Goal: Transaction & Acquisition: Purchase product/service

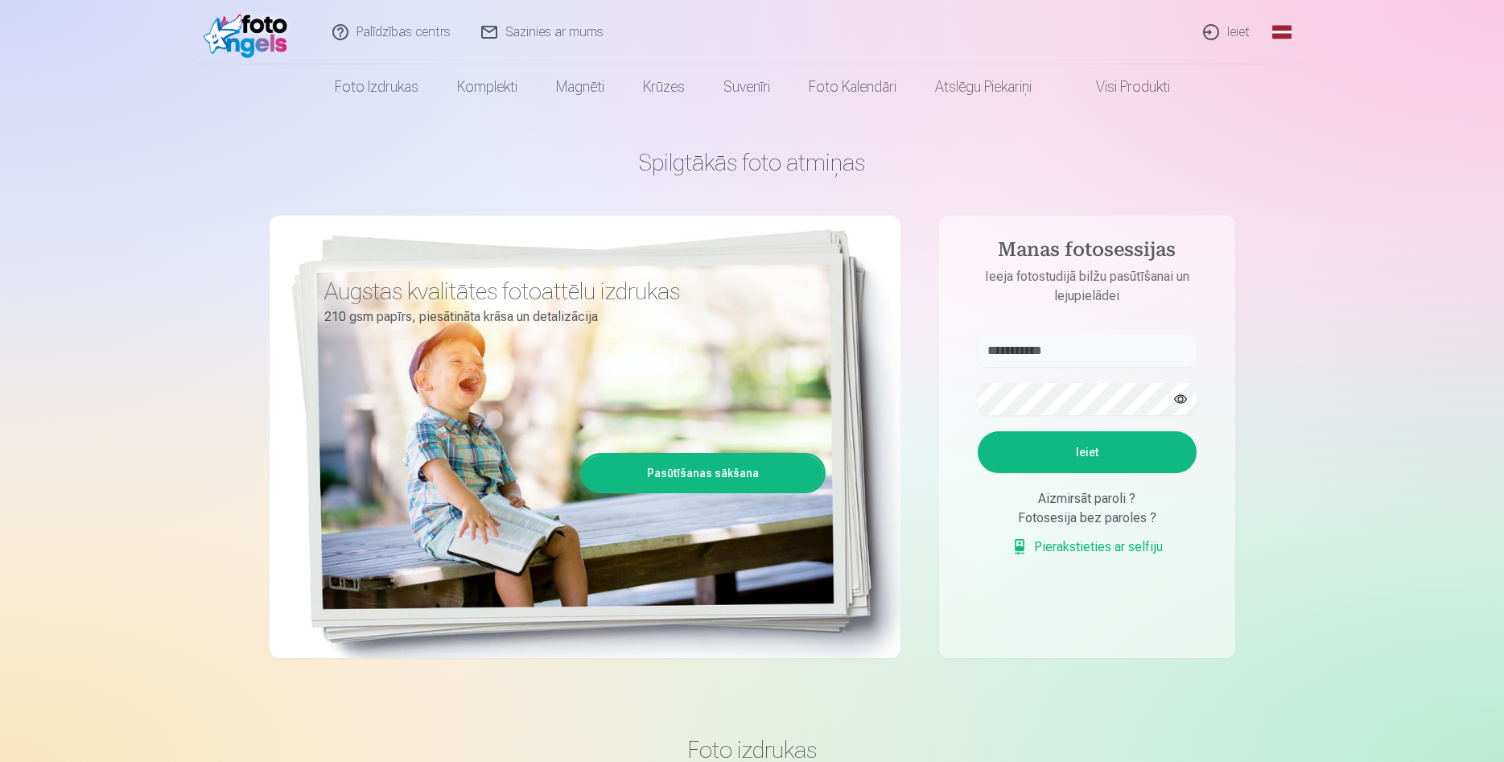
type input "**********"
click at [977, 431] on button "Ieiet" at bounding box center [1086, 452] width 219 height 42
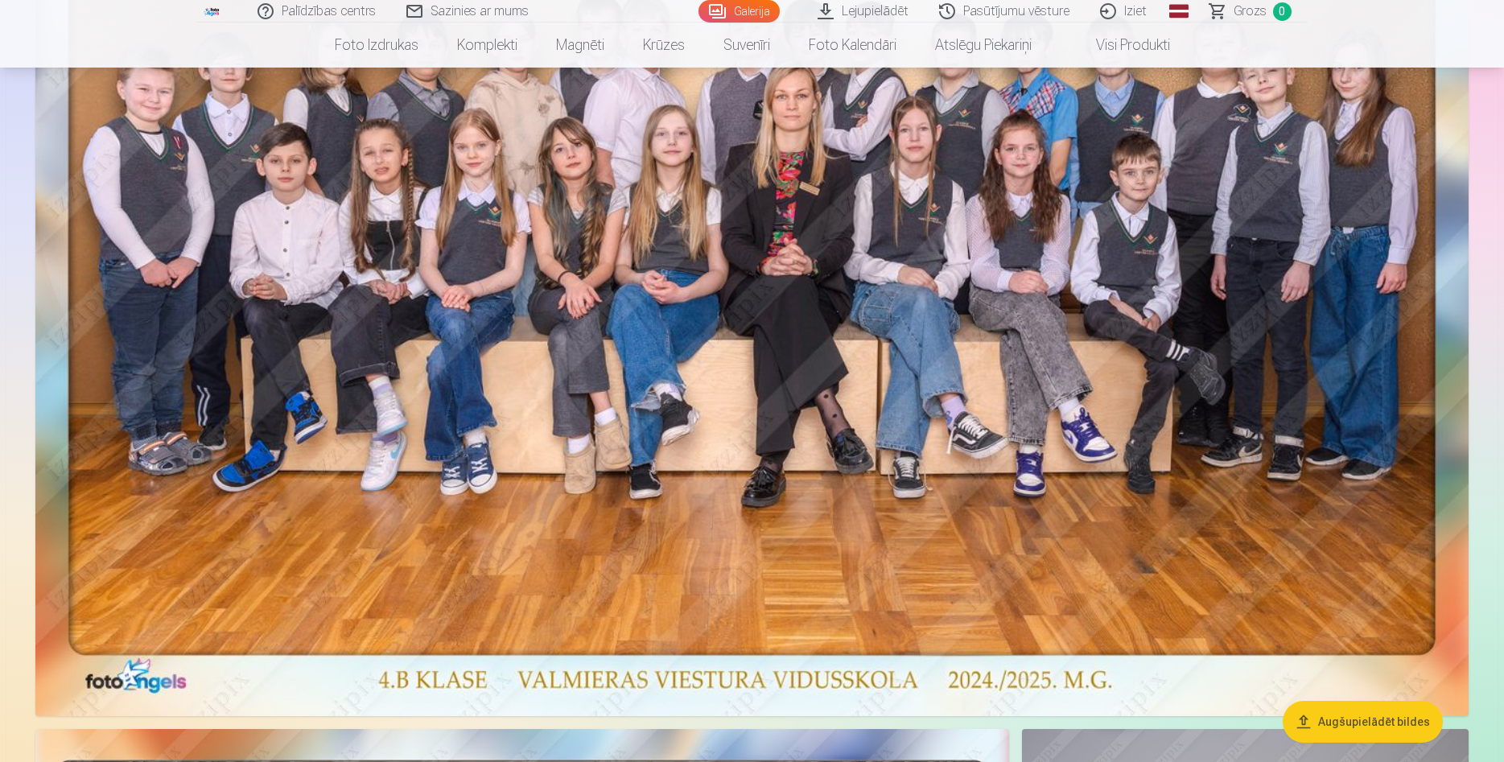
scroll to position [492, 0]
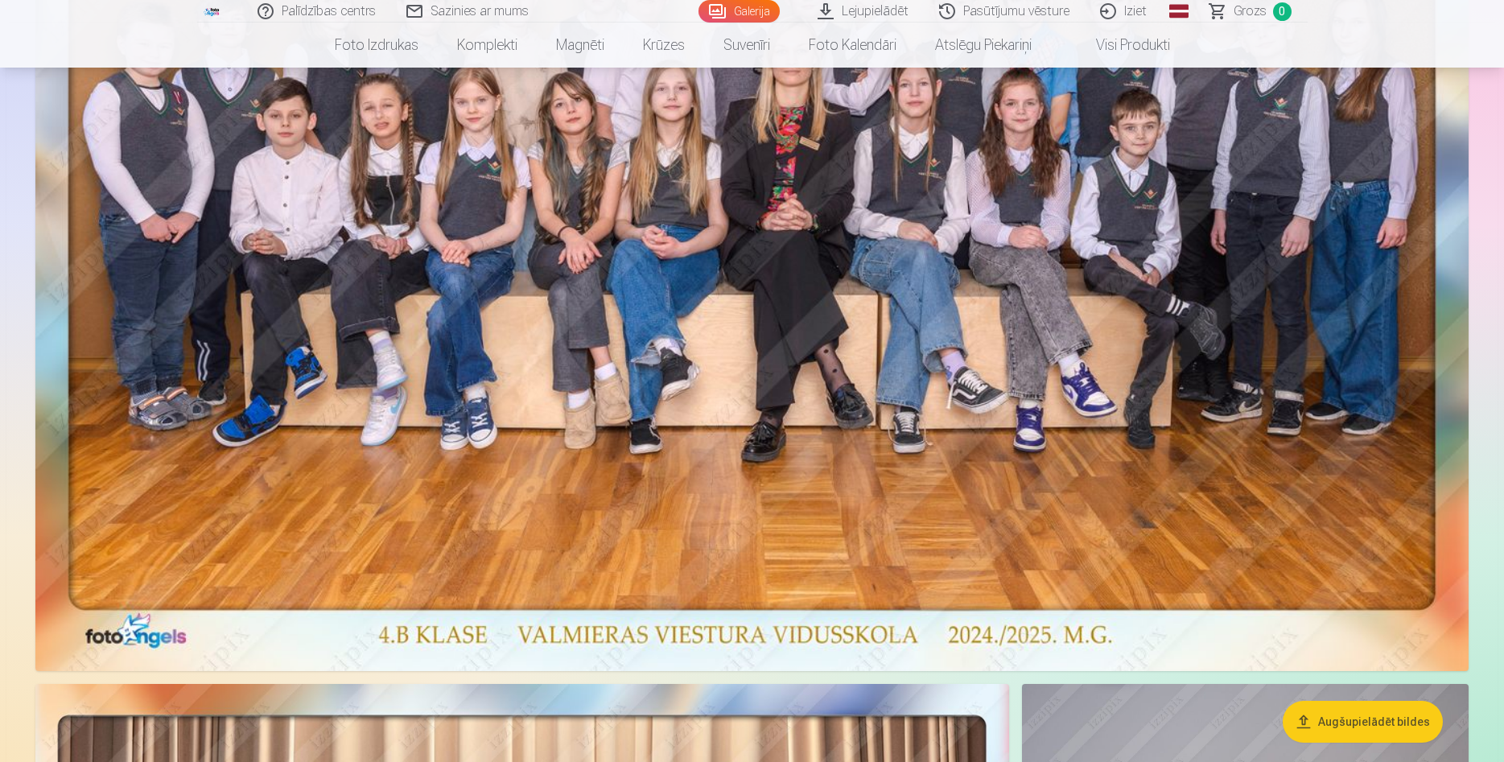
click at [843, 451] on img at bounding box center [751, 178] width 1433 height 986
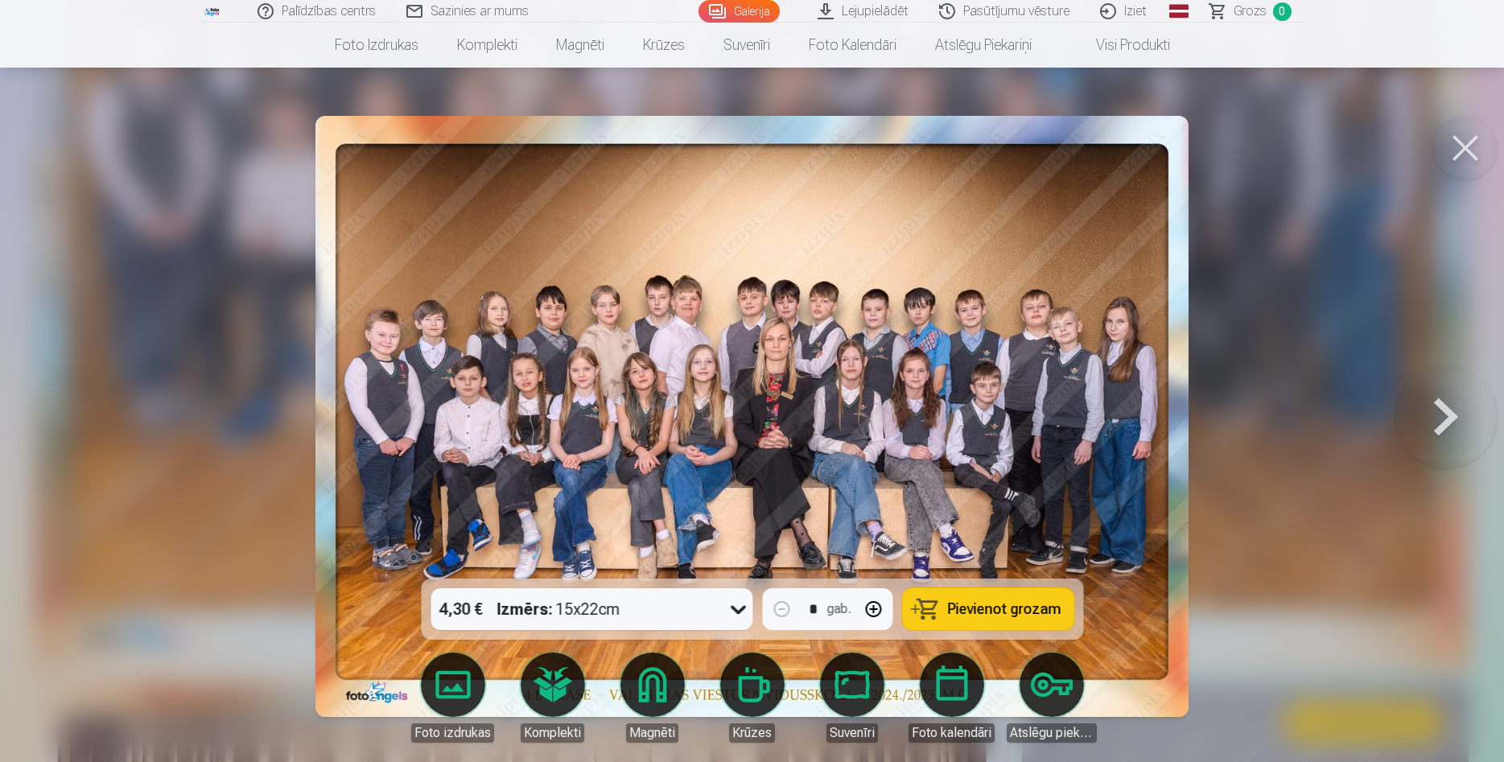
click at [1016, 608] on span "Pievienot grozam" at bounding box center [1003, 609] width 113 height 14
click at [1469, 146] on button at bounding box center [1465, 148] width 64 height 64
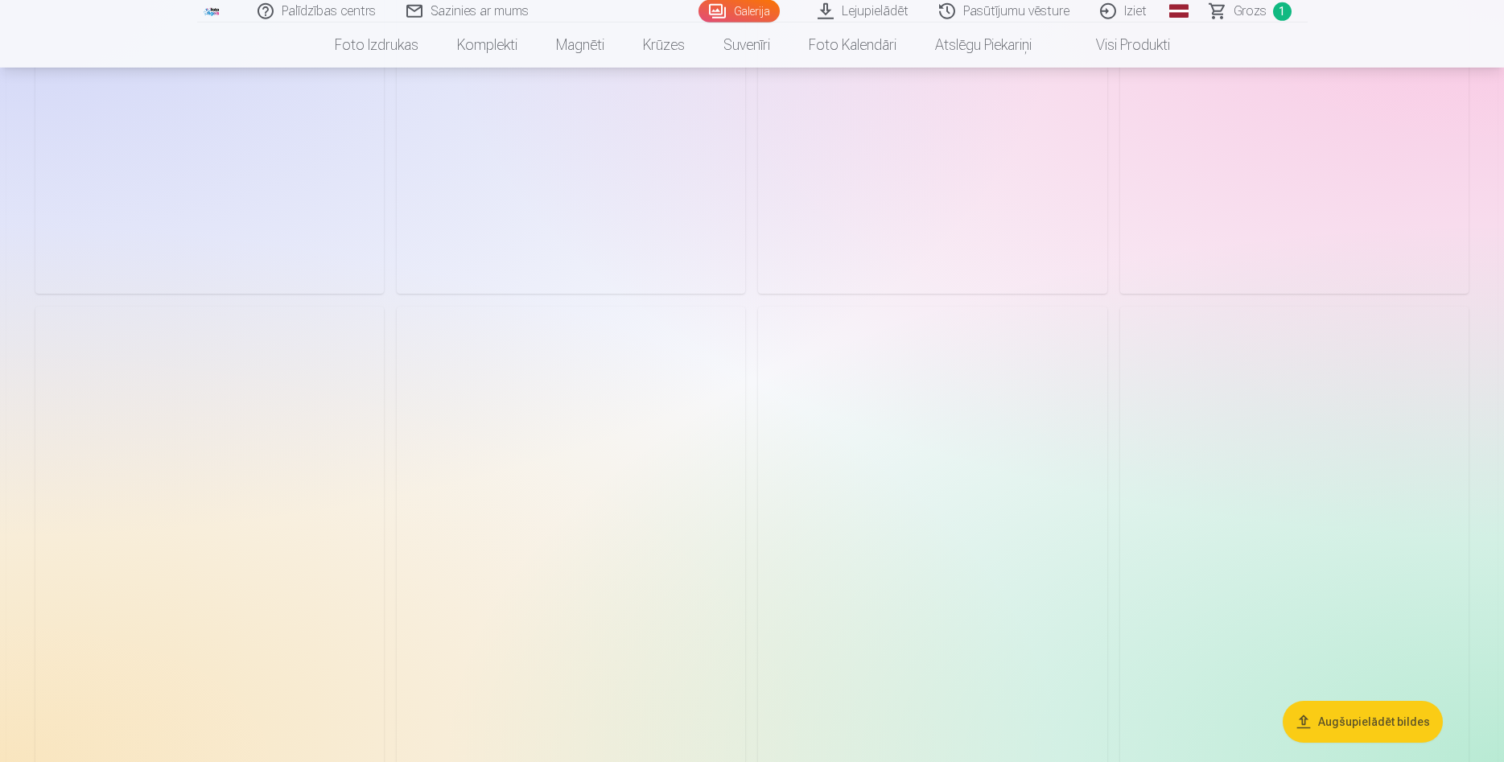
scroll to position [7878, 0]
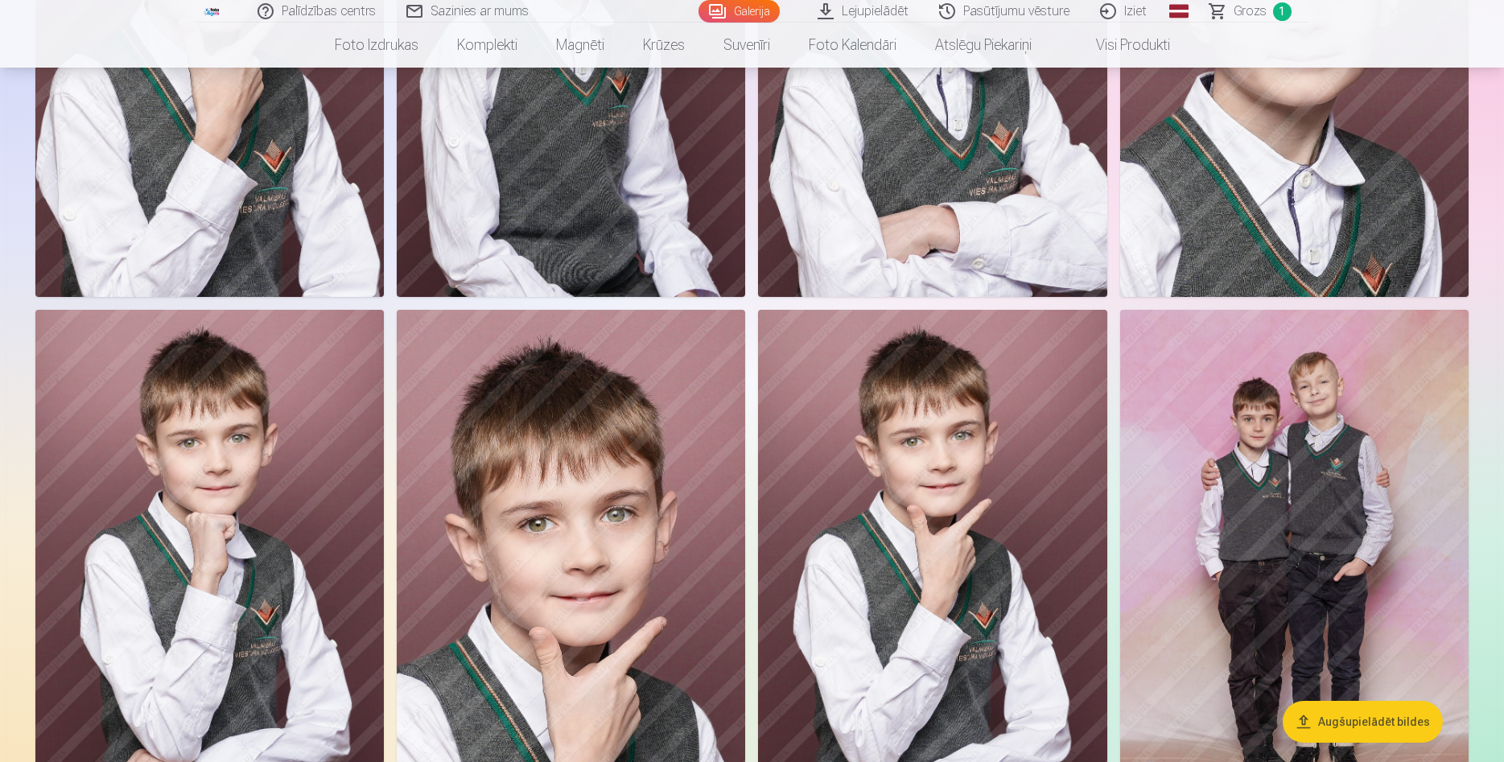
click at [1273, 592] on img at bounding box center [1294, 571] width 348 height 523
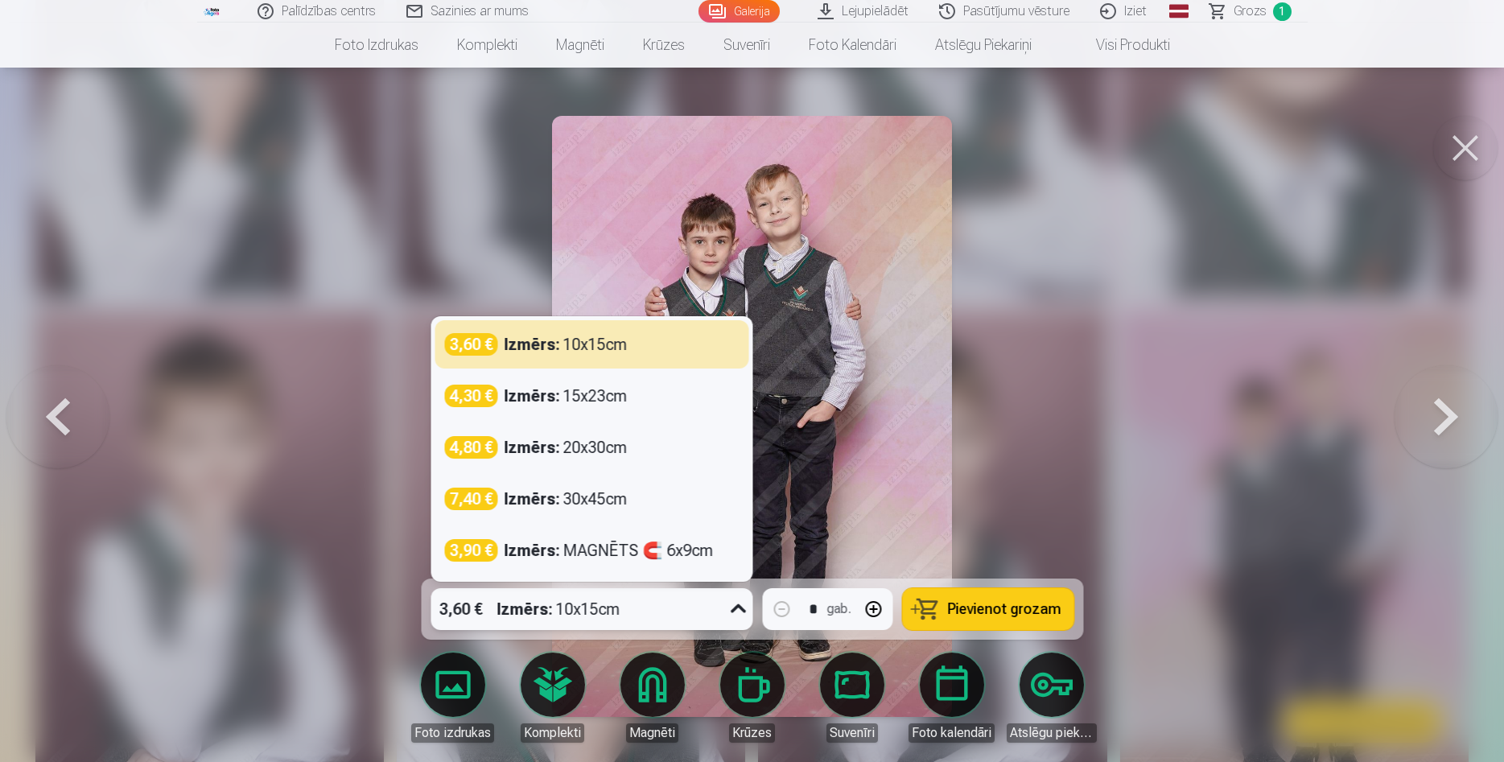
click at [738, 608] on icon at bounding box center [738, 609] width 26 height 26
click at [739, 607] on icon at bounding box center [738, 609] width 26 height 26
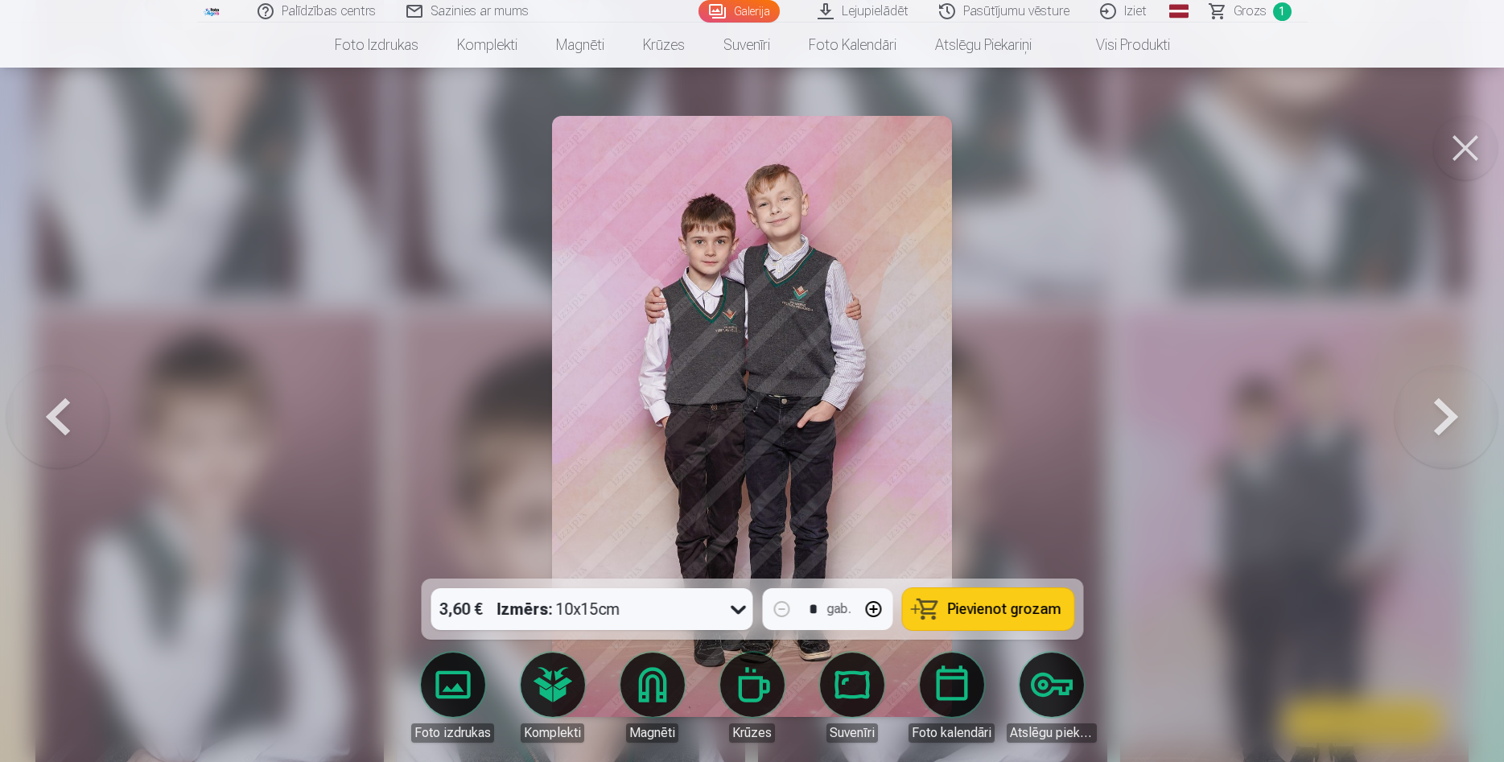
click at [994, 608] on span "Pievienot grozam" at bounding box center [1003, 609] width 113 height 14
click at [1471, 146] on button at bounding box center [1465, 148] width 64 height 64
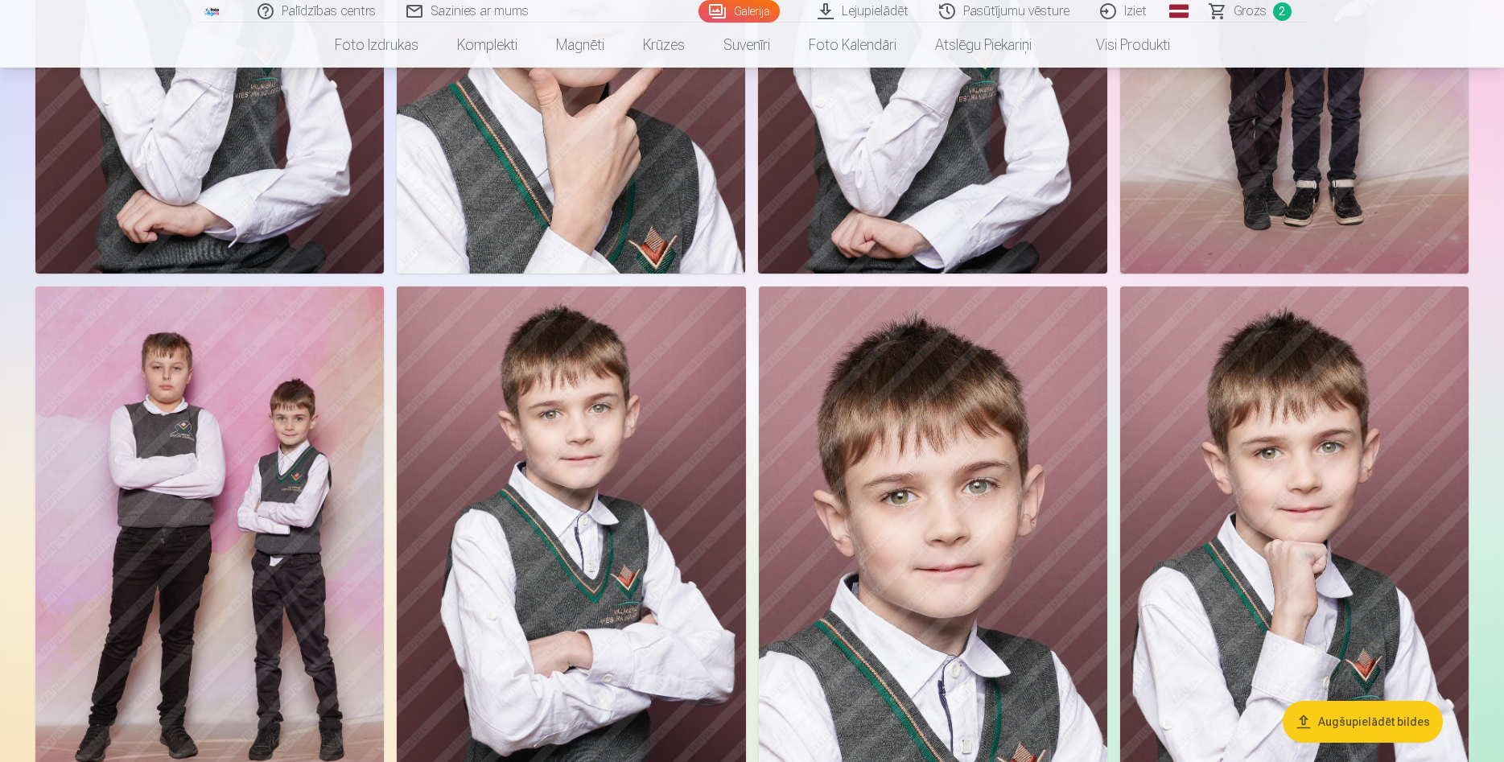
scroll to position [8452, 0]
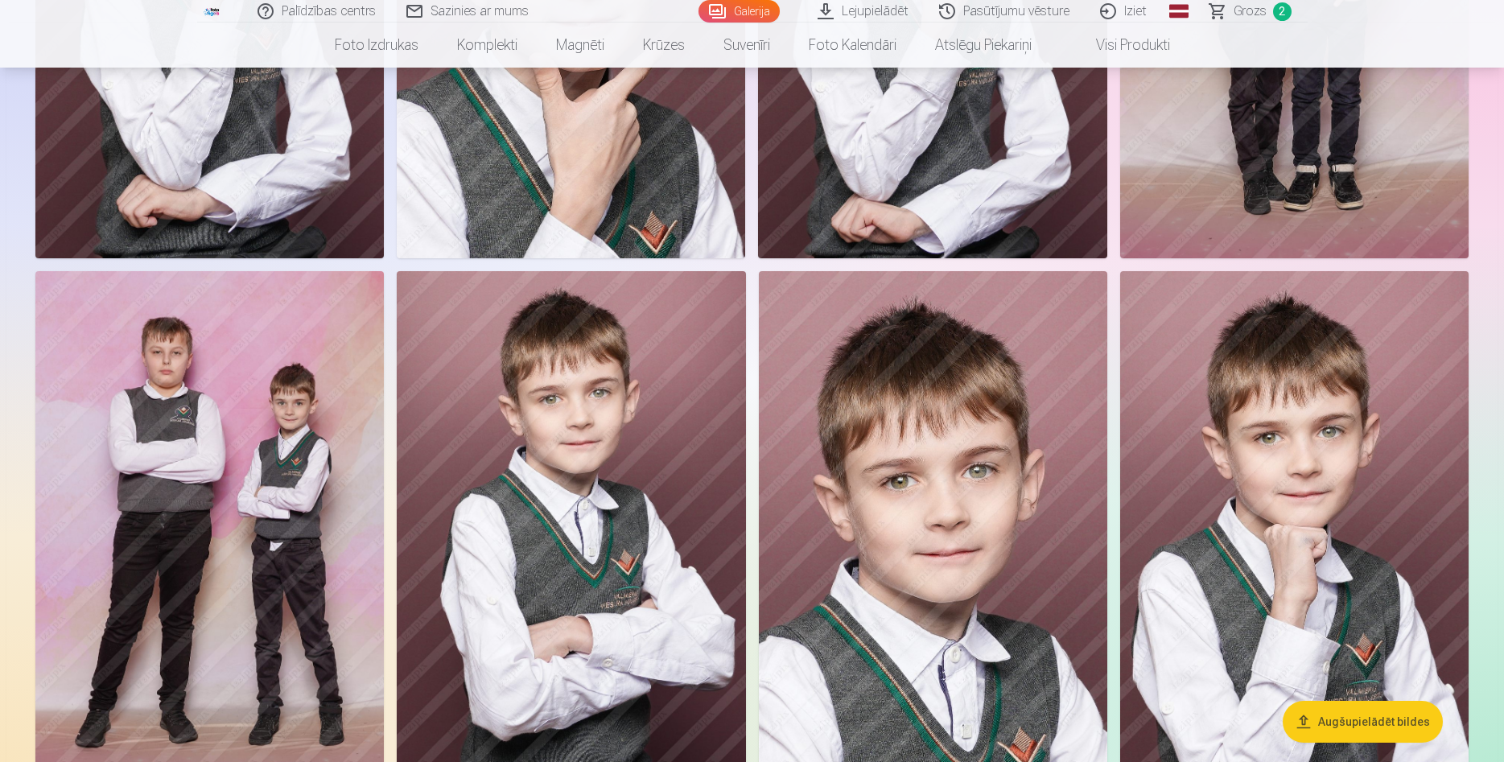
click at [161, 359] on img at bounding box center [209, 532] width 348 height 523
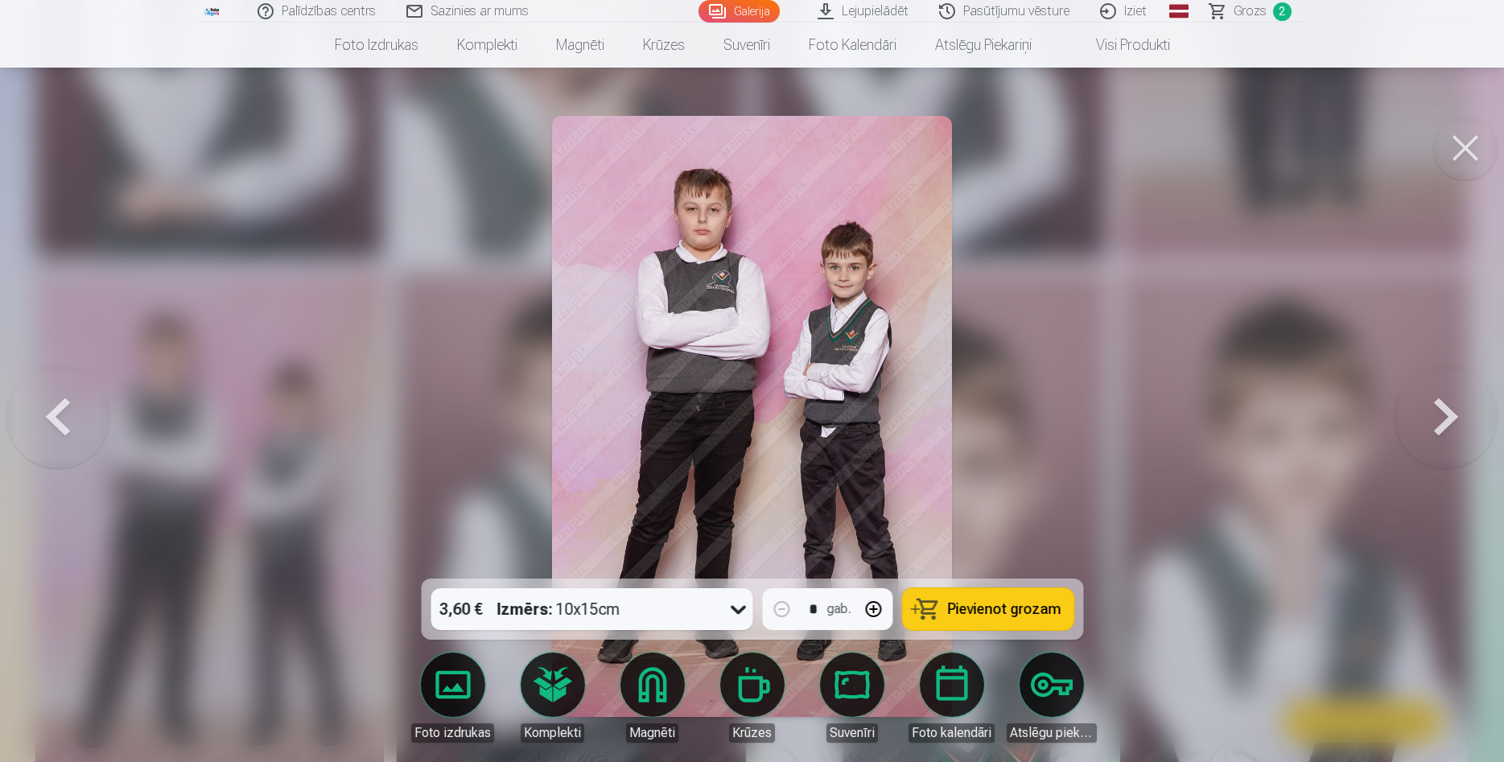
click at [1001, 606] on span "Pievienot grozam" at bounding box center [1003, 609] width 113 height 14
click at [1474, 151] on button at bounding box center [1465, 148] width 64 height 64
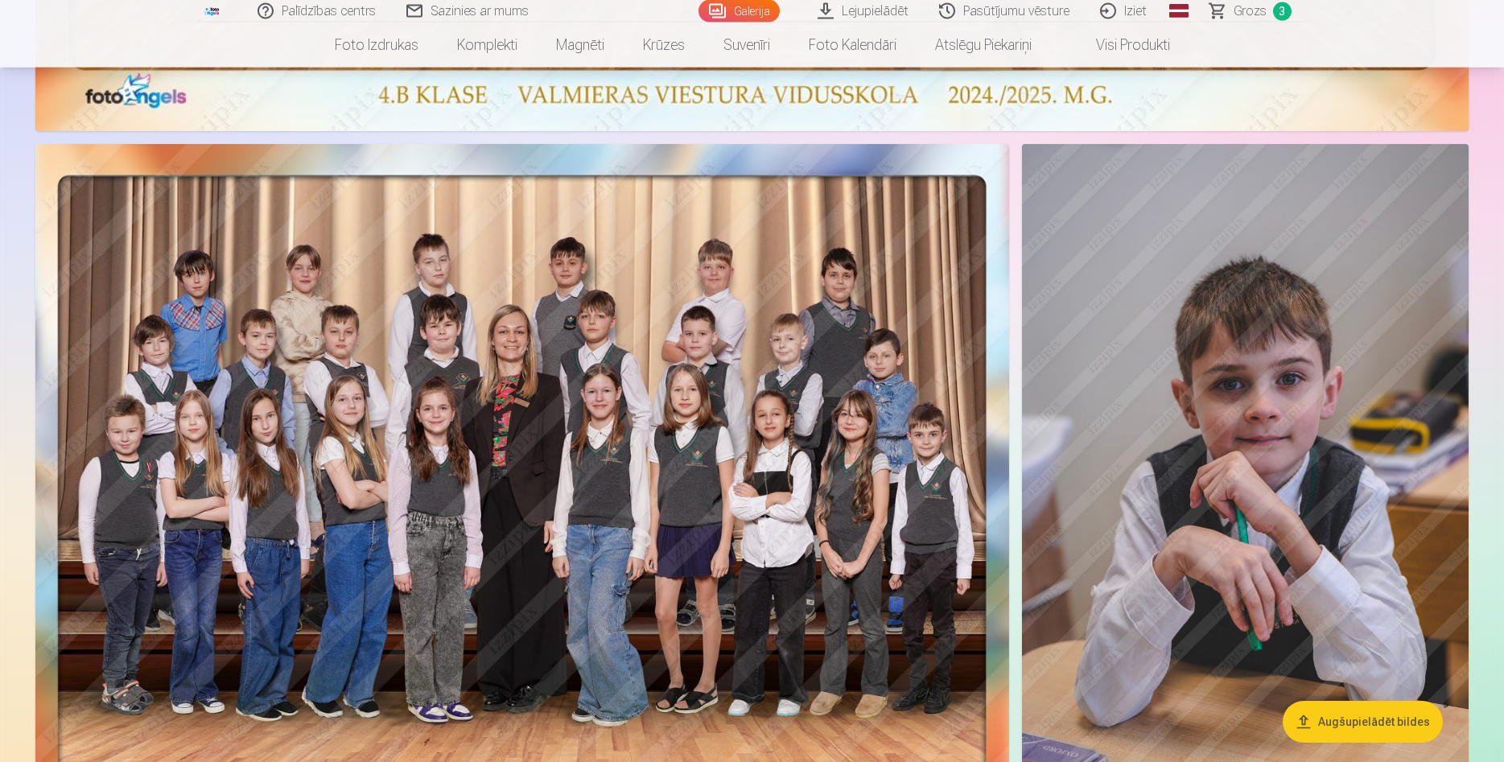
scroll to position [985, 0]
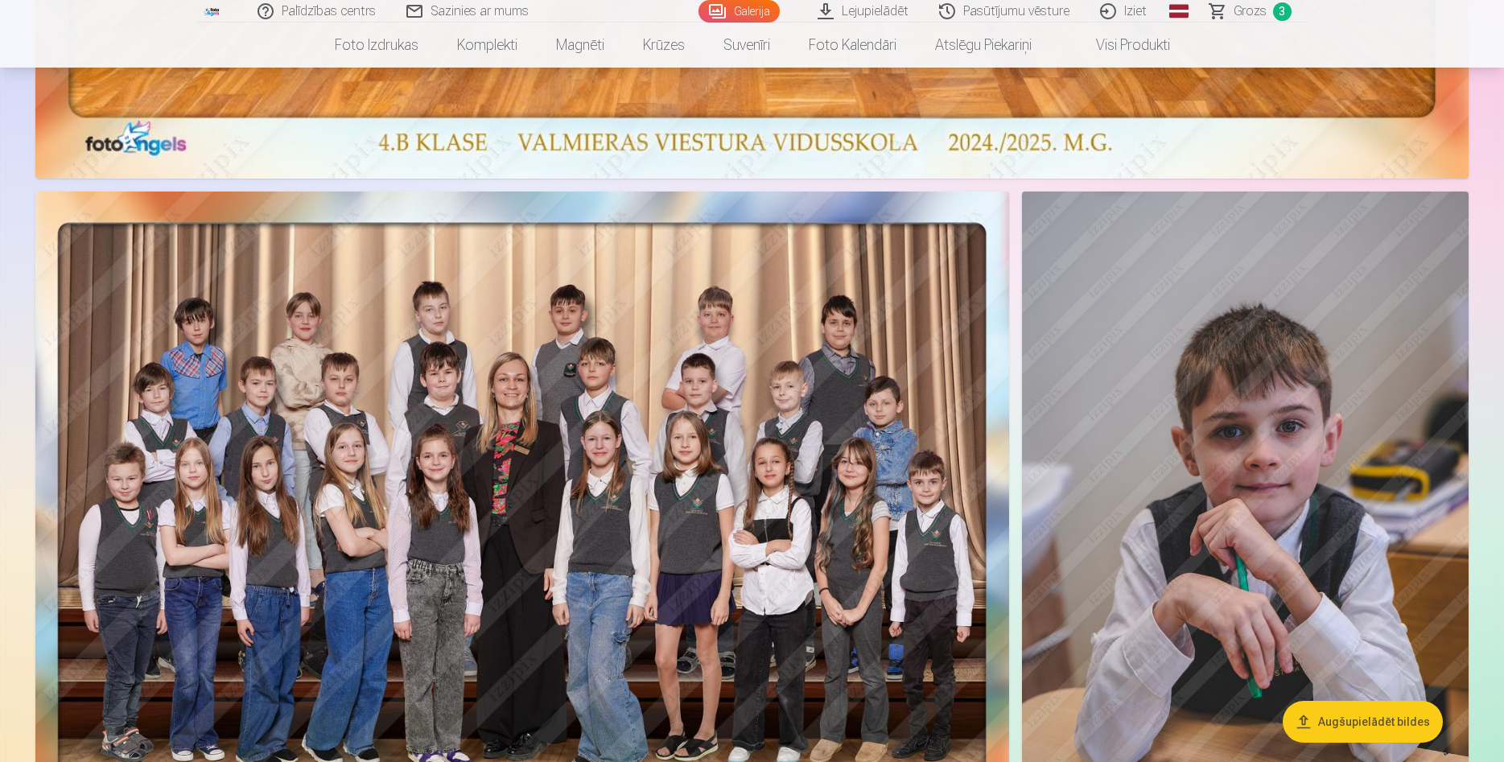
click at [1330, 442] on img at bounding box center [1245, 526] width 447 height 670
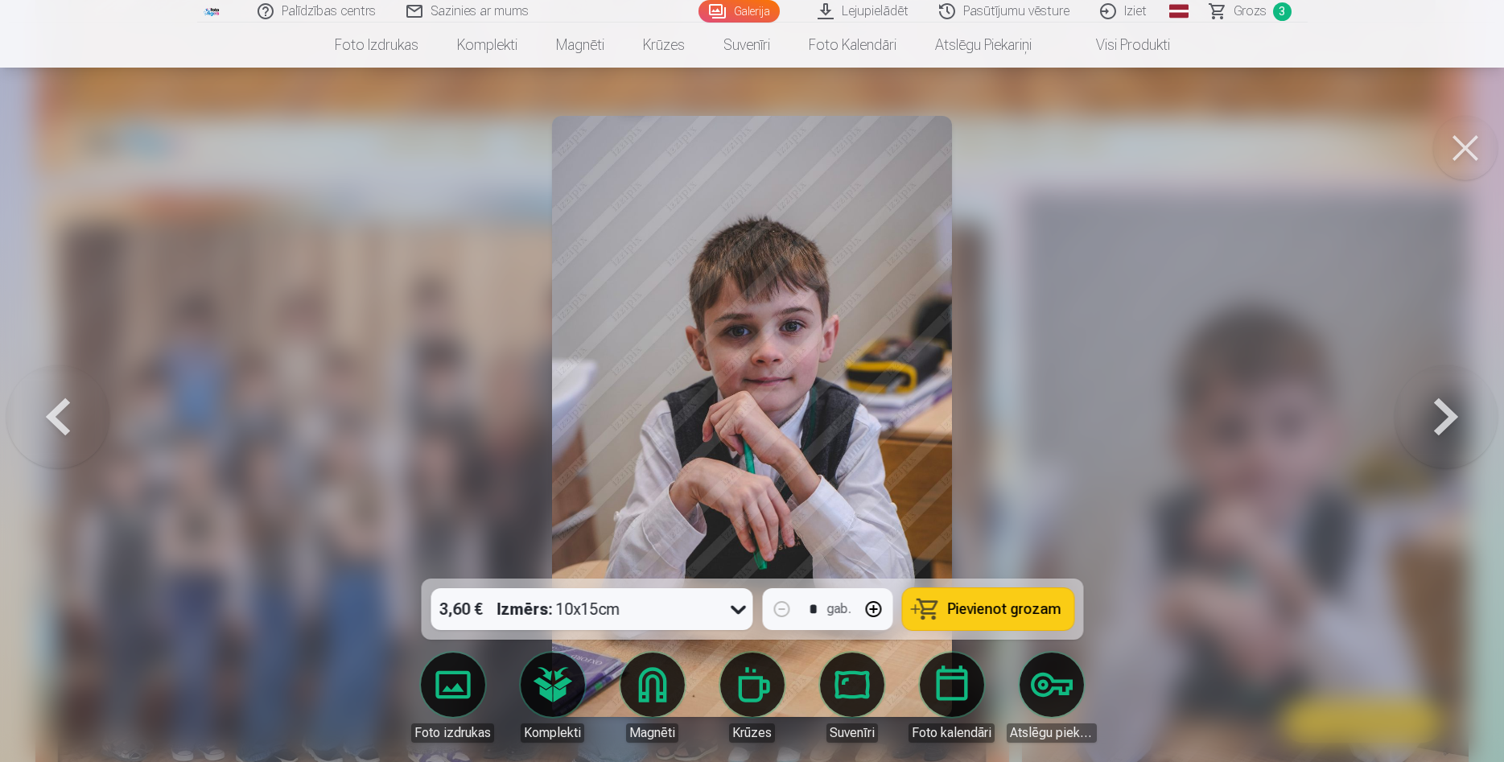
click at [1036, 595] on button "Pievienot grozam" at bounding box center [987, 609] width 171 height 42
click at [1453, 147] on button at bounding box center [1465, 148] width 64 height 64
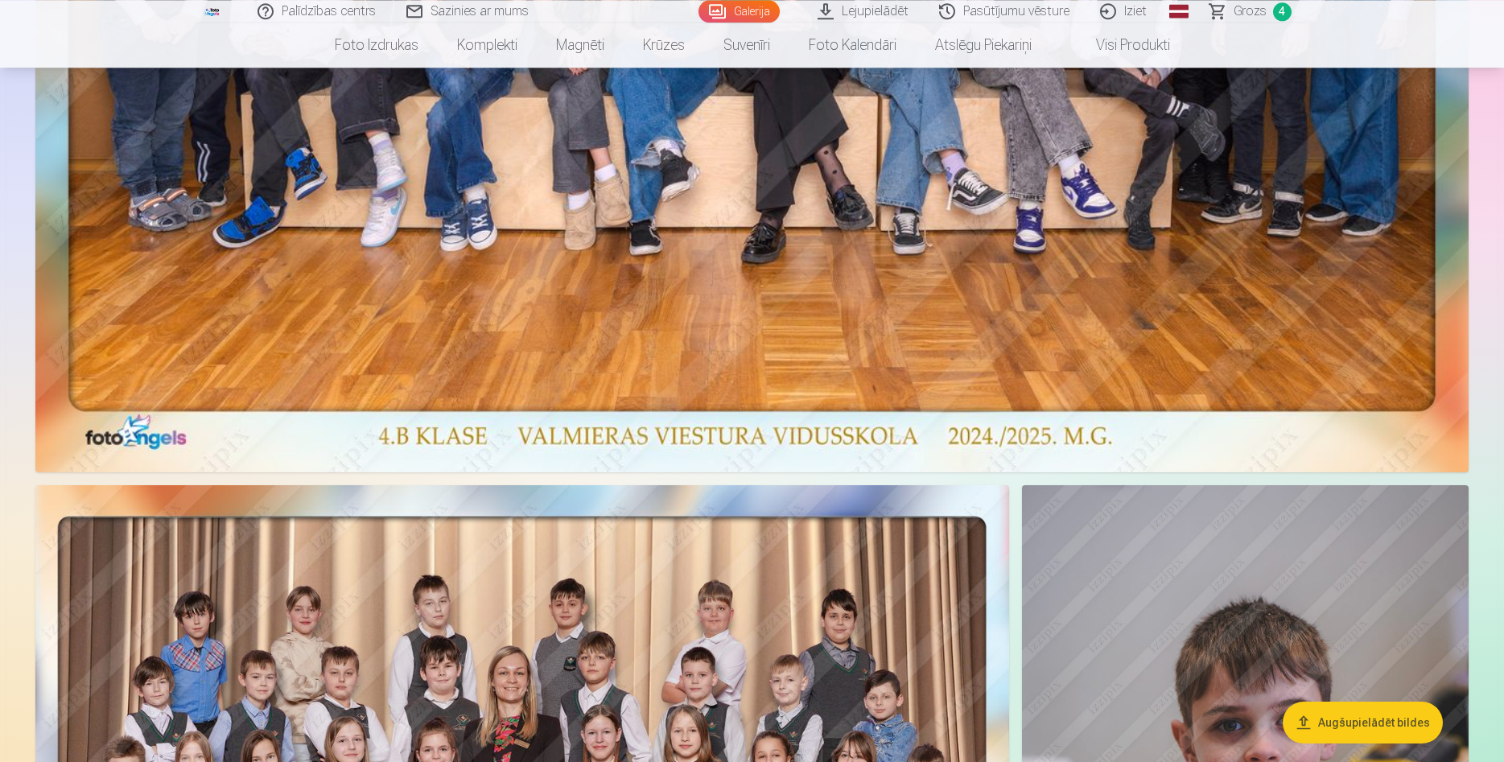
scroll to position [574, 0]
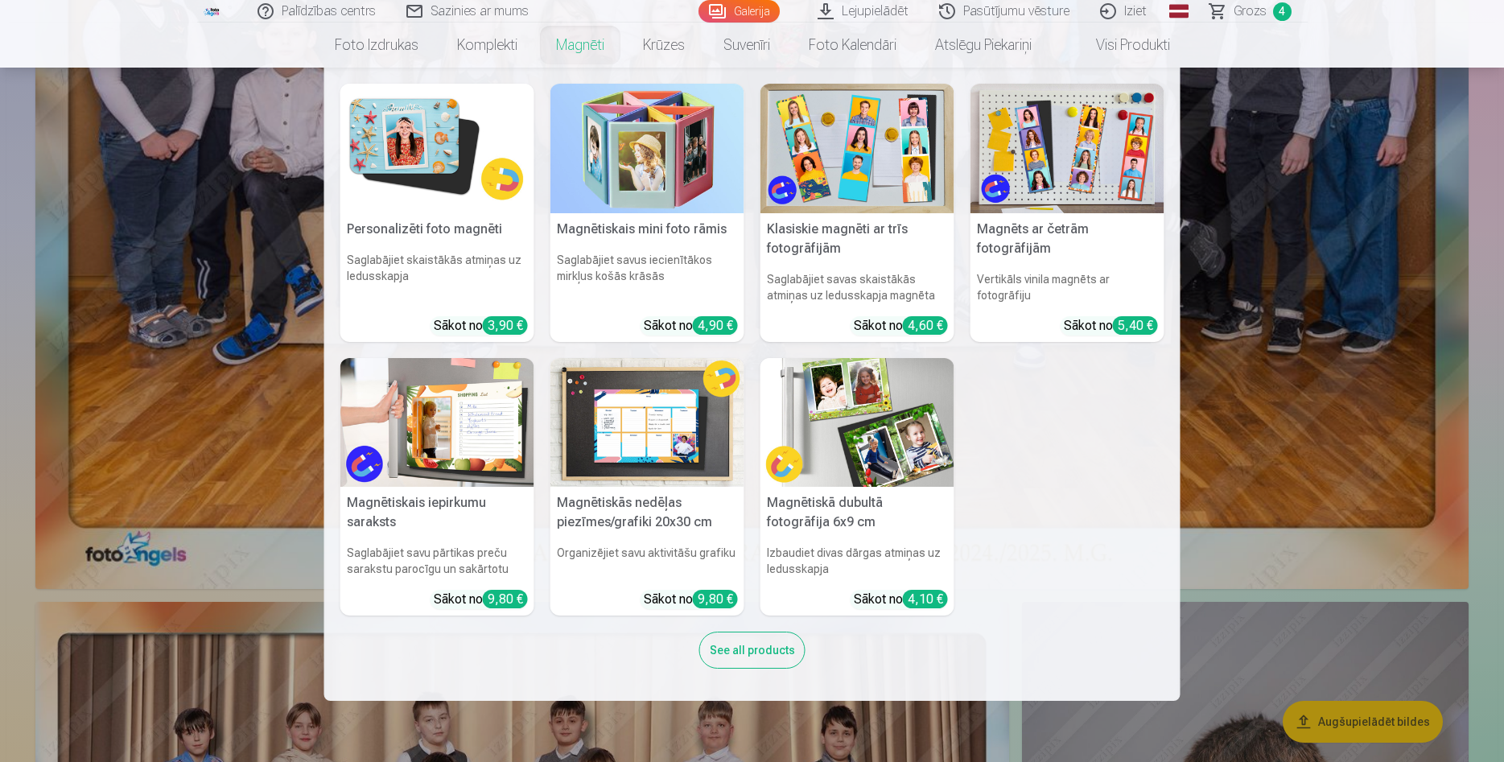
click at [579, 40] on link "Magnēti" at bounding box center [580, 45] width 87 height 45
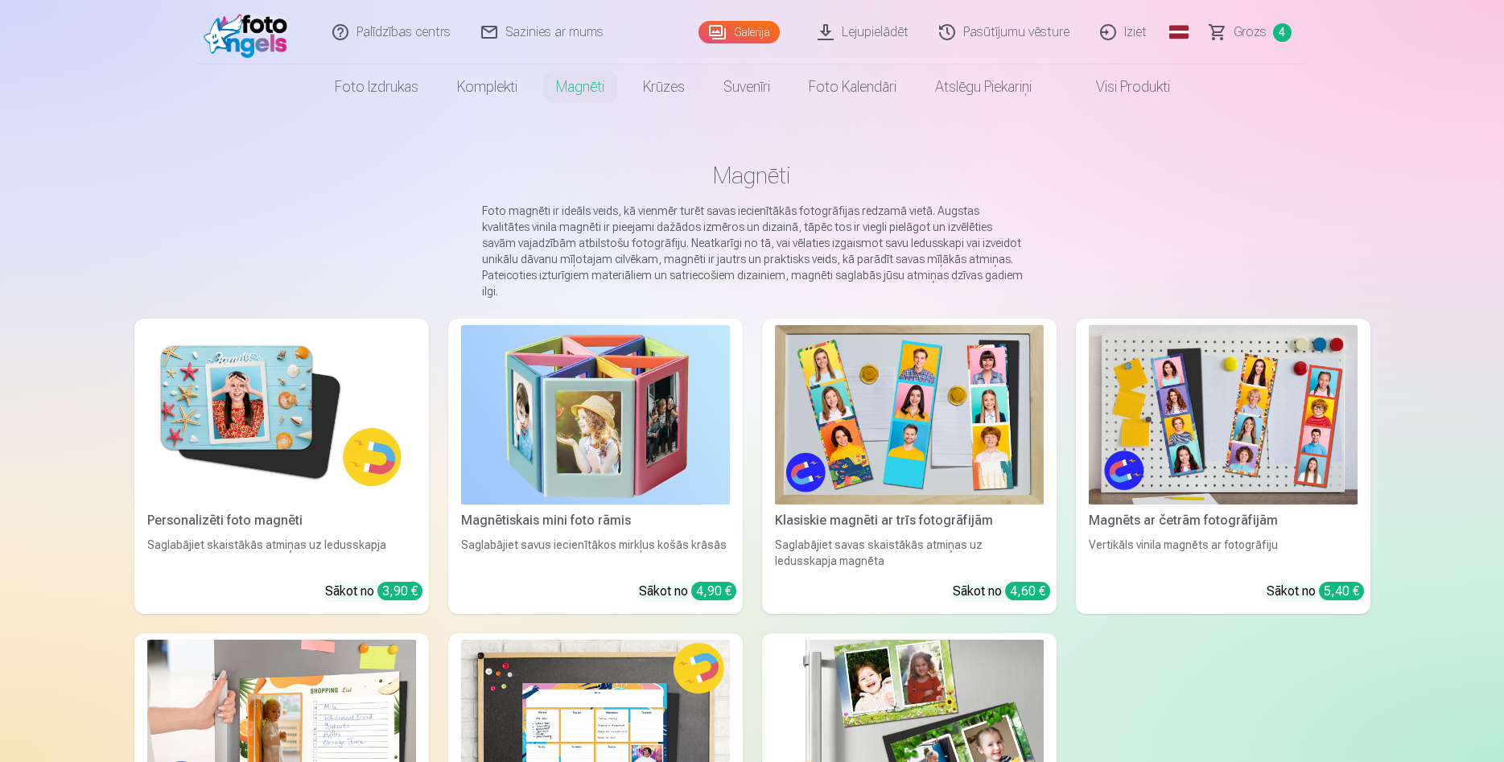
click at [278, 404] on img at bounding box center [281, 414] width 269 height 179
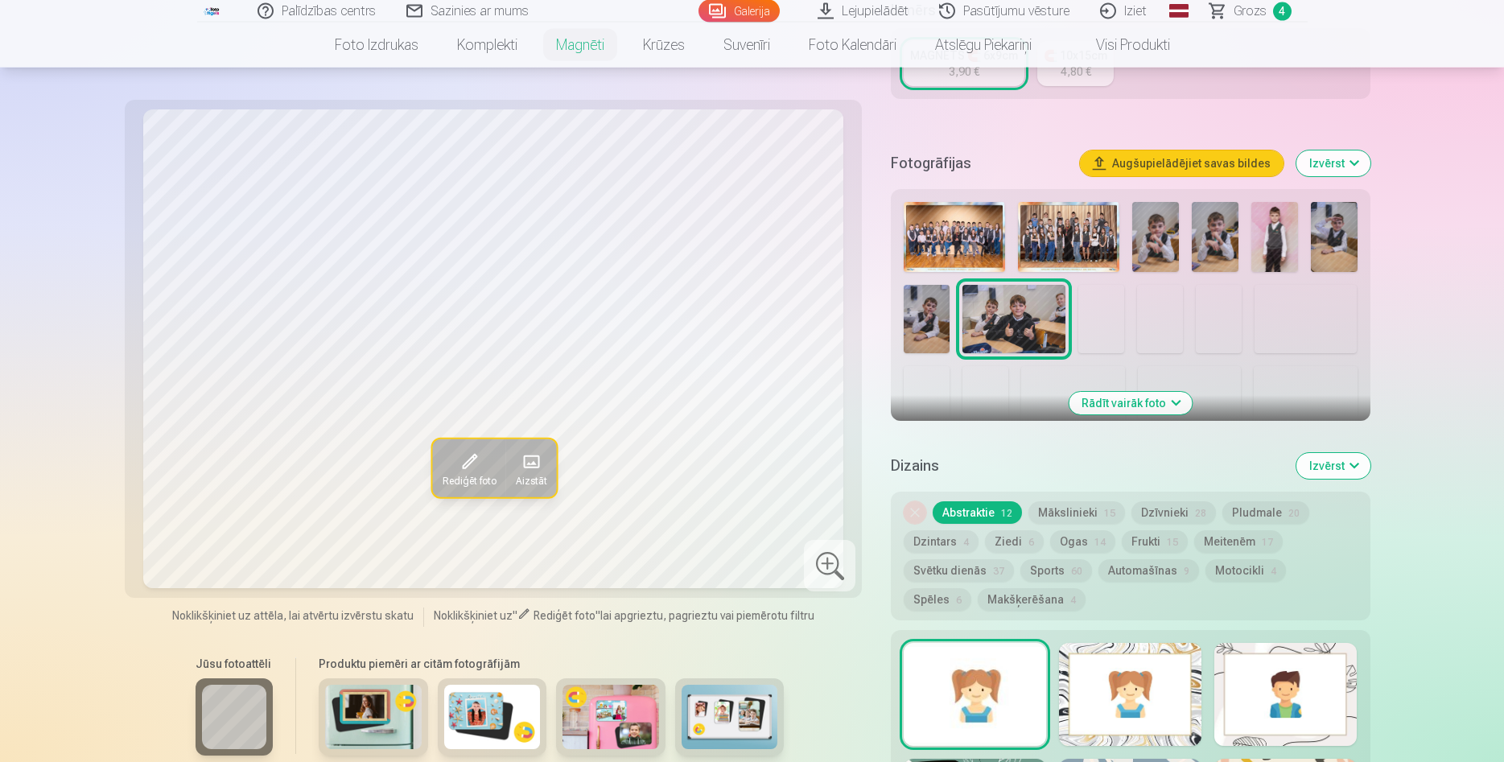
scroll to position [410, 0]
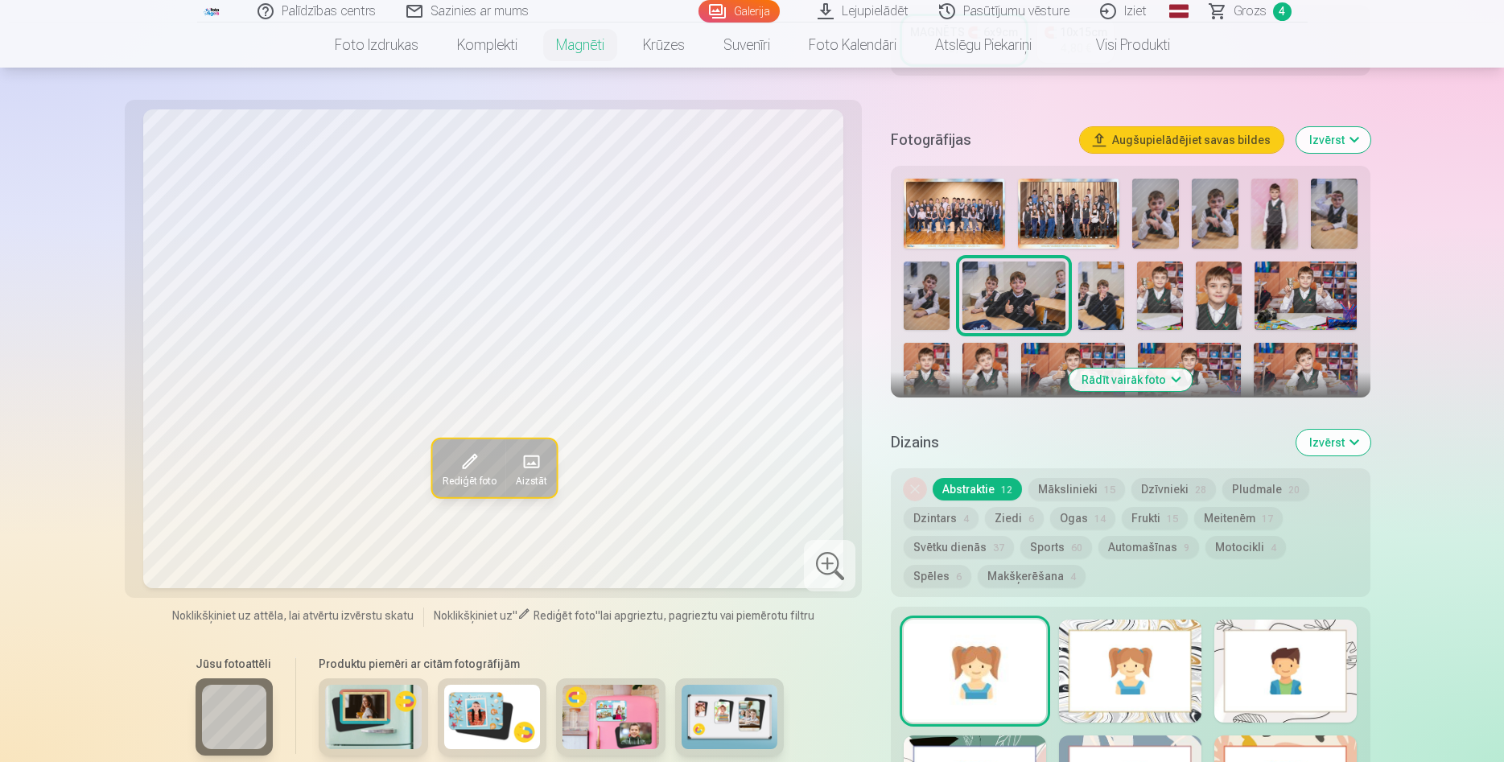
click at [1212, 269] on img at bounding box center [1219, 295] width 46 height 68
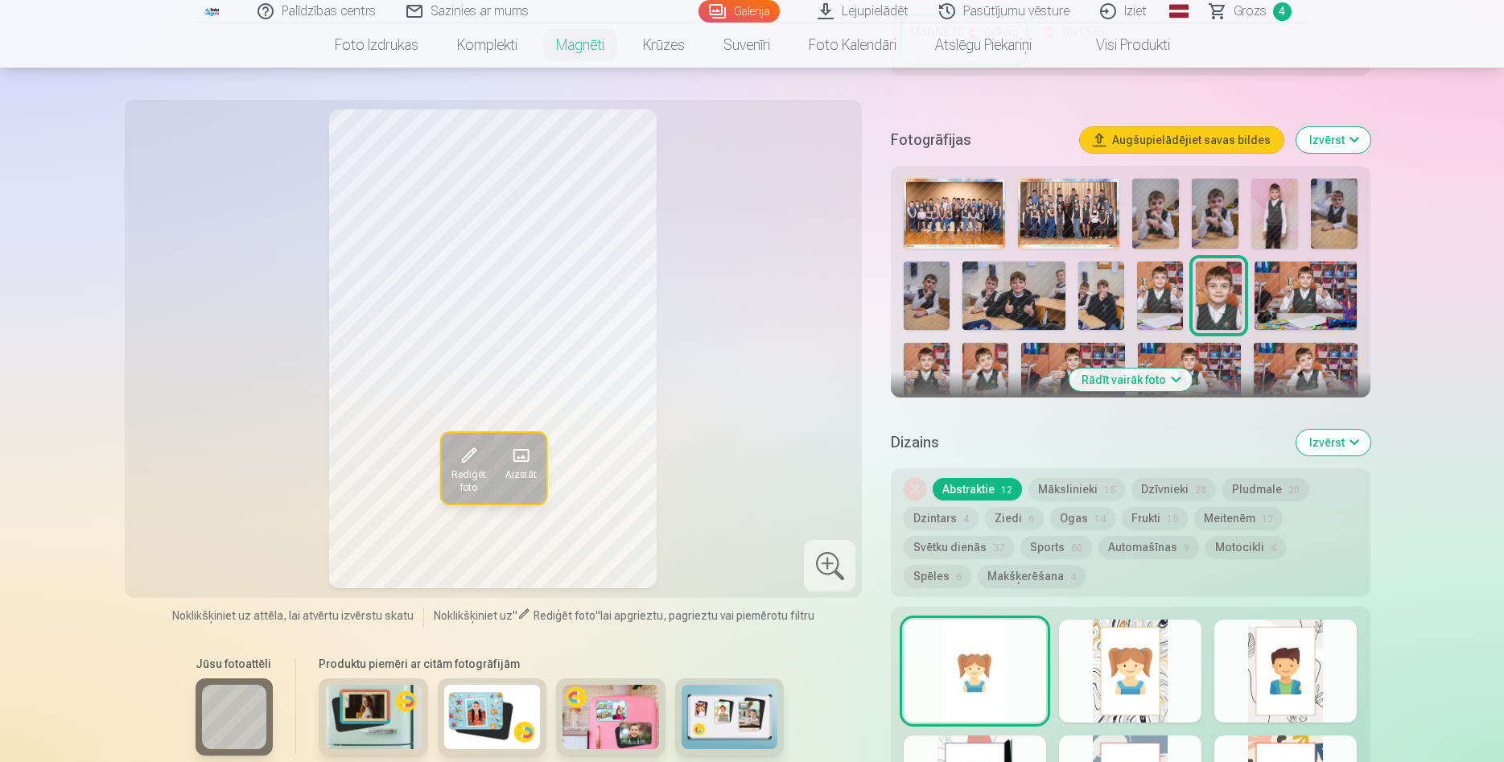
click at [1172, 368] on button "Rādīt vairāk foto" at bounding box center [1129, 379] width 123 height 23
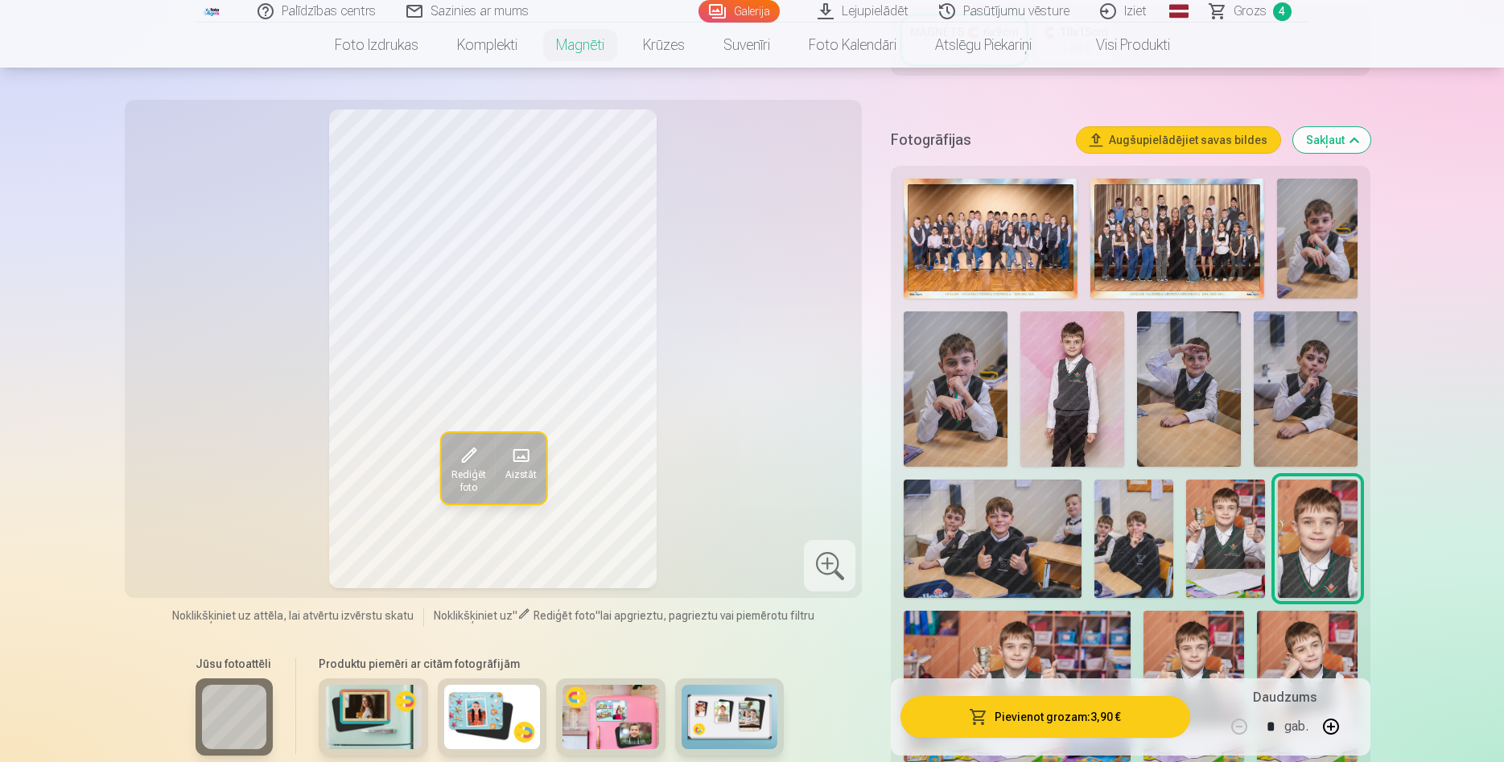
click at [1312, 383] on img at bounding box center [1305, 388] width 104 height 155
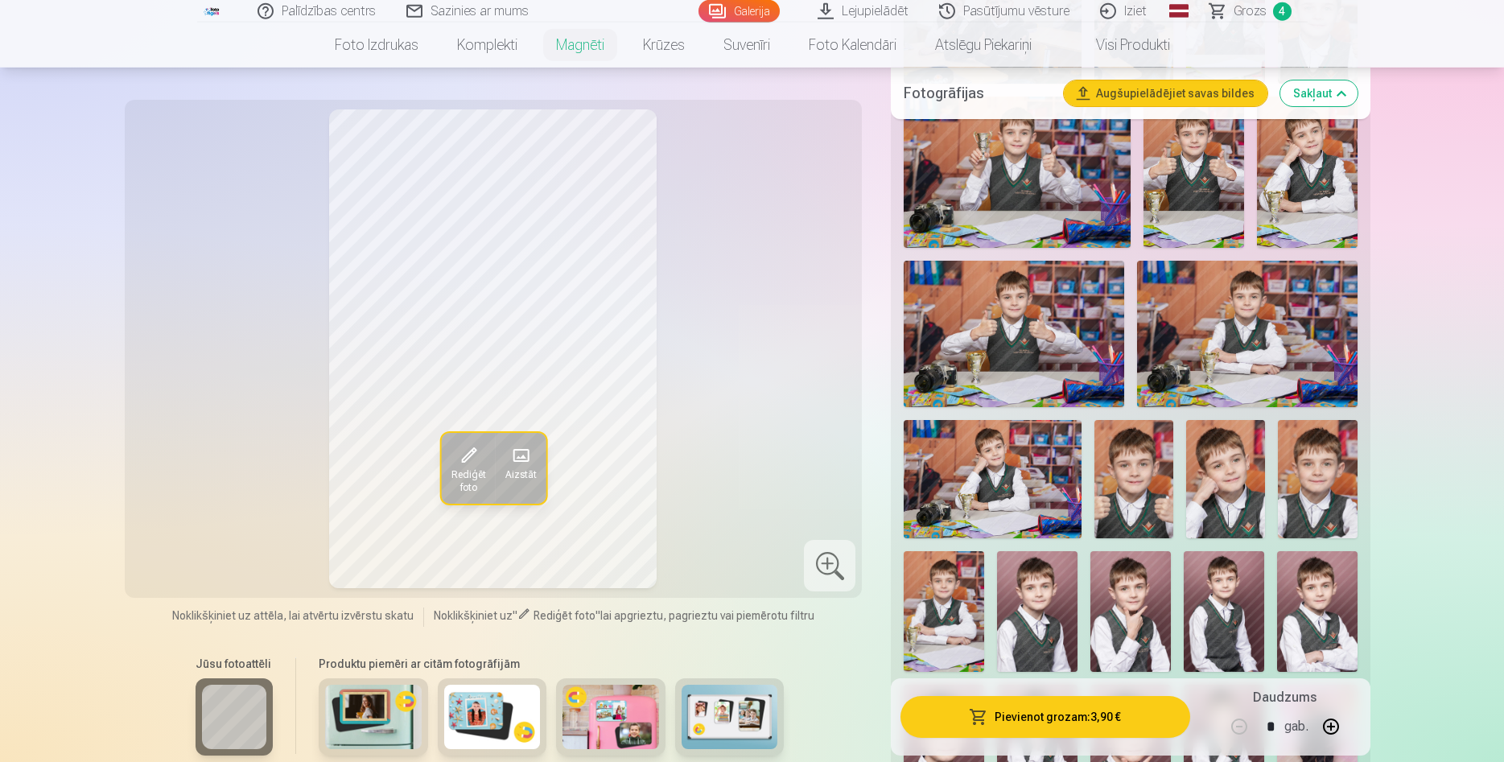
scroll to position [1231, 0]
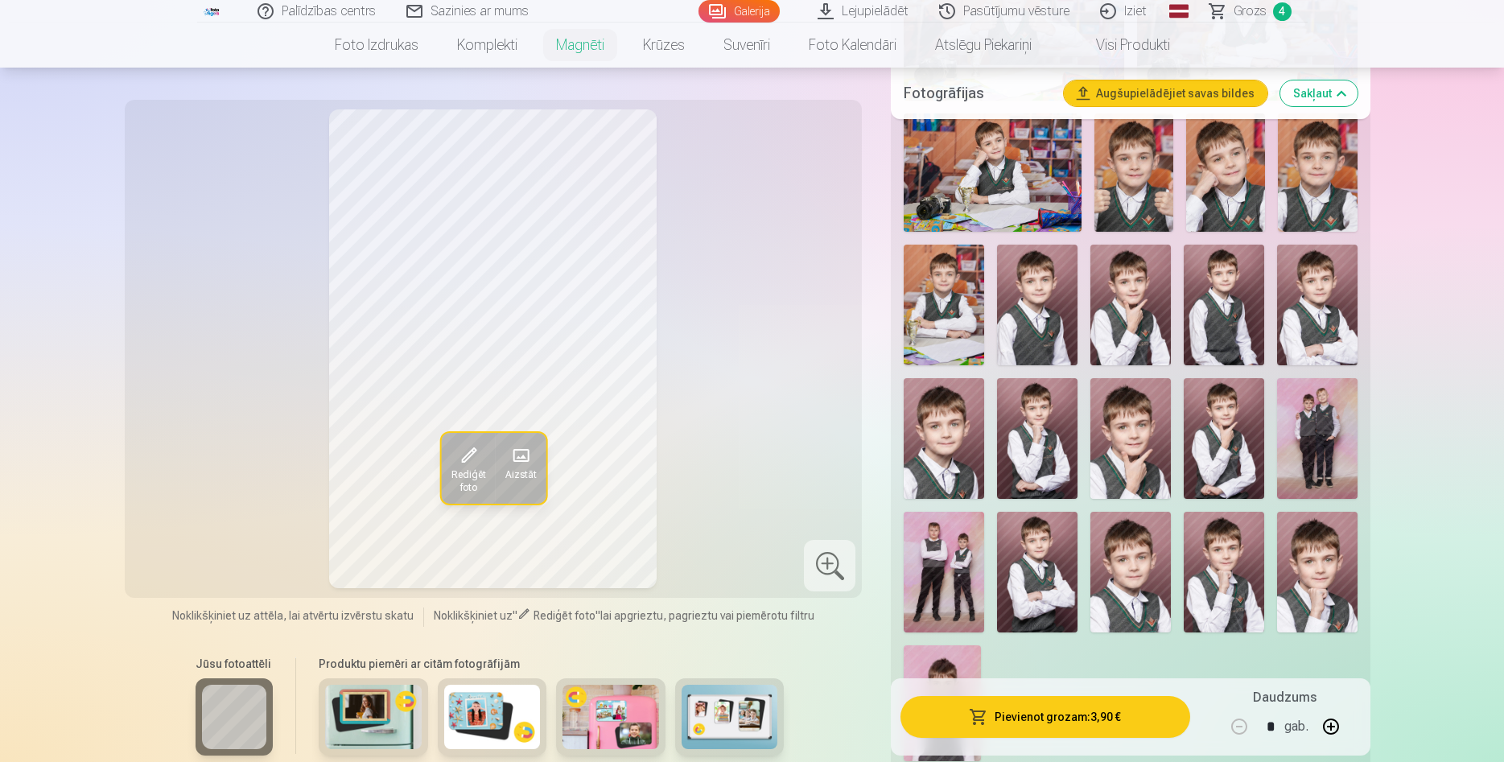
click at [1040, 430] on img at bounding box center [1037, 438] width 80 height 121
click at [1015, 536] on img at bounding box center [1037, 572] width 80 height 121
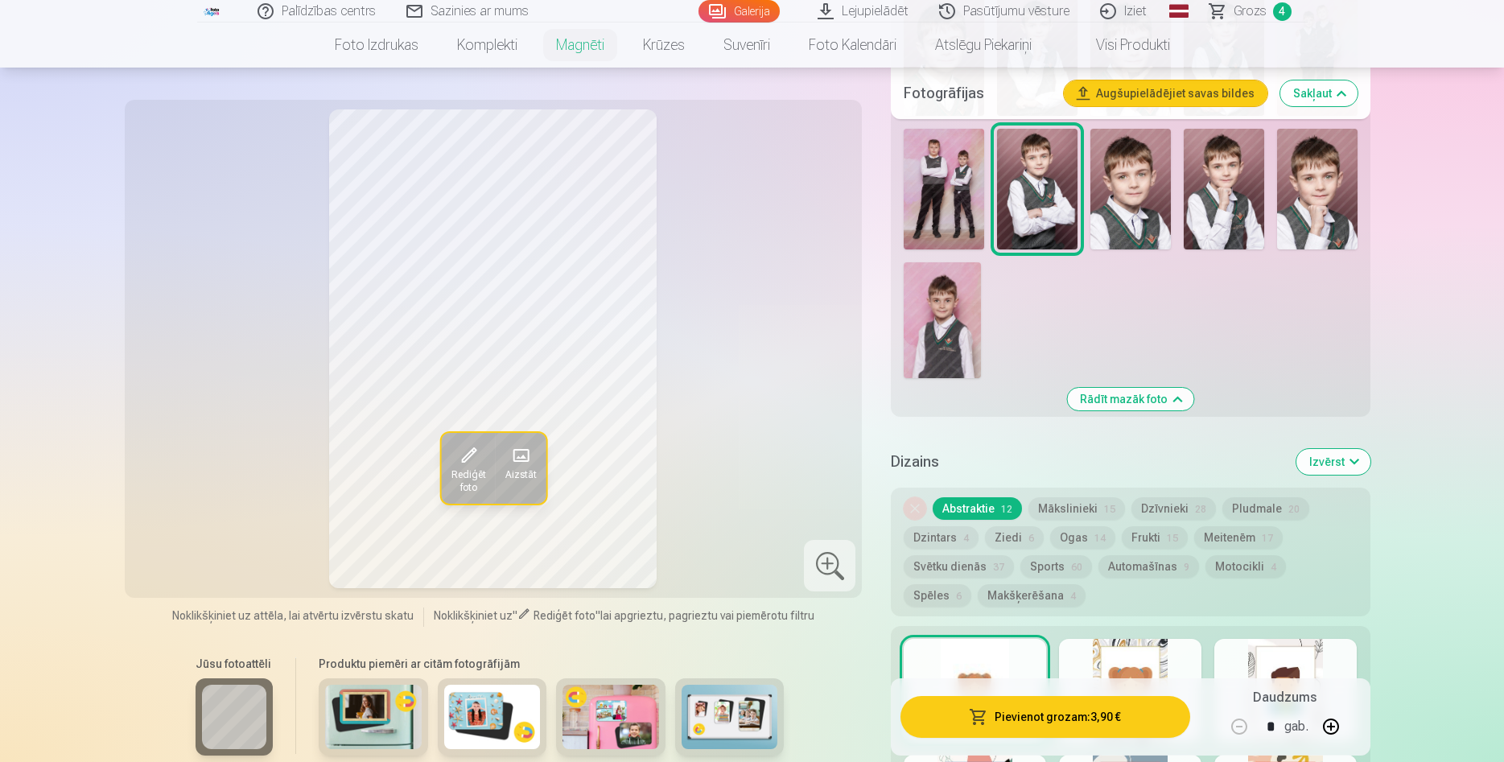
scroll to position [1641, 0]
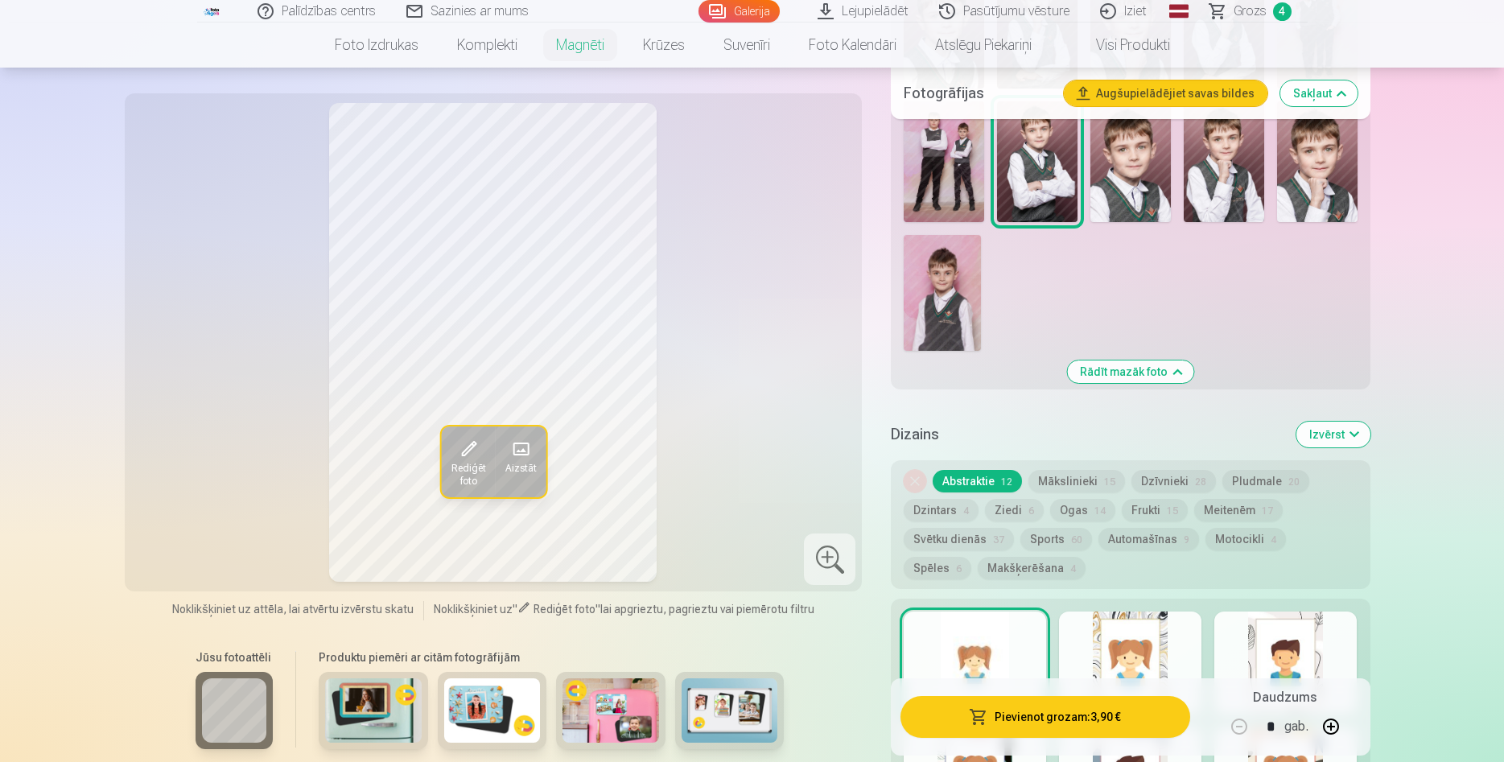
click at [1104, 476] on span "15" at bounding box center [1109, 481] width 11 height 11
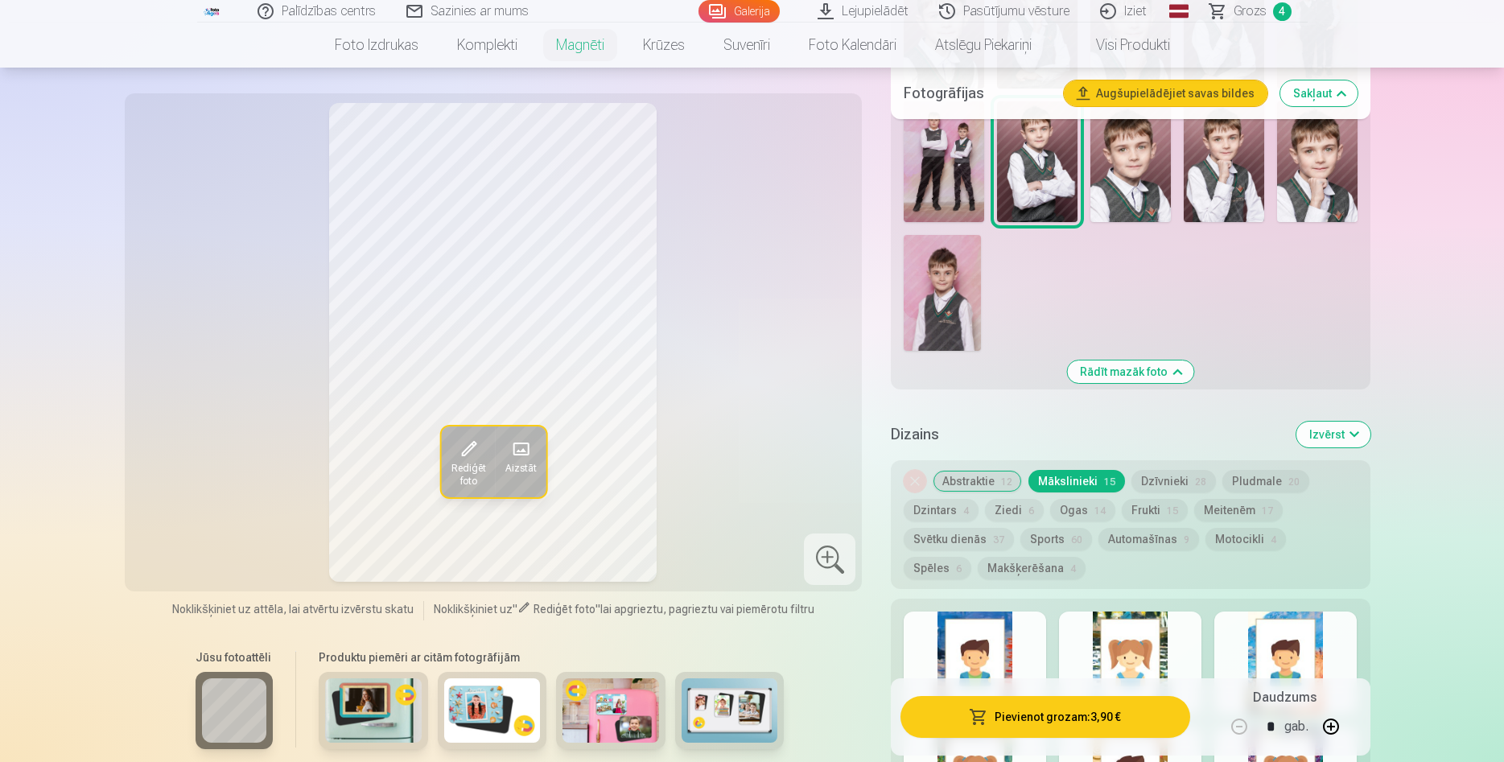
click at [971, 470] on button "Abstraktie 12" at bounding box center [976, 481] width 89 height 23
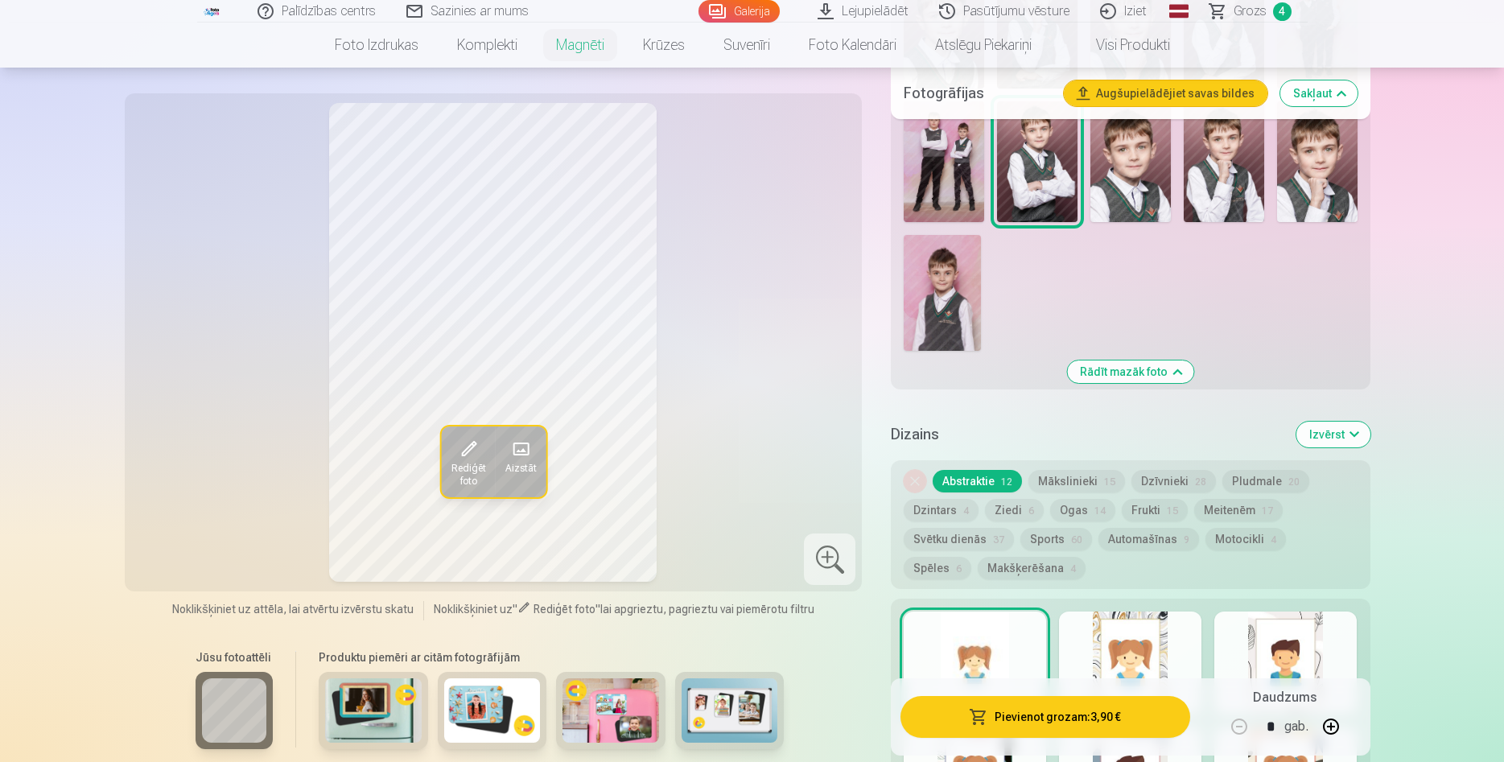
click at [1274, 470] on button "Pludmale 20" at bounding box center [1265, 481] width 87 height 23
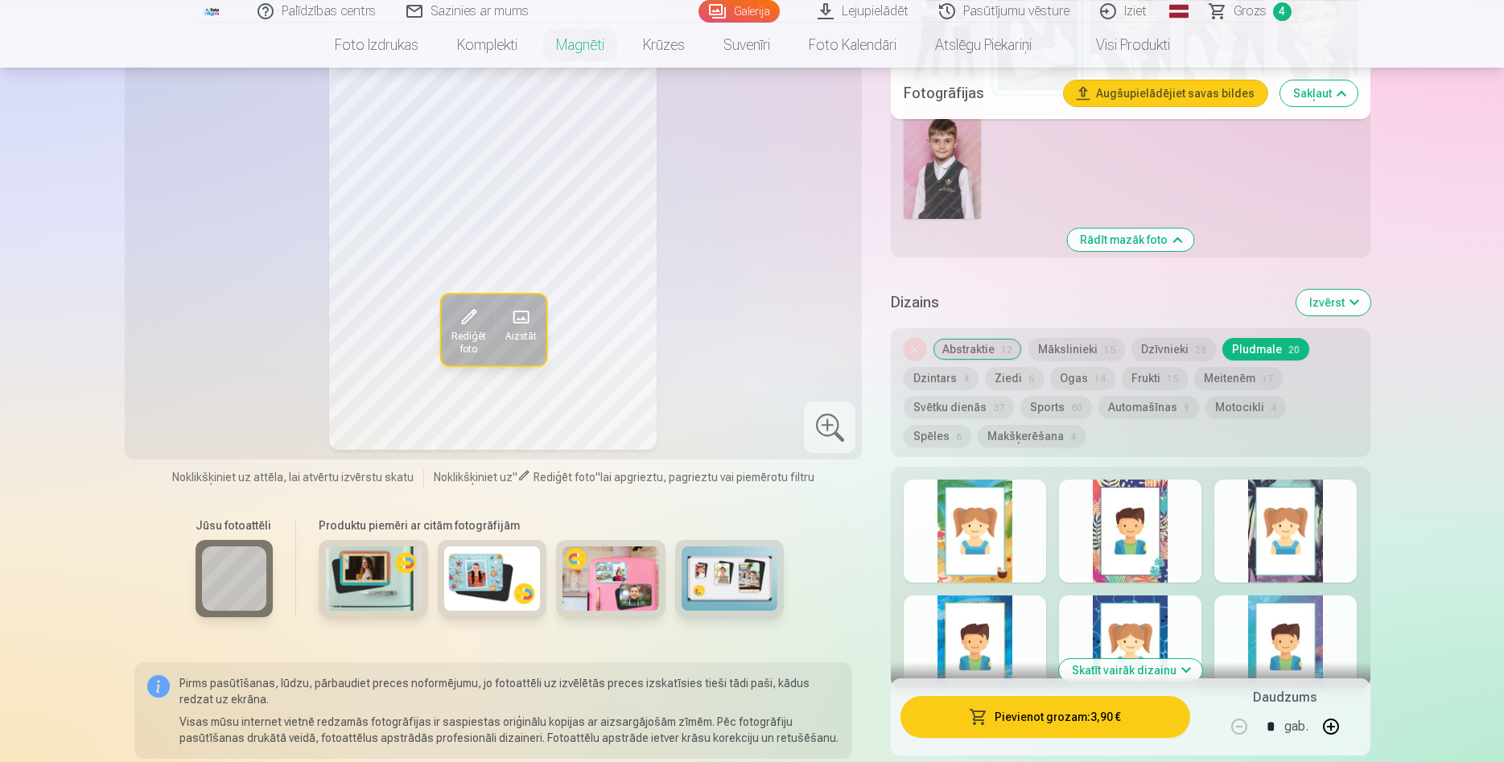
scroll to position [1805, 0]
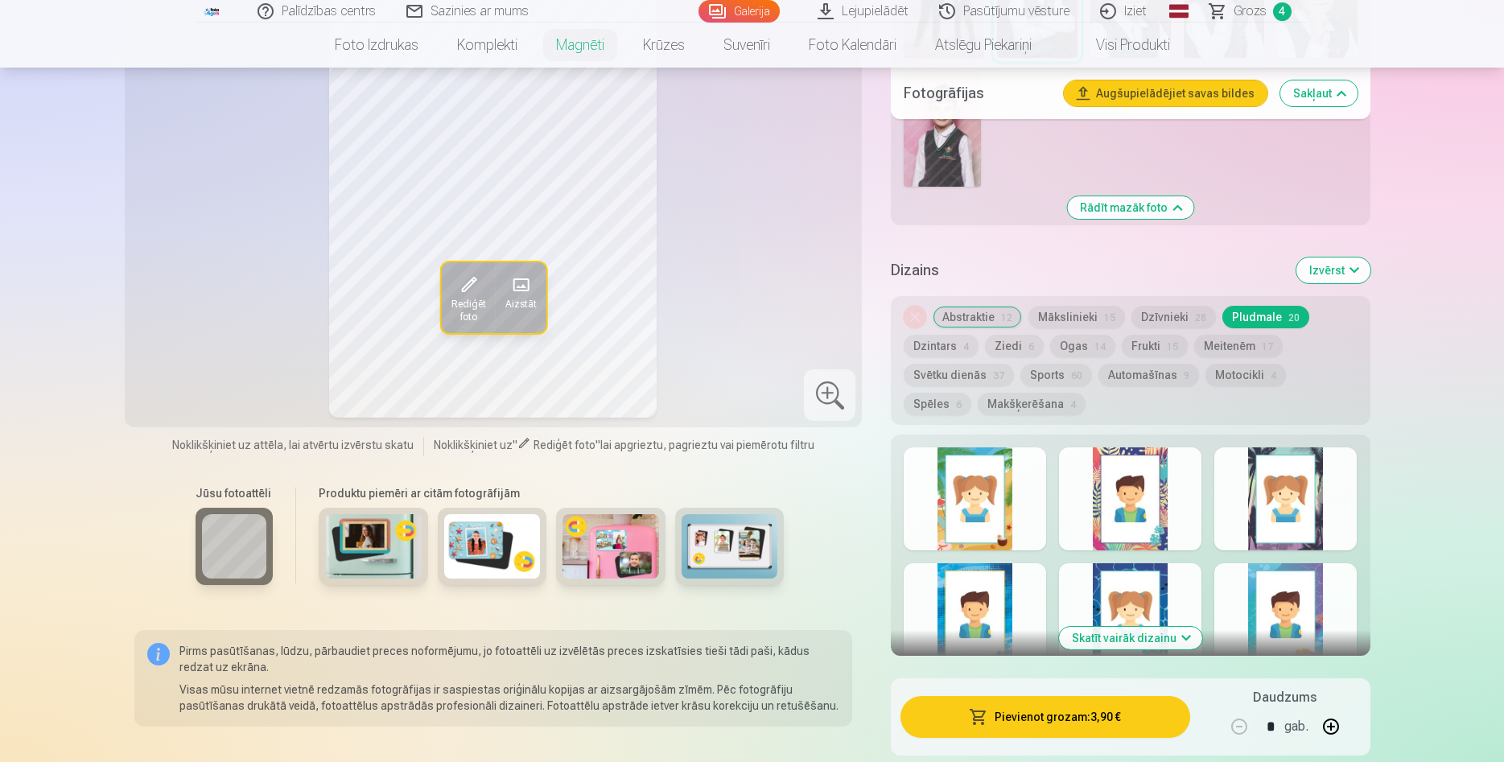
click at [1360, 257] on button "Izvērst" at bounding box center [1333, 270] width 74 height 26
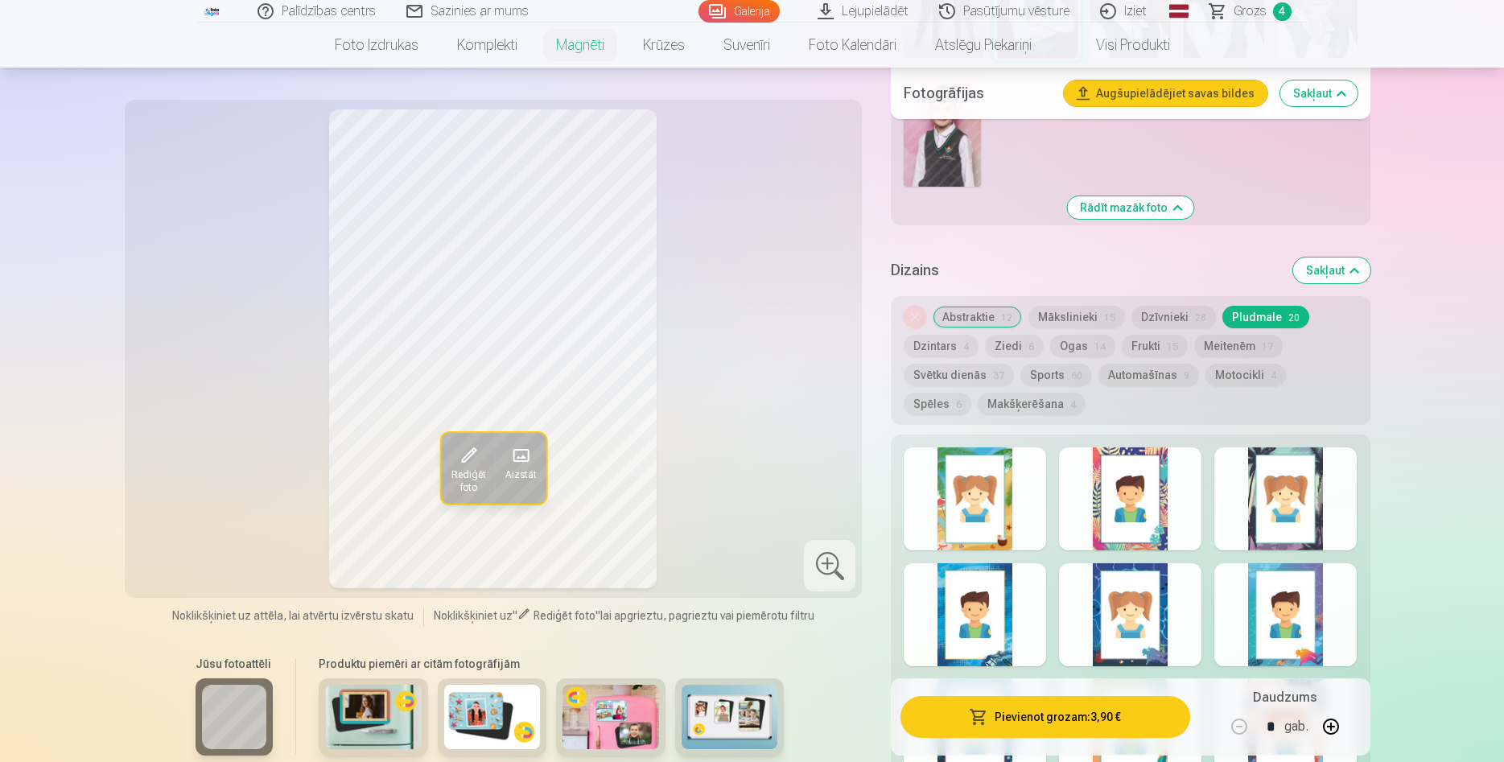
click at [1360, 257] on button "Sakļaut" at bounding box center [1331, 270] width 77 height 26
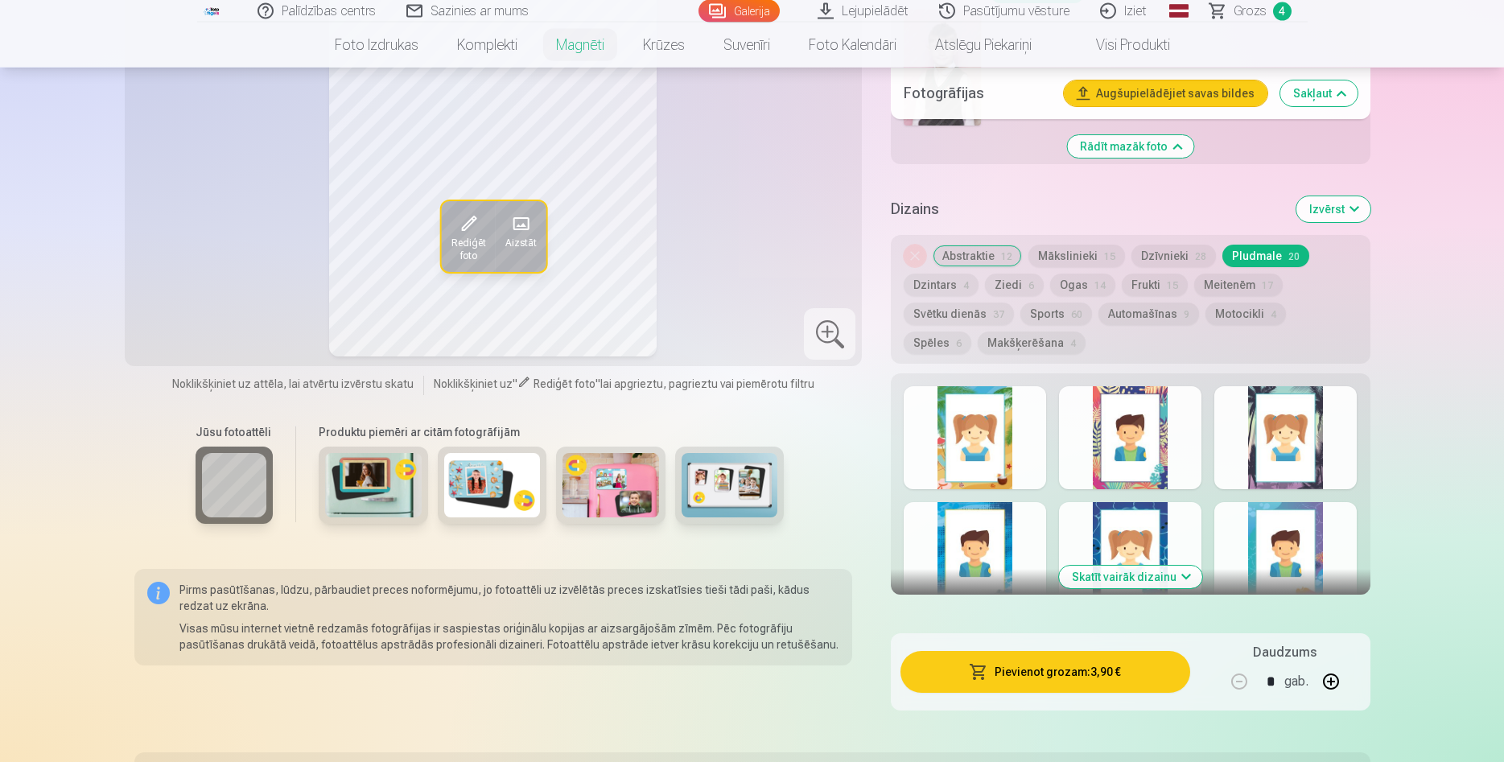
scroll to position [1868, 0]
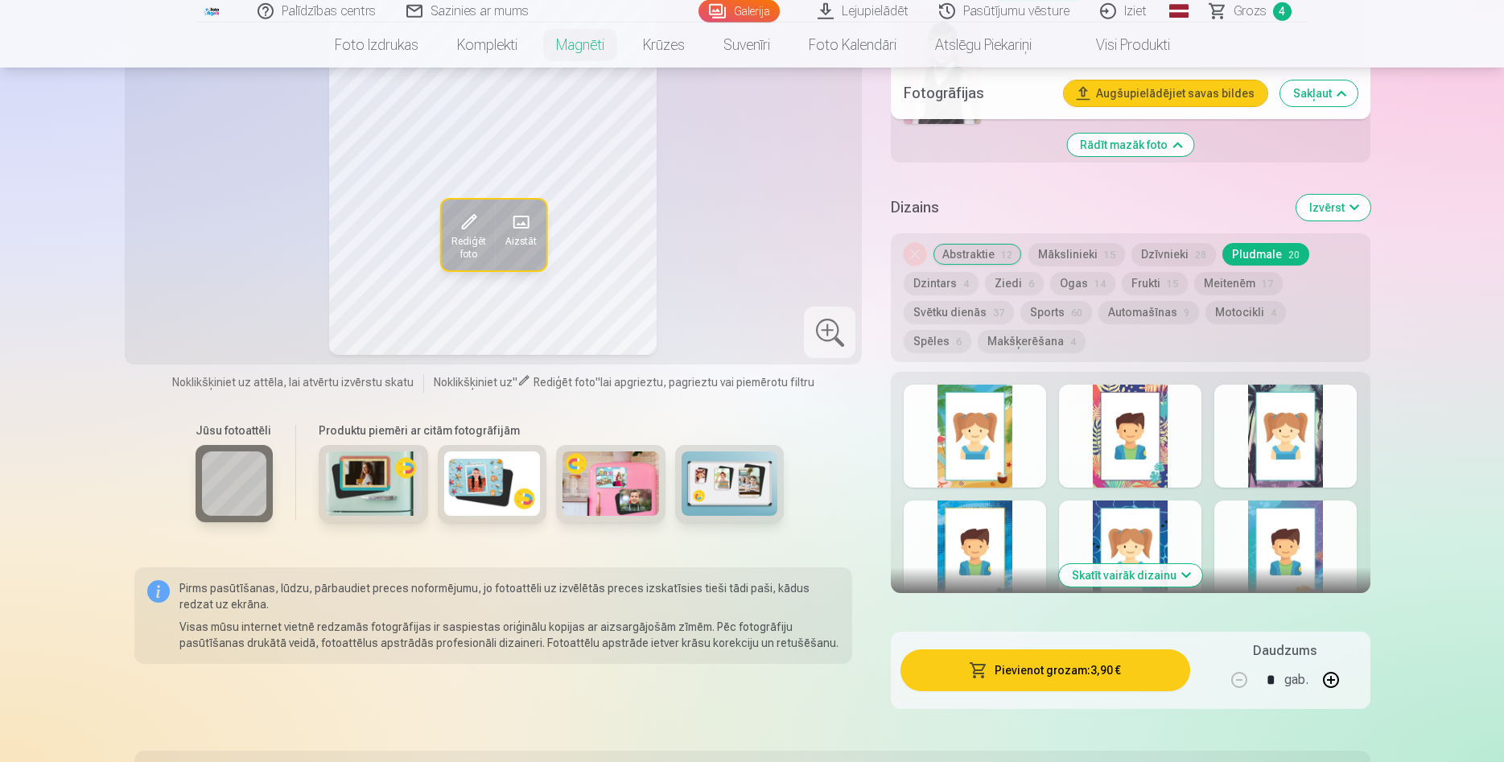
click at [1149, 301] on button "Automašīnas 9" at bounding box center [1148, 312] width 101 height 23
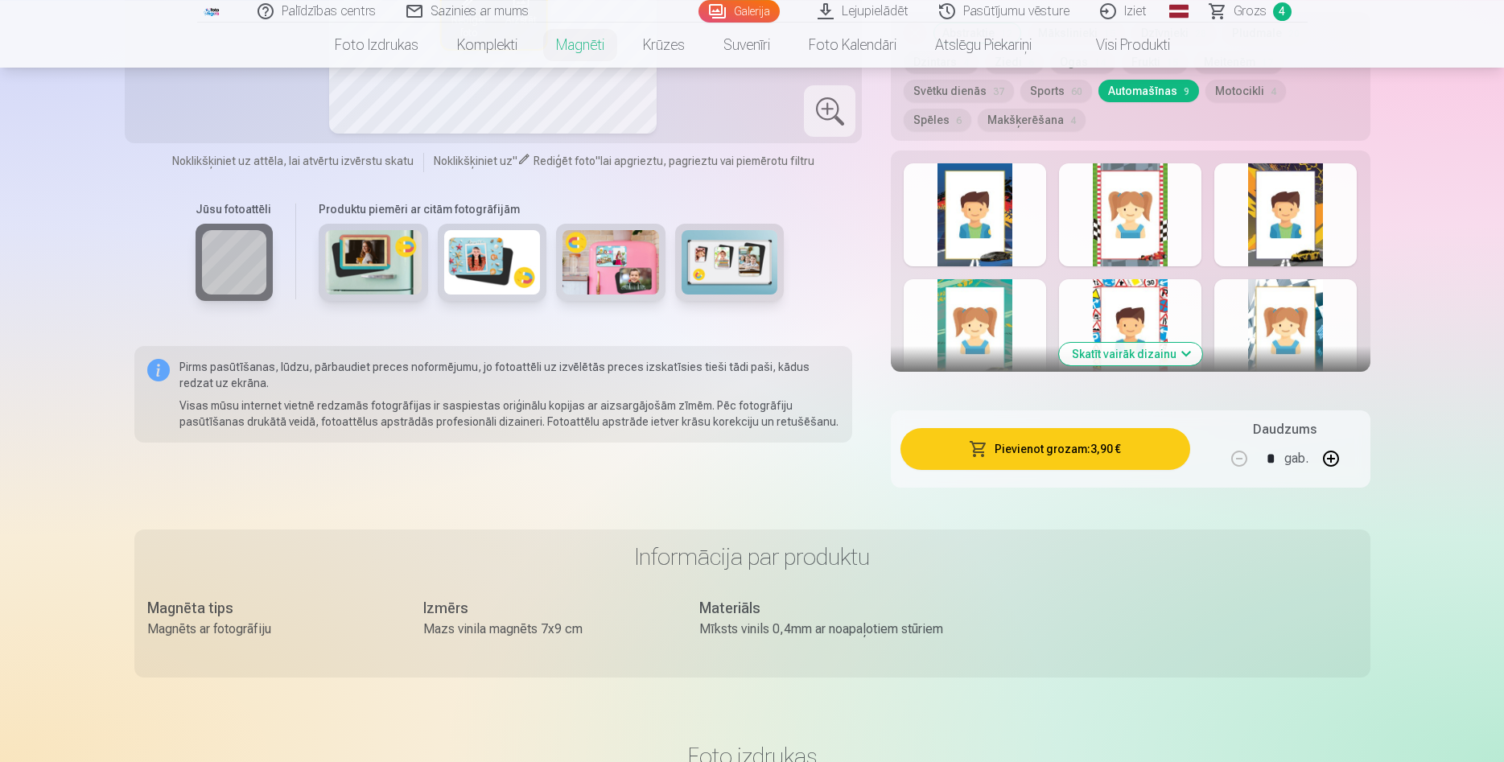
scroll to position [2114, 0]
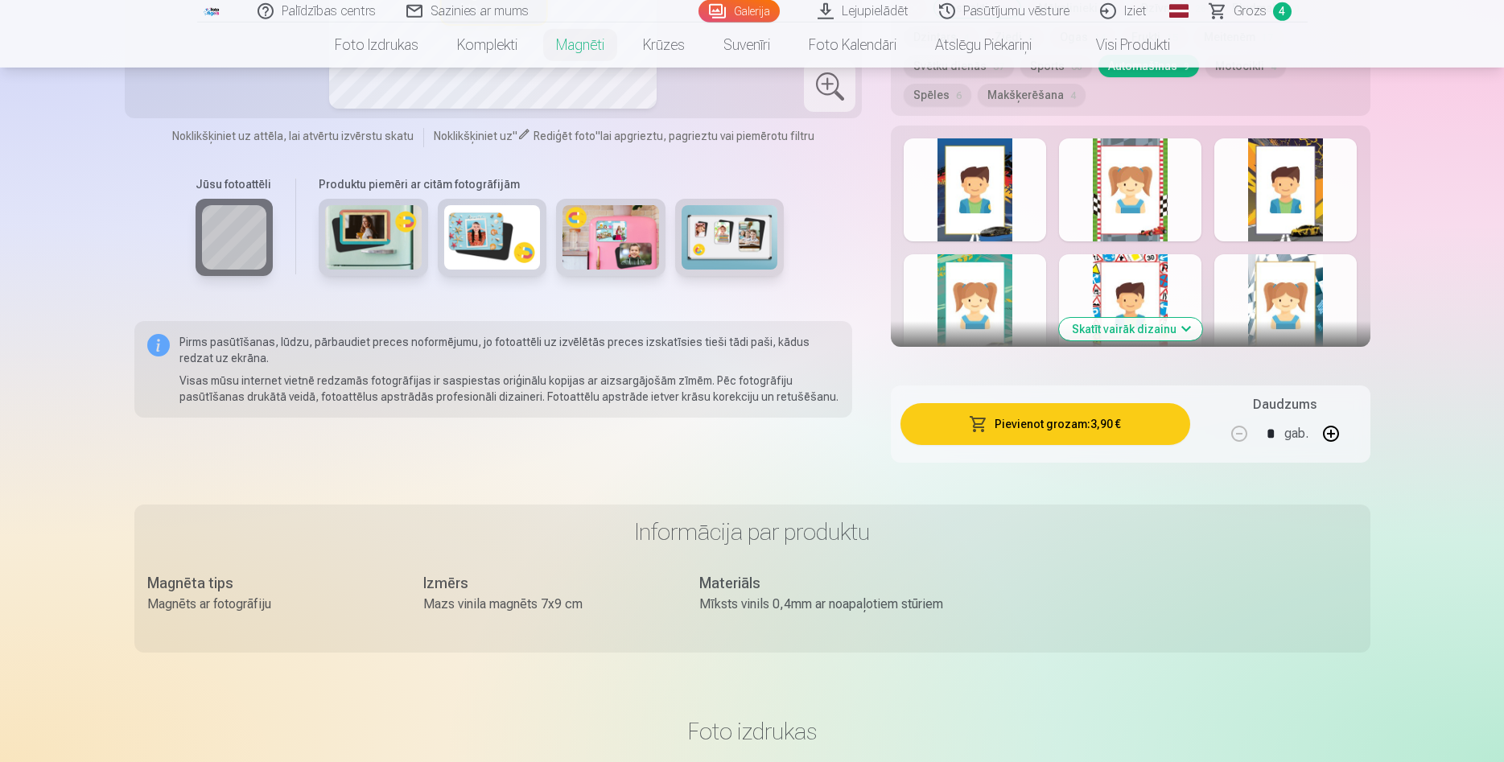
click at [1282, 171] on div at bounding box center [1285, 189] width 142 height 103
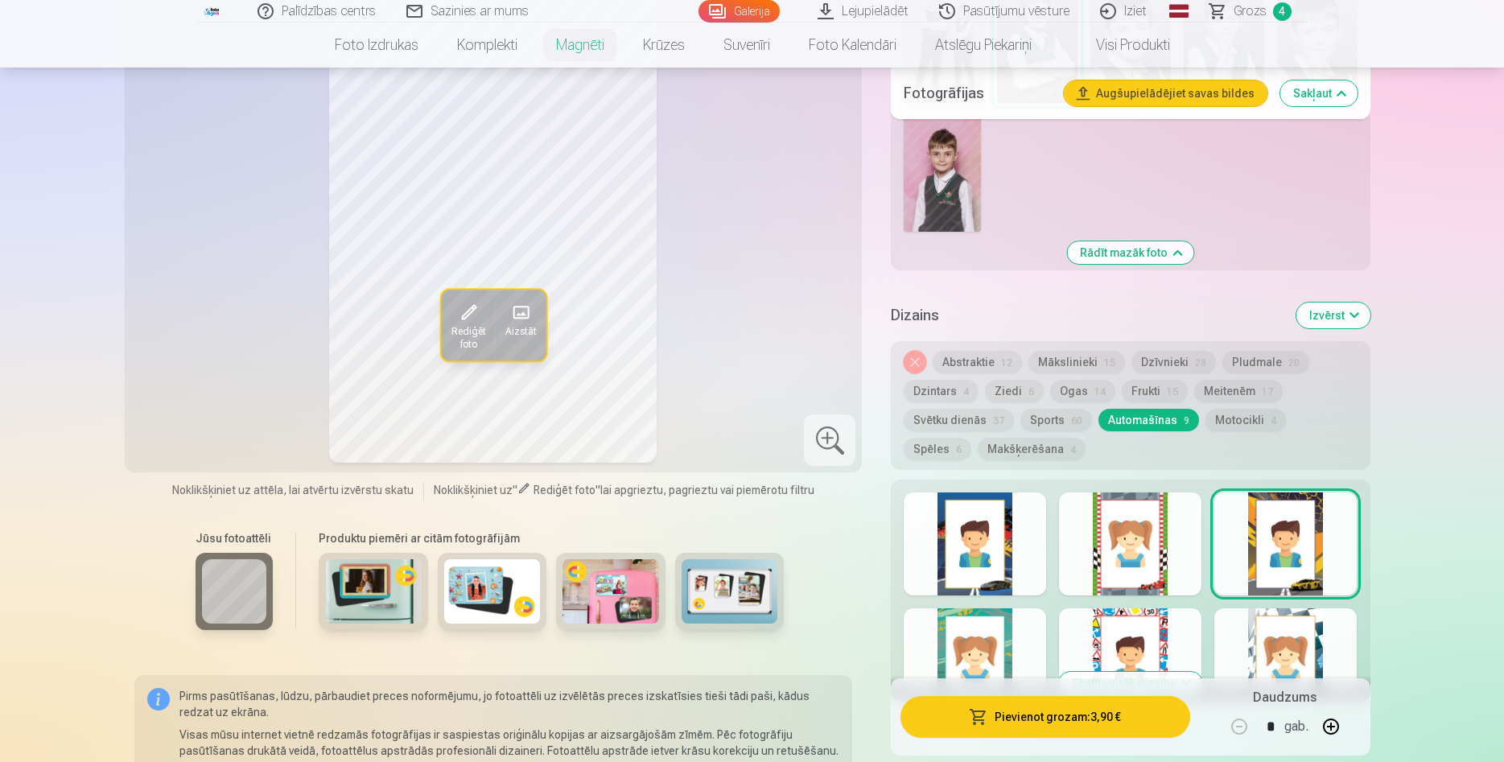
scroll to position [1704, 0]
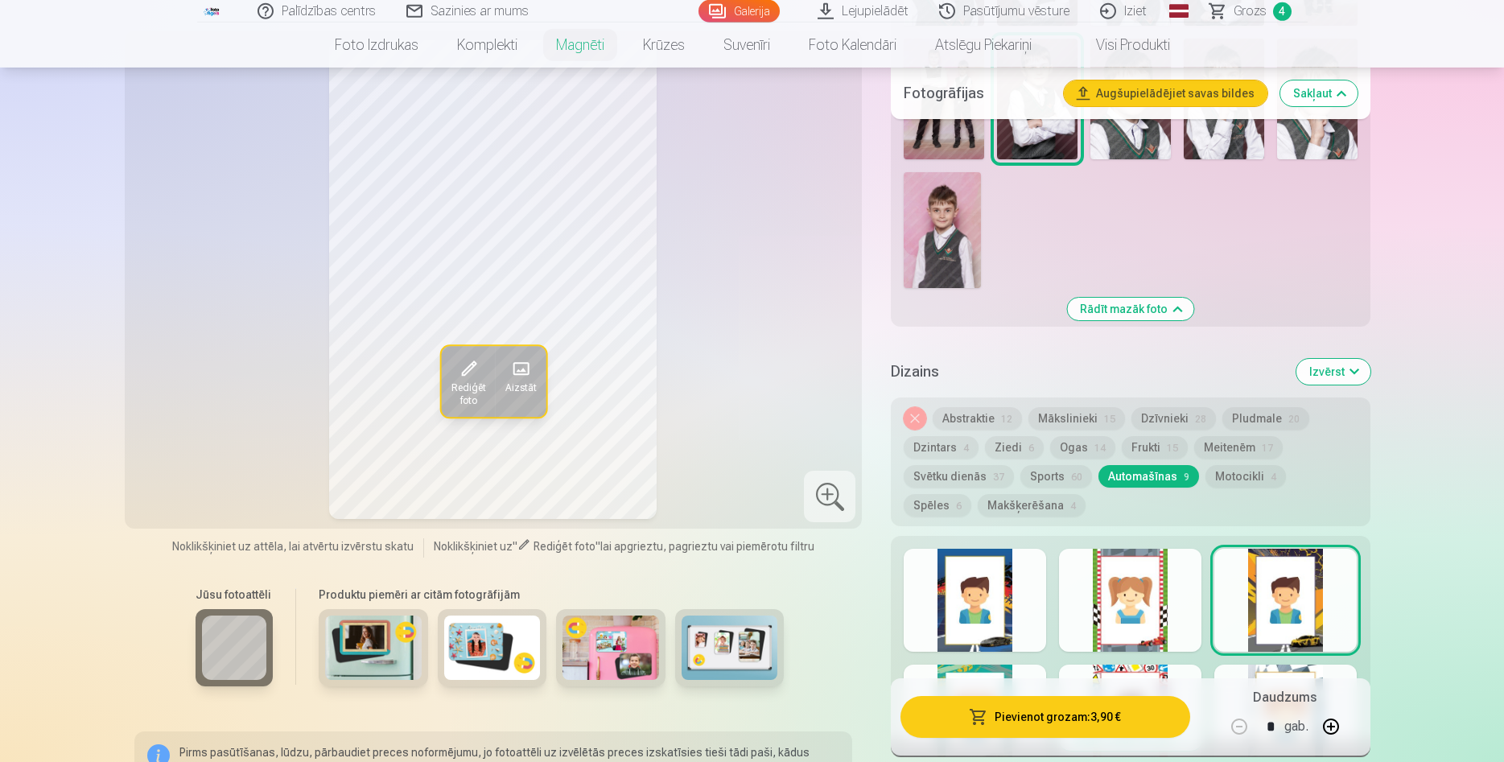
click at [1015, 571] on div at bounding box center [974, 600] width 142 height 103
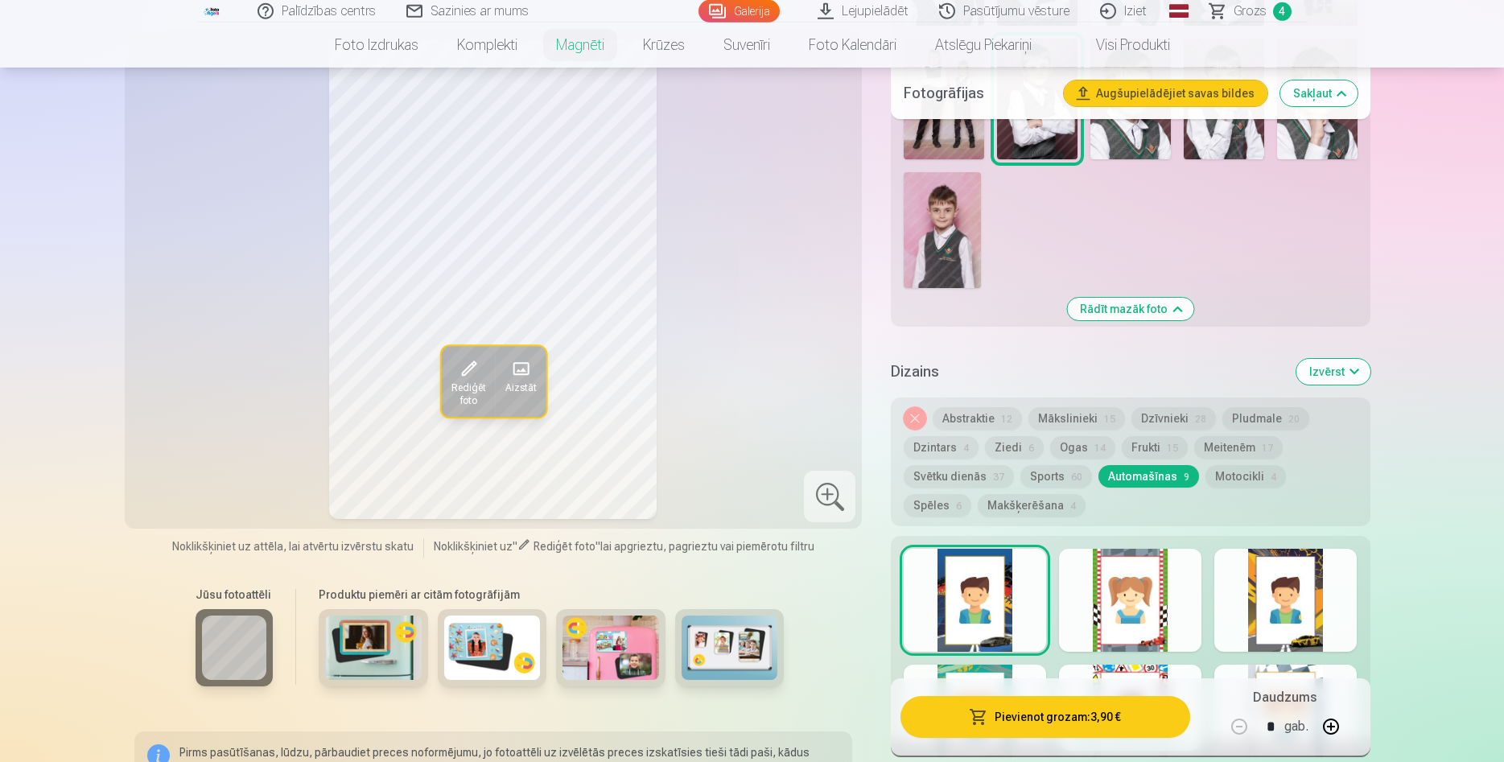
click at [1127, 574] on div at bounding box center [1130, 600] width 142 height 103
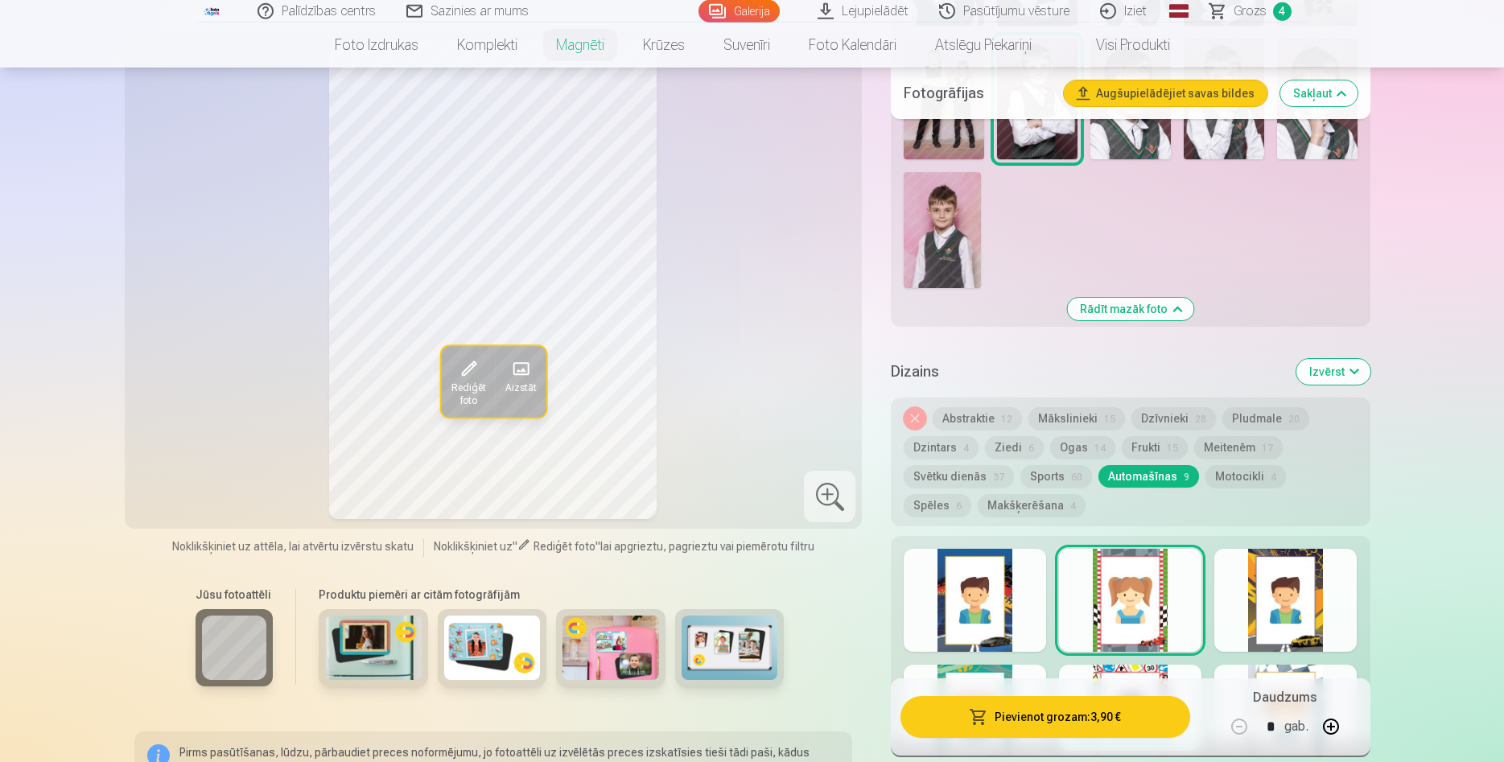
click at [840, 475] on div at bounding box center [829, 496] width 51 height 51
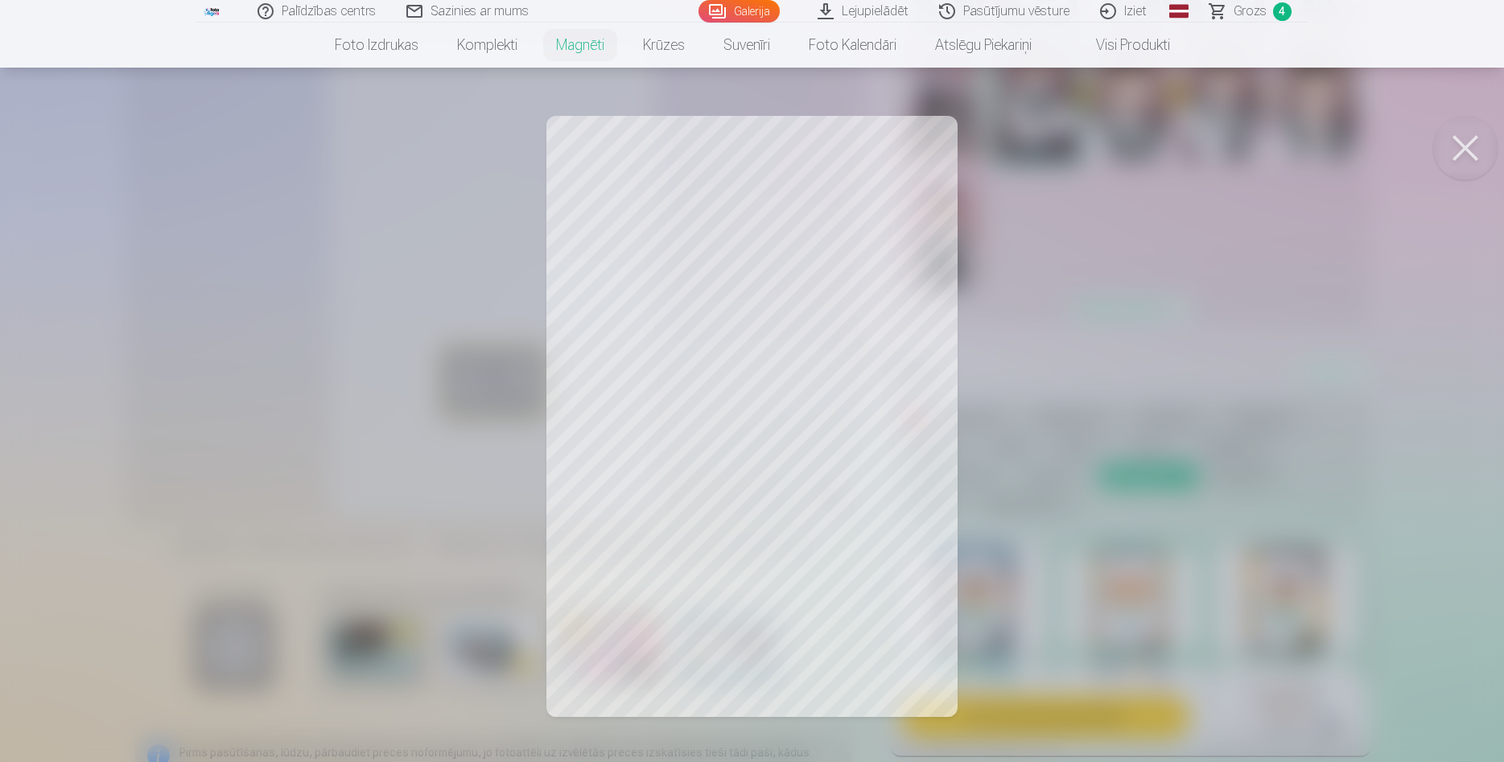
click at [911, 643] on div at bounding box center [752, 381] width 1504 height 762
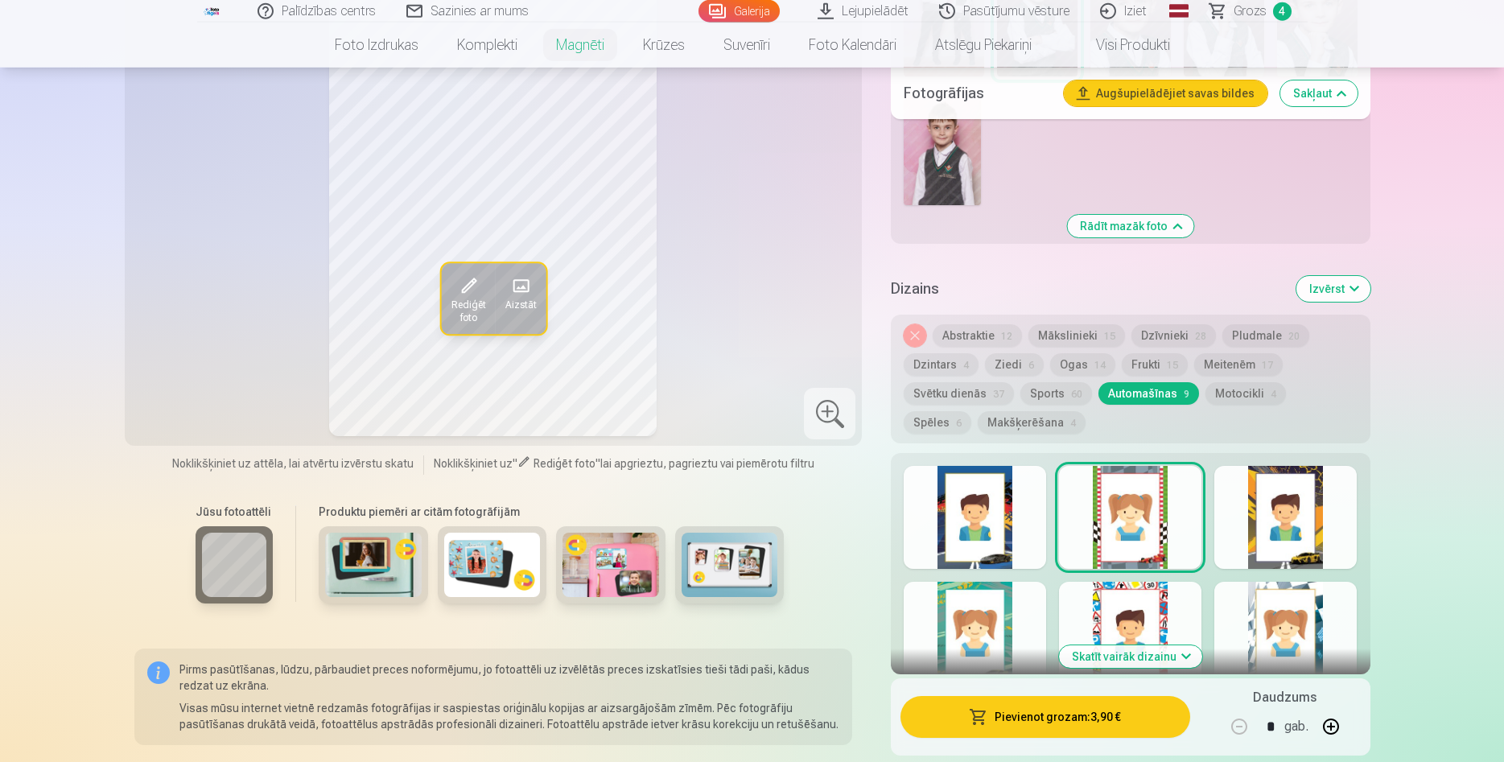
scroll to position [1868, 0]
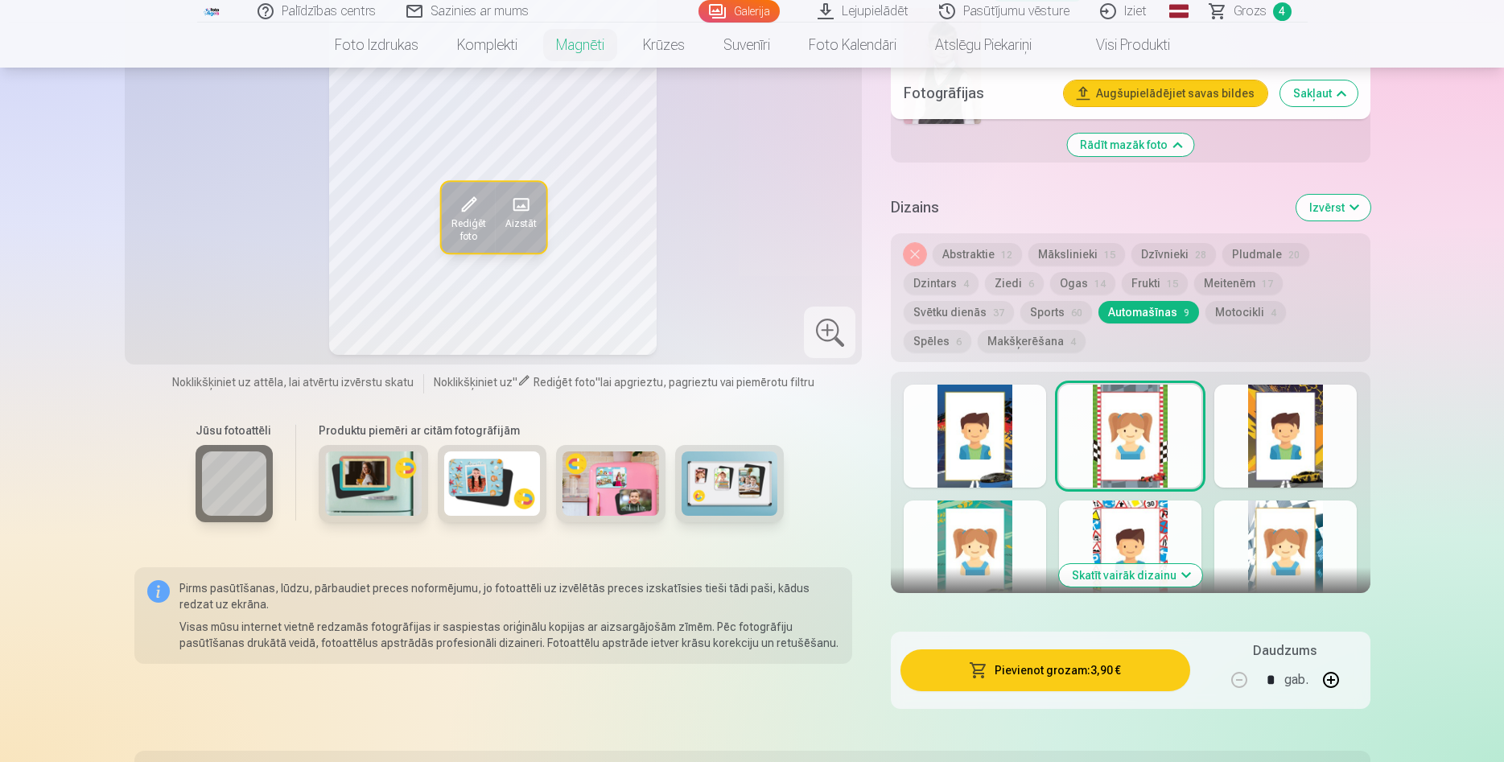
click at [1152, 564] on button "Skatīt vairāk dizainu" at bounding box center [1130, 575] width 143 height 23
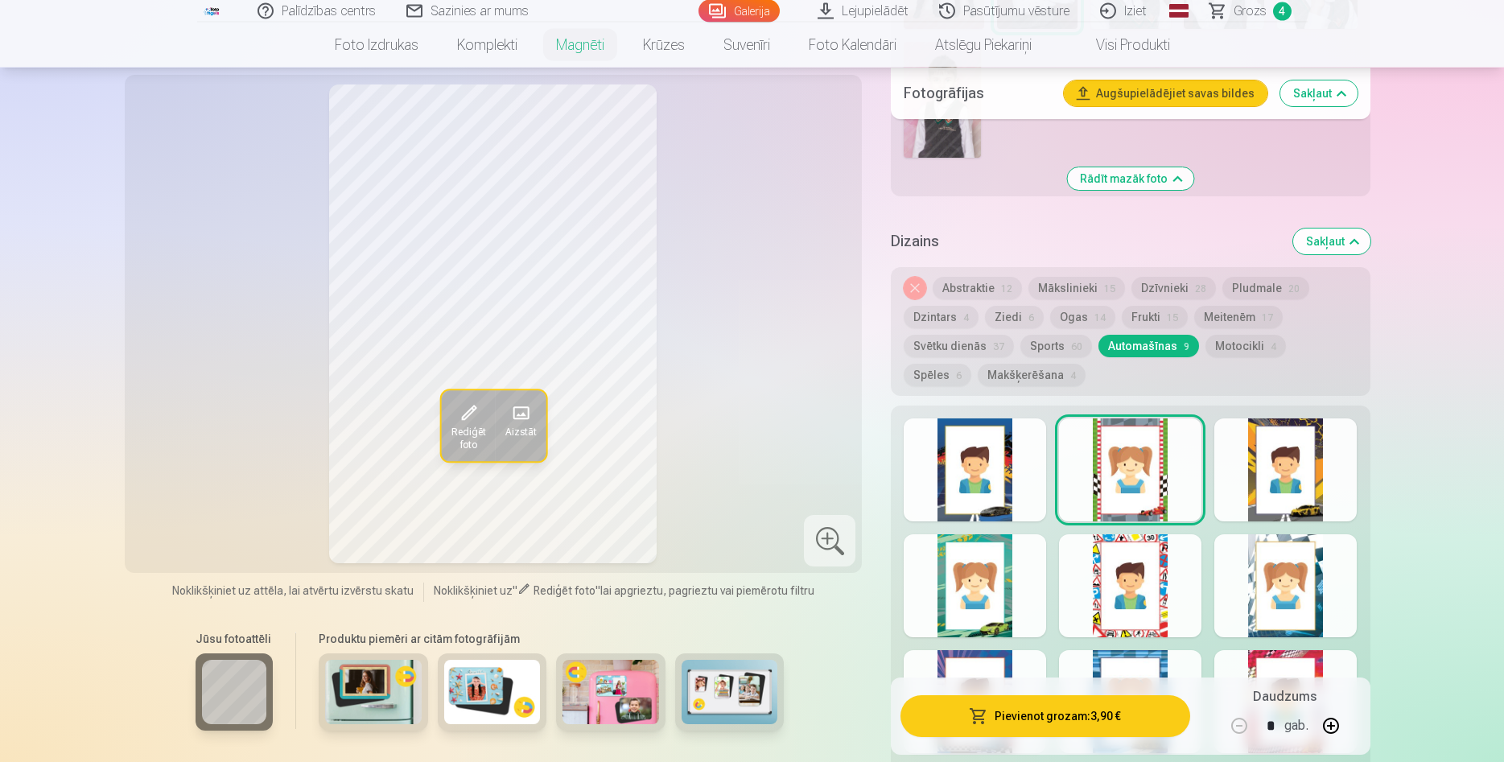
scroll to position [1704, 0]
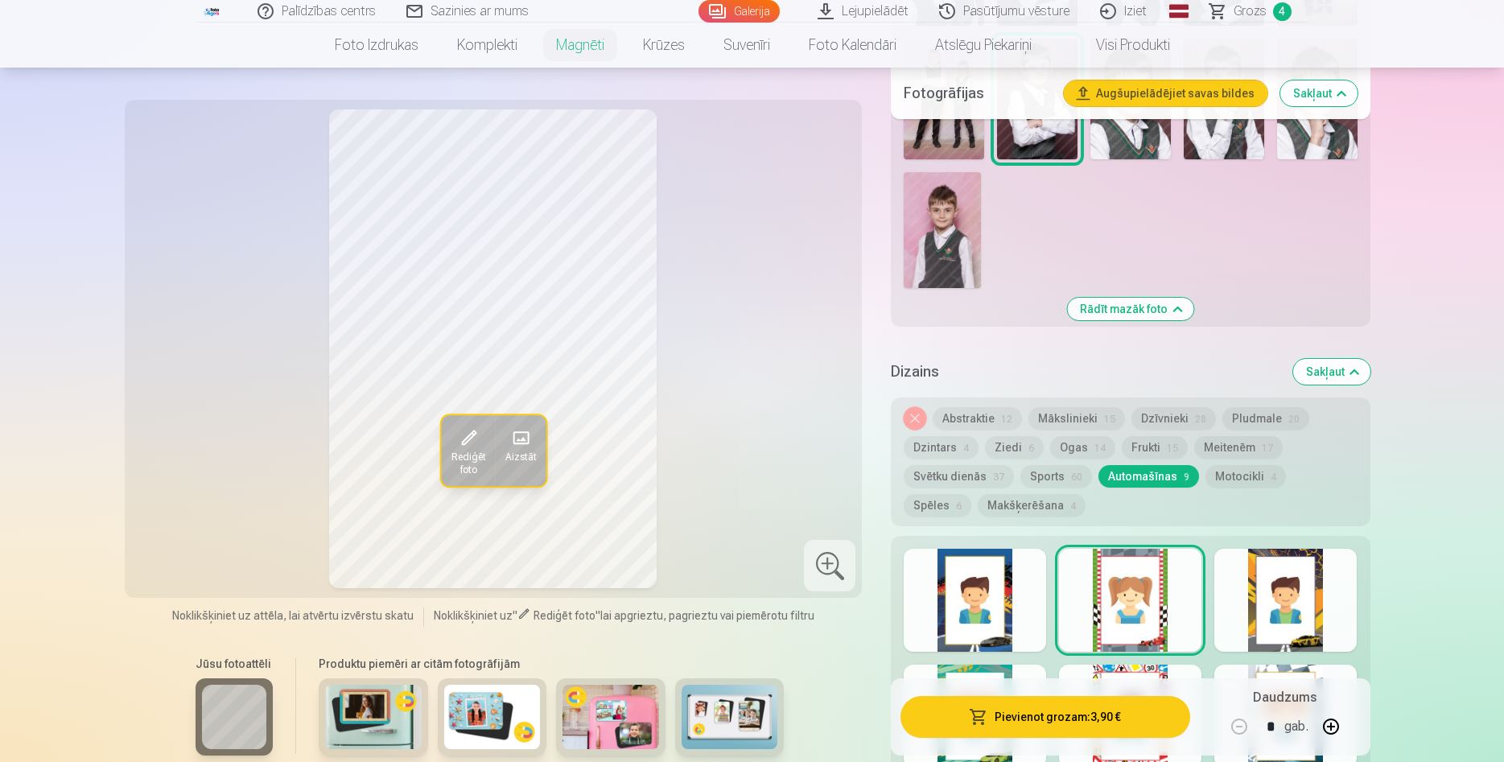
click at [1049, 465] on button "Sports 60" at bounding box center [1056, 476] width 72 height 23
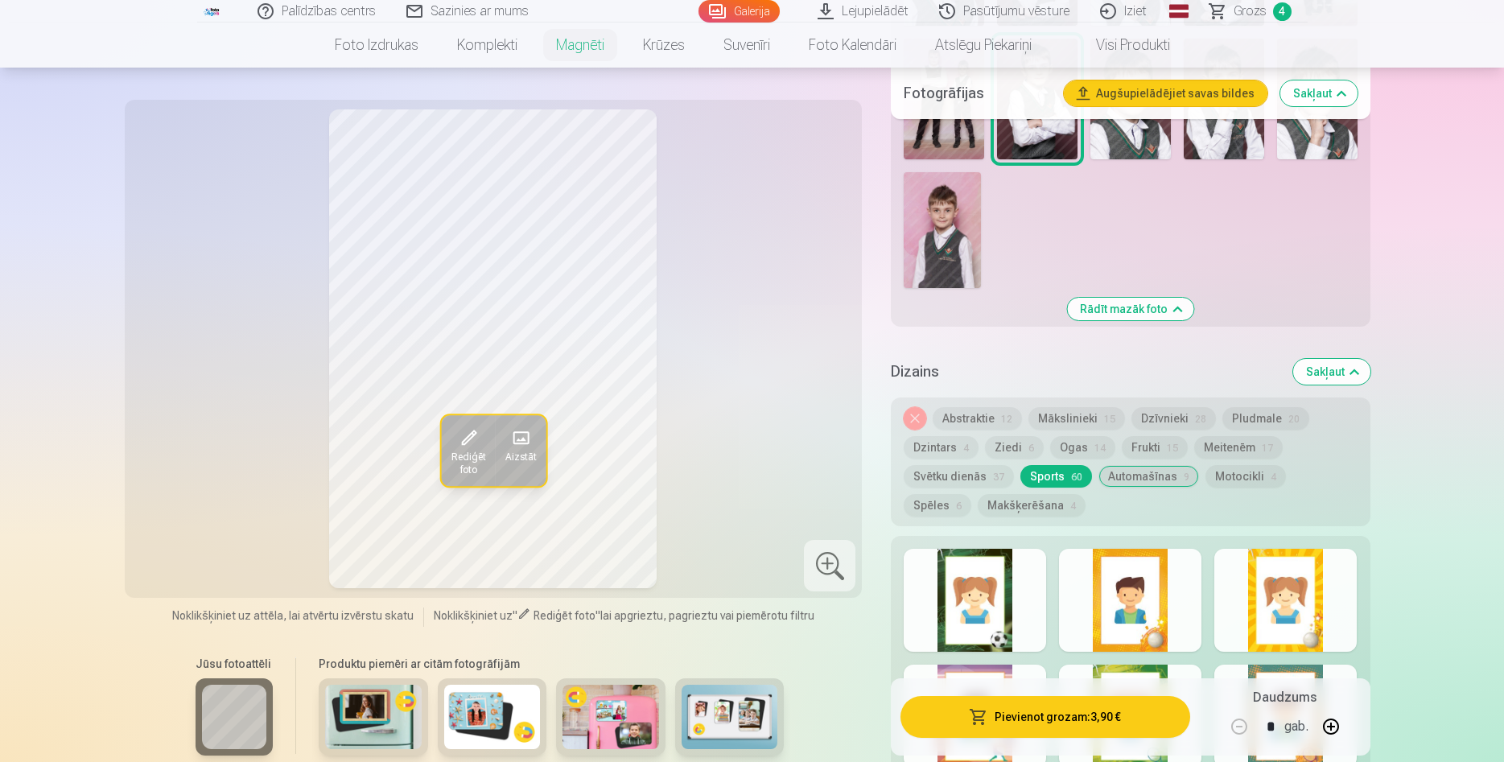
drag, startPoint x: 1342, startPoint y: 457, endPoint x: 1328, endPoint y: 463, distance: 15.1
click at [971, 494] on button "Spēles 6" at bounding box center [937, 505] width 68 height 23
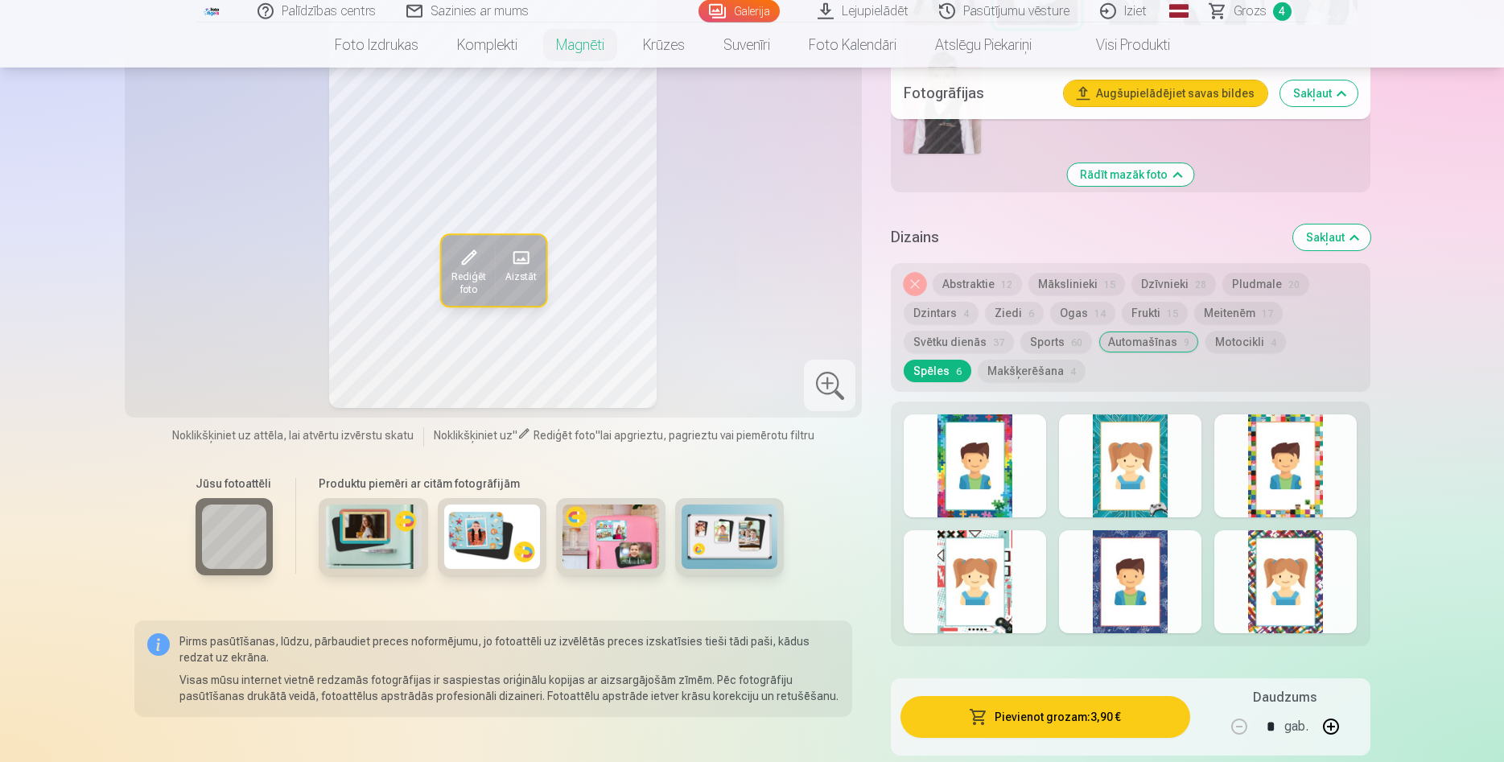
scroll to position [1868, 0]
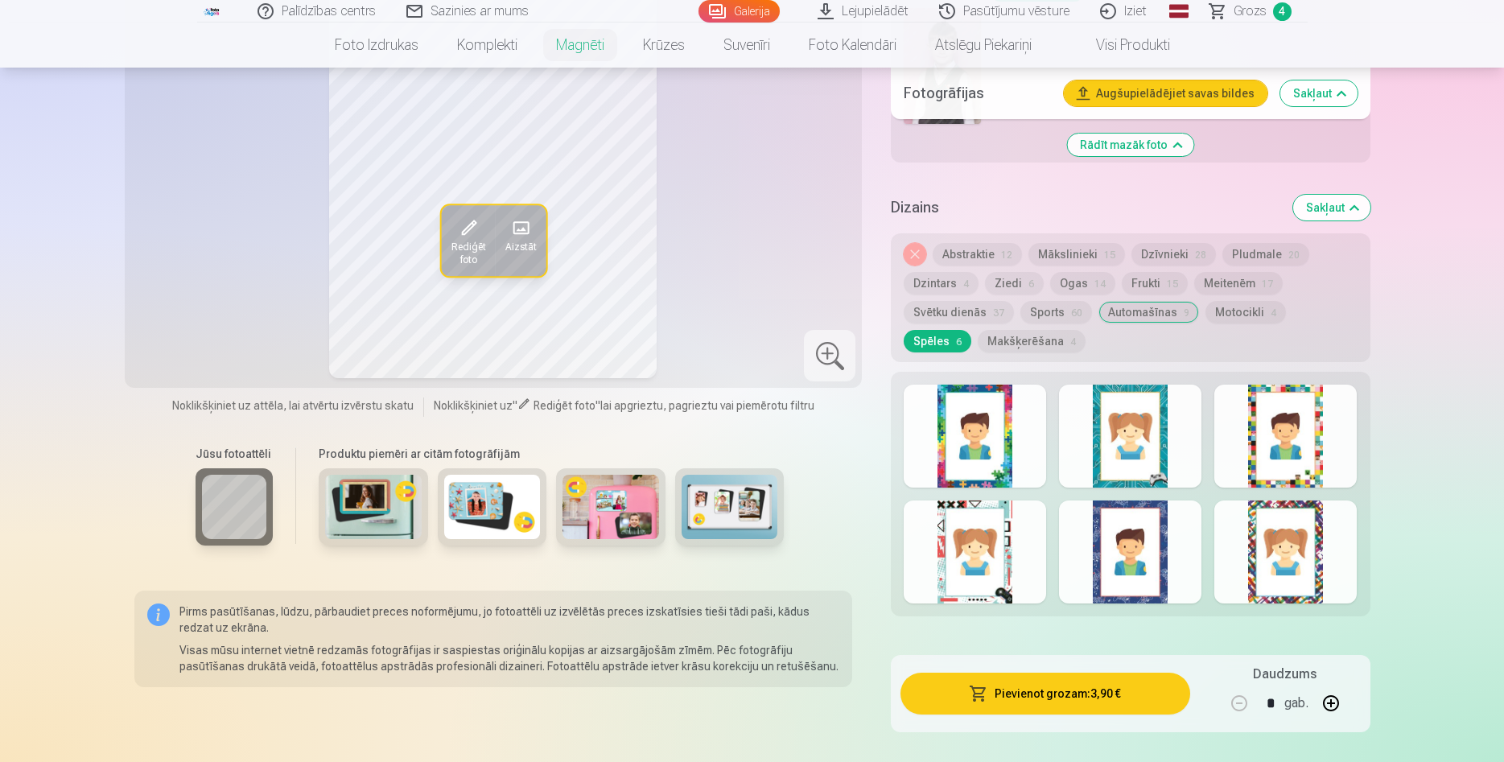
click at [981, 538] on div at bounding box center [974, 551] width 142 height 103
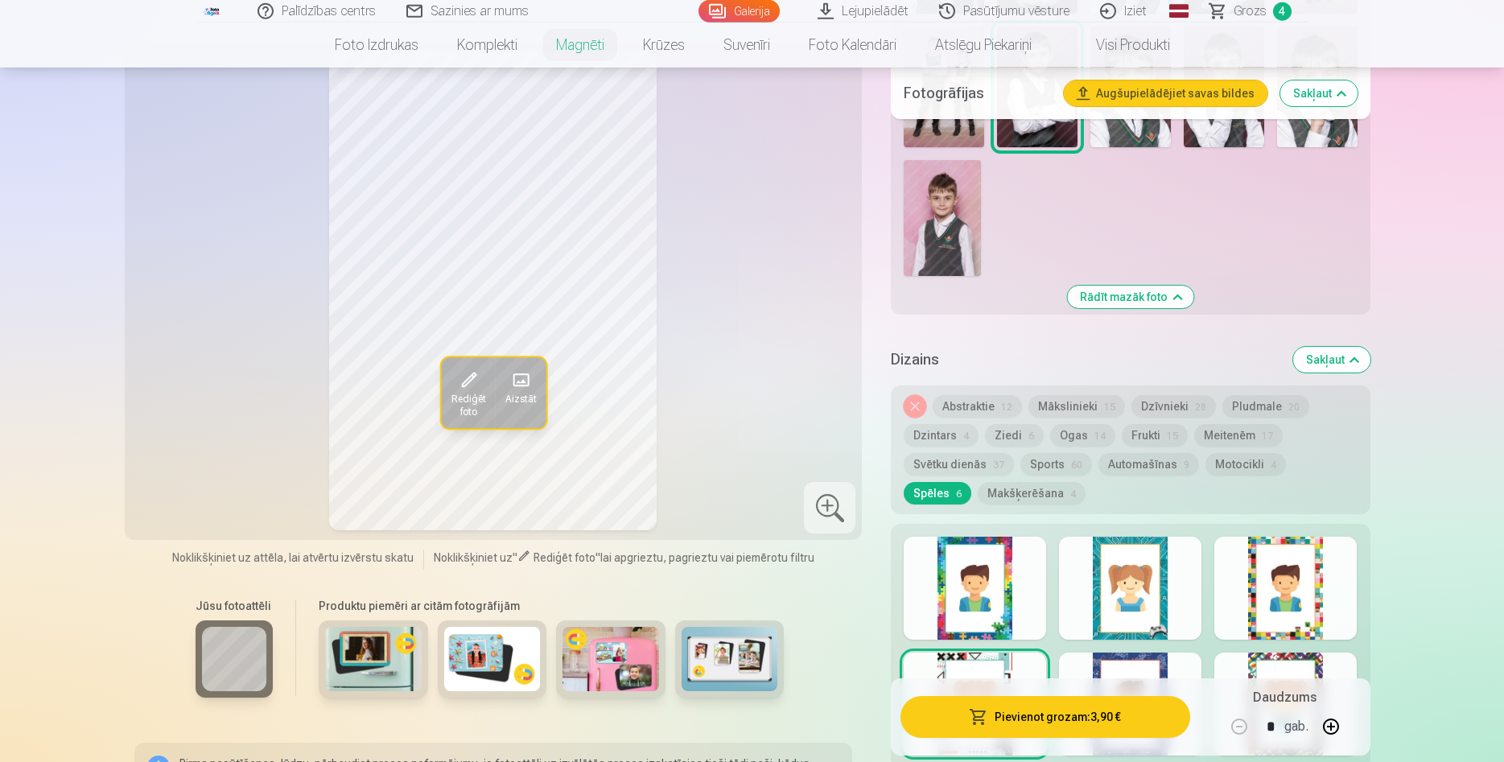
scroll to position [1704, 0]
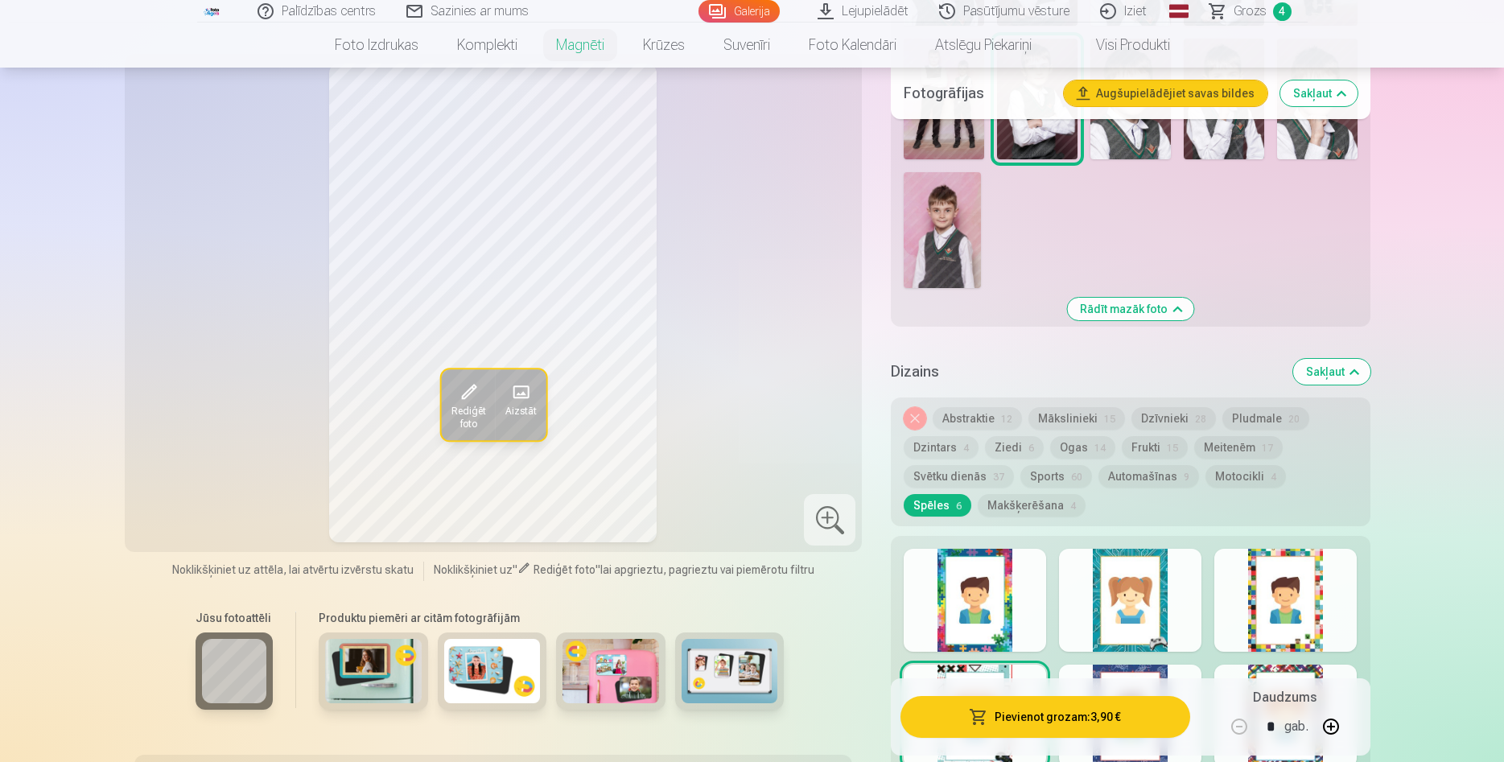
click at [1059, 708] on button "Pievienot grozam : 3,90 €" at bounding box center [1044, 717] width 289 height 42
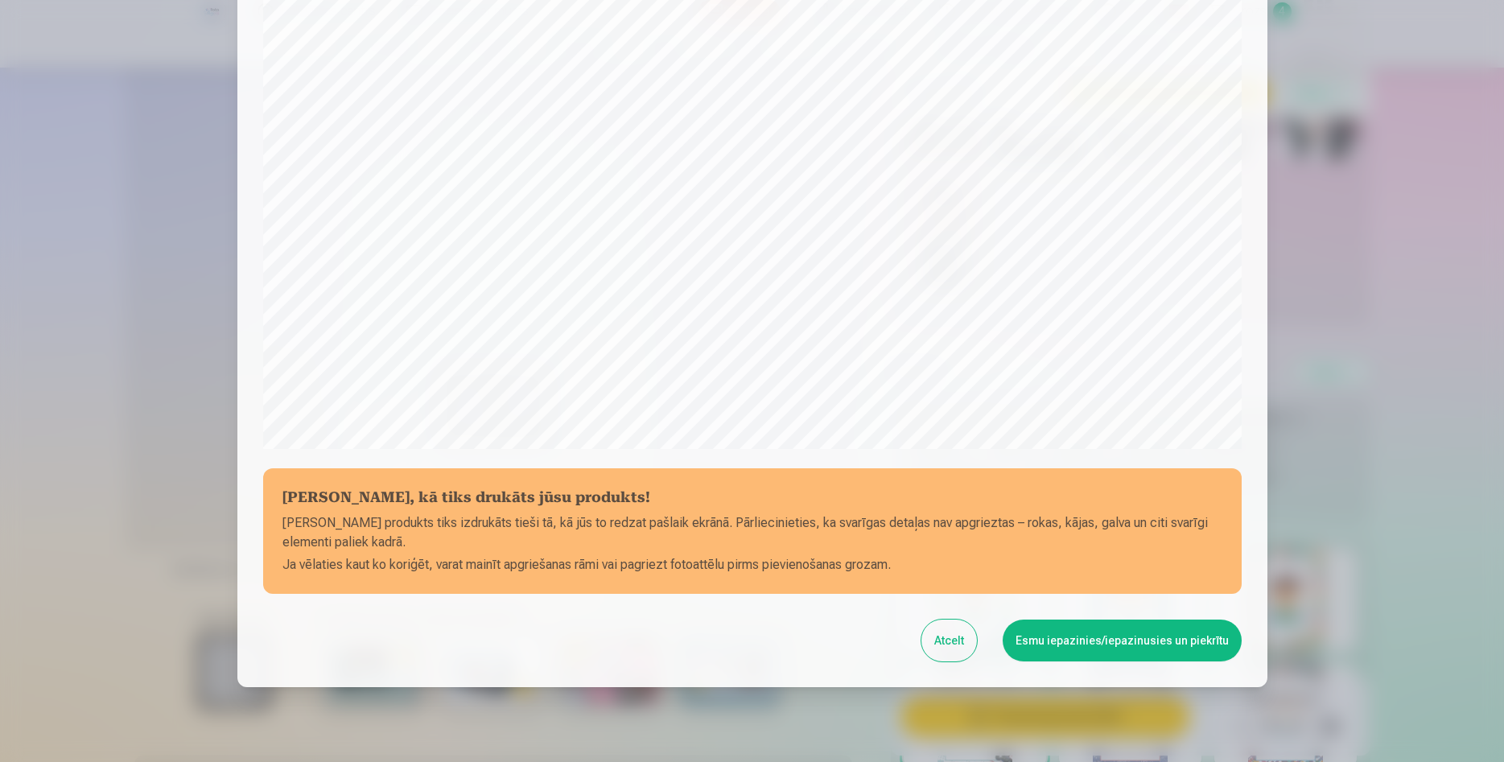
scroll to position [295, 0]
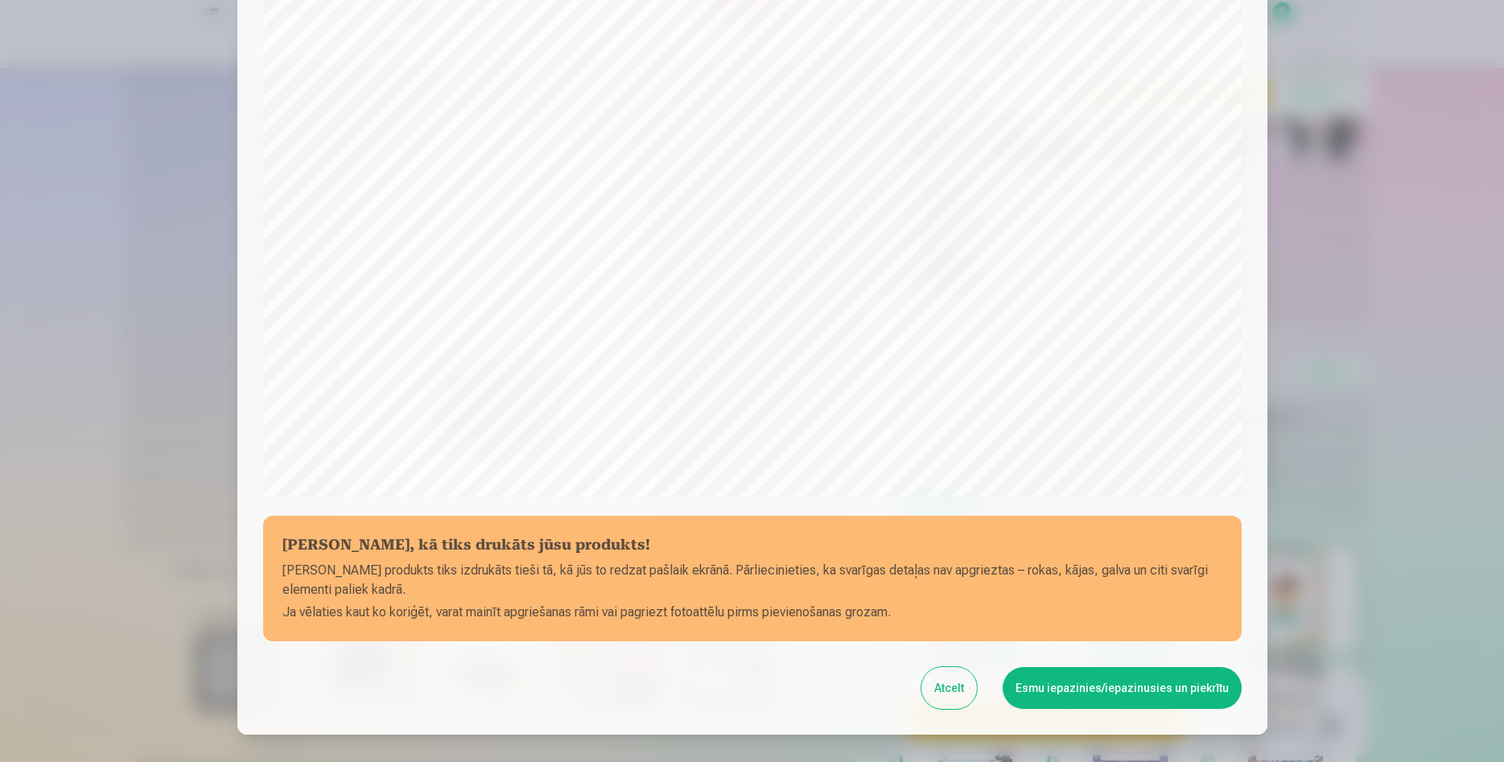
click at [1118, 692] on button "Esmu iepazinies/iepazinusies un piekrītu" at bounding box center [1121, 688] width 239 height 42
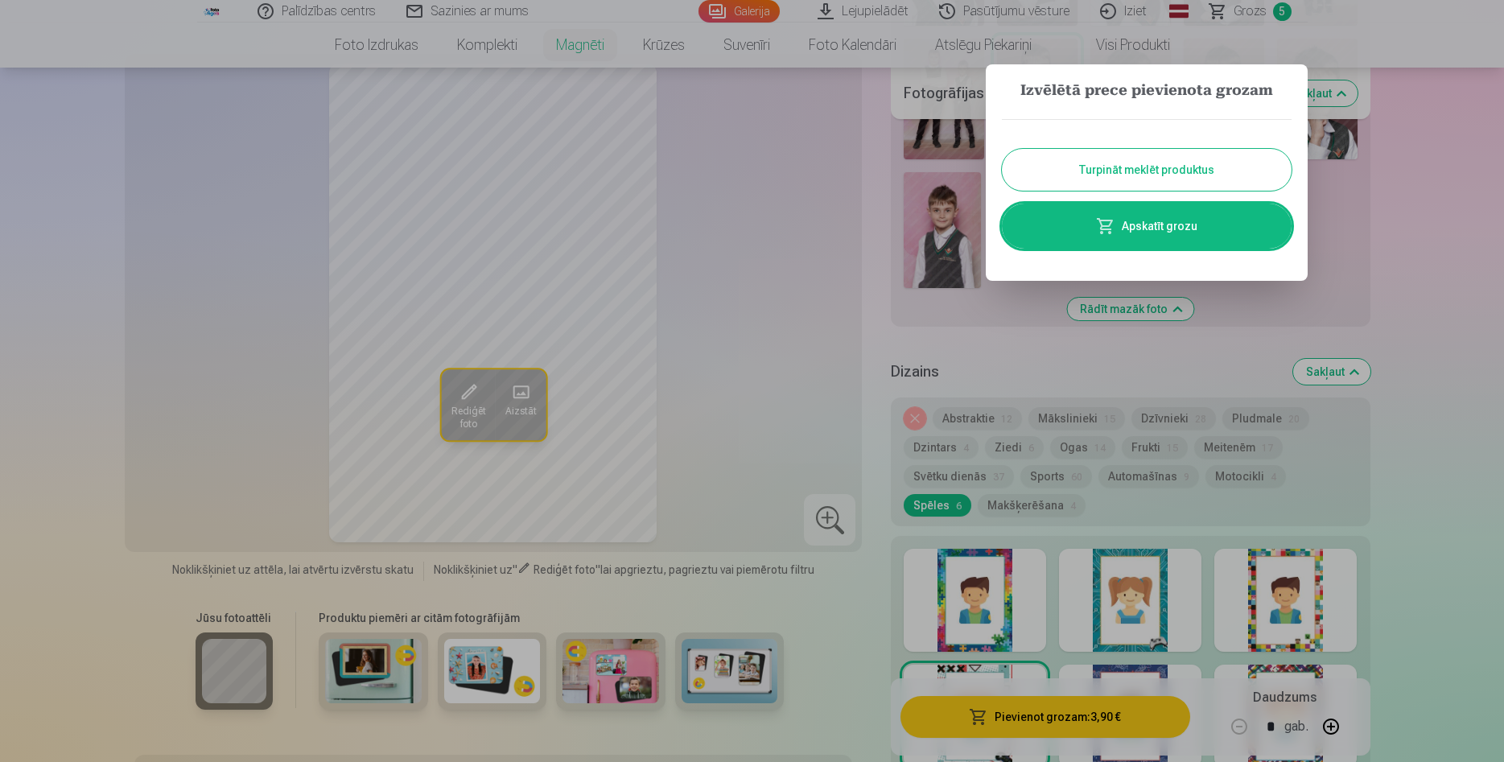
click at [1406, 280] on div at bounding box center [752, 381] width 1504 height 762
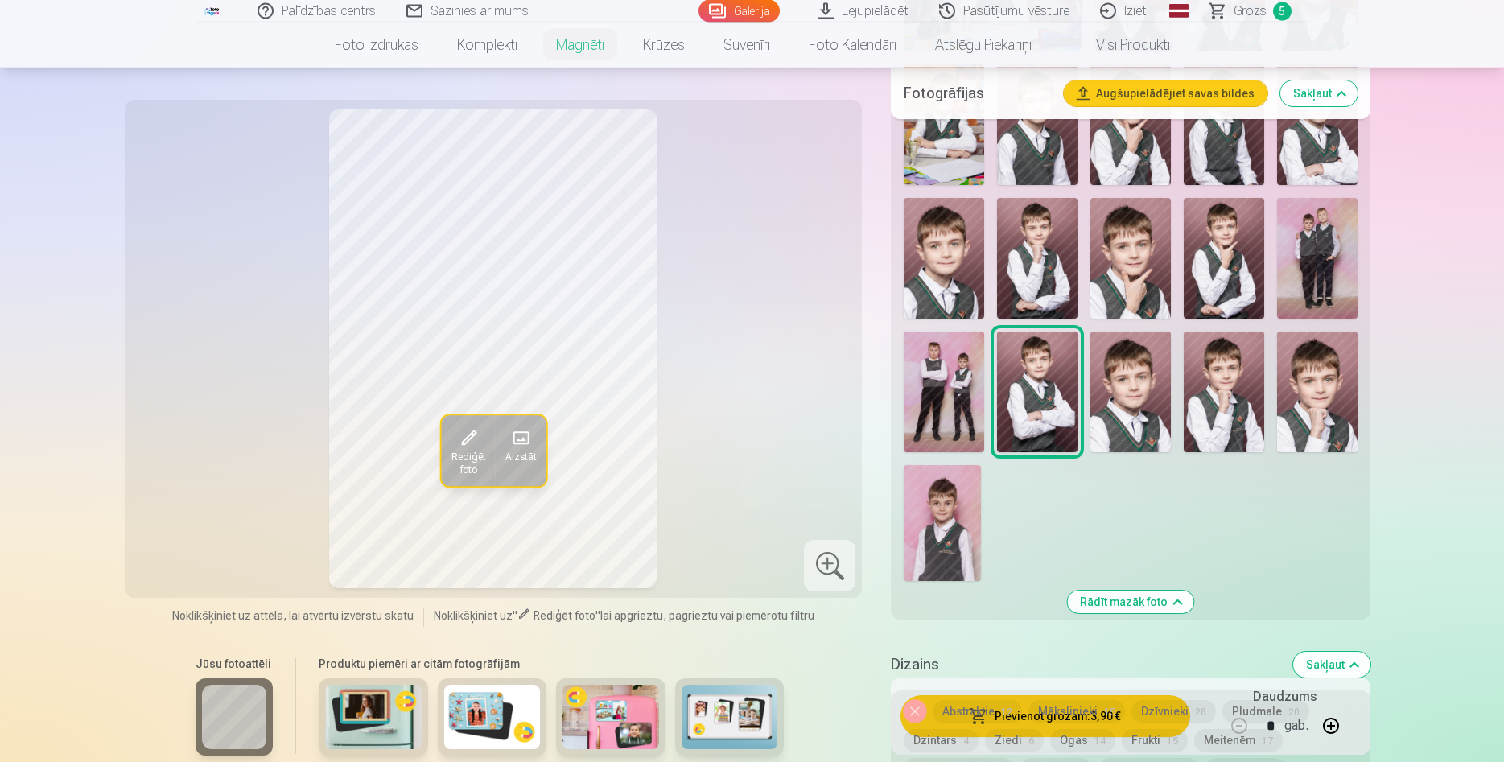
scroll to position [1376, 0]
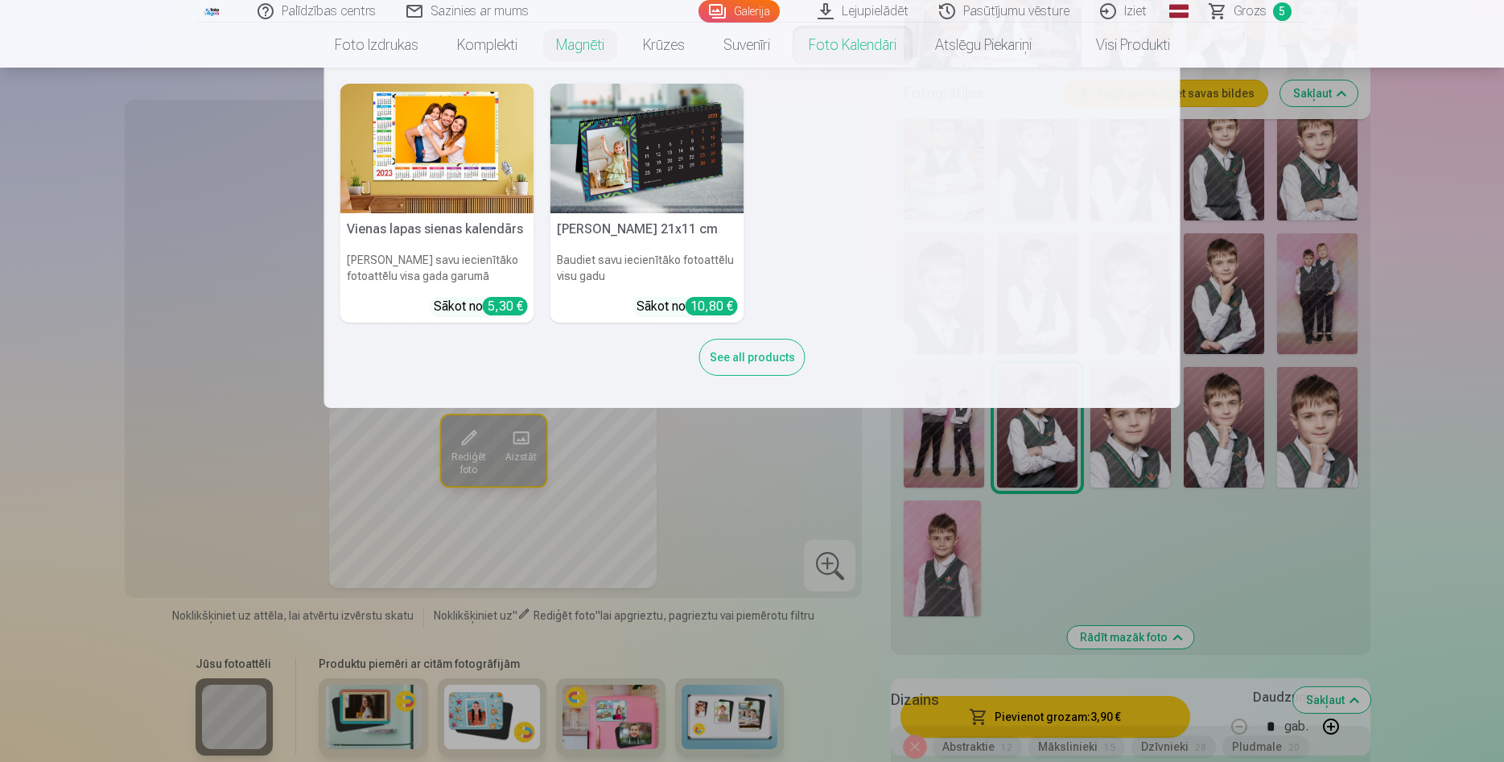
click at [3, 349] on nav "Vienas lapas sienas kalendārs Parādiet savu iecienītāko fotoattēlu visa gada ga…" at bounding box center [752, 238] width 1504 height 340
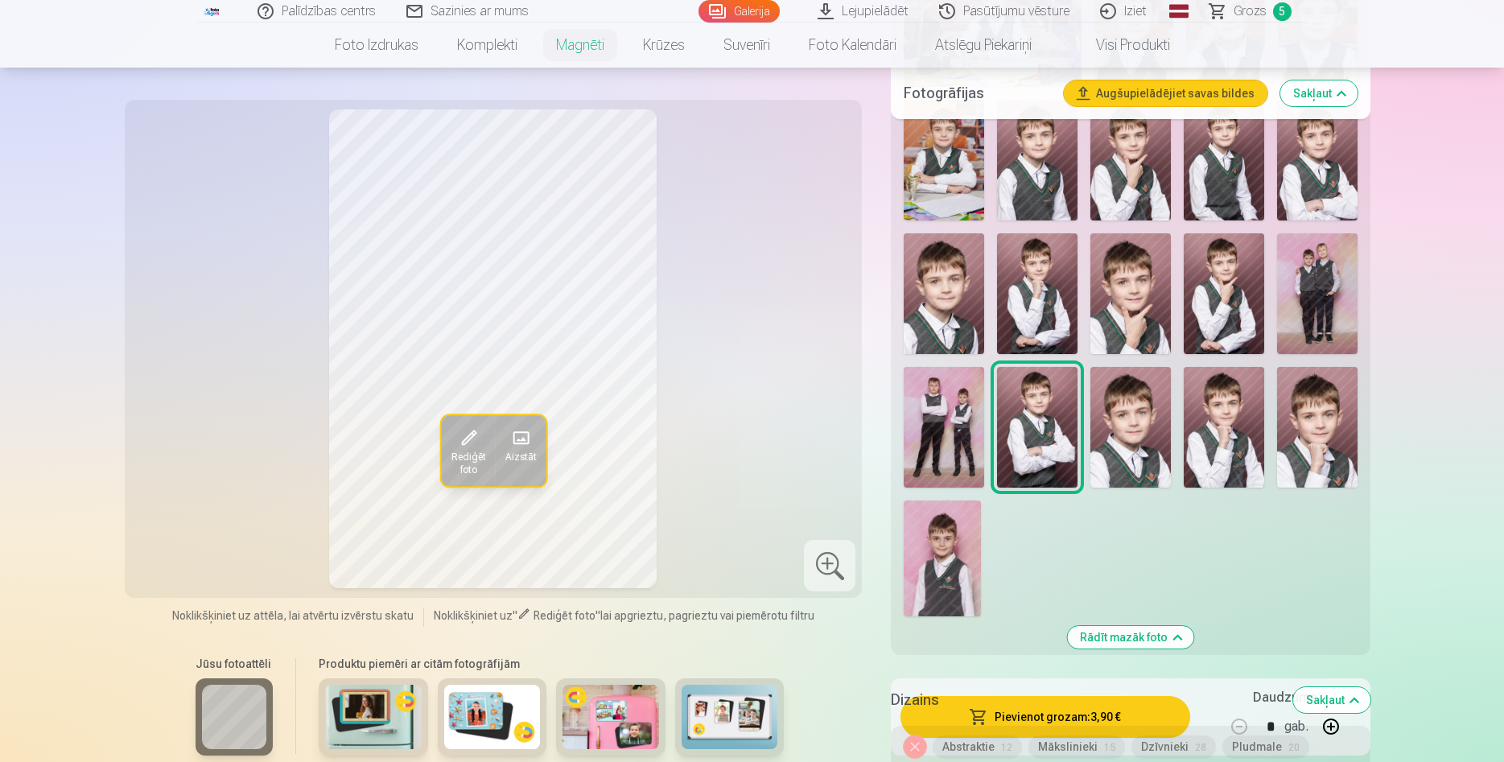
click at [1270, 13] on link "Grozs 5" at bounding box center [1251, 11] width 113 height 23
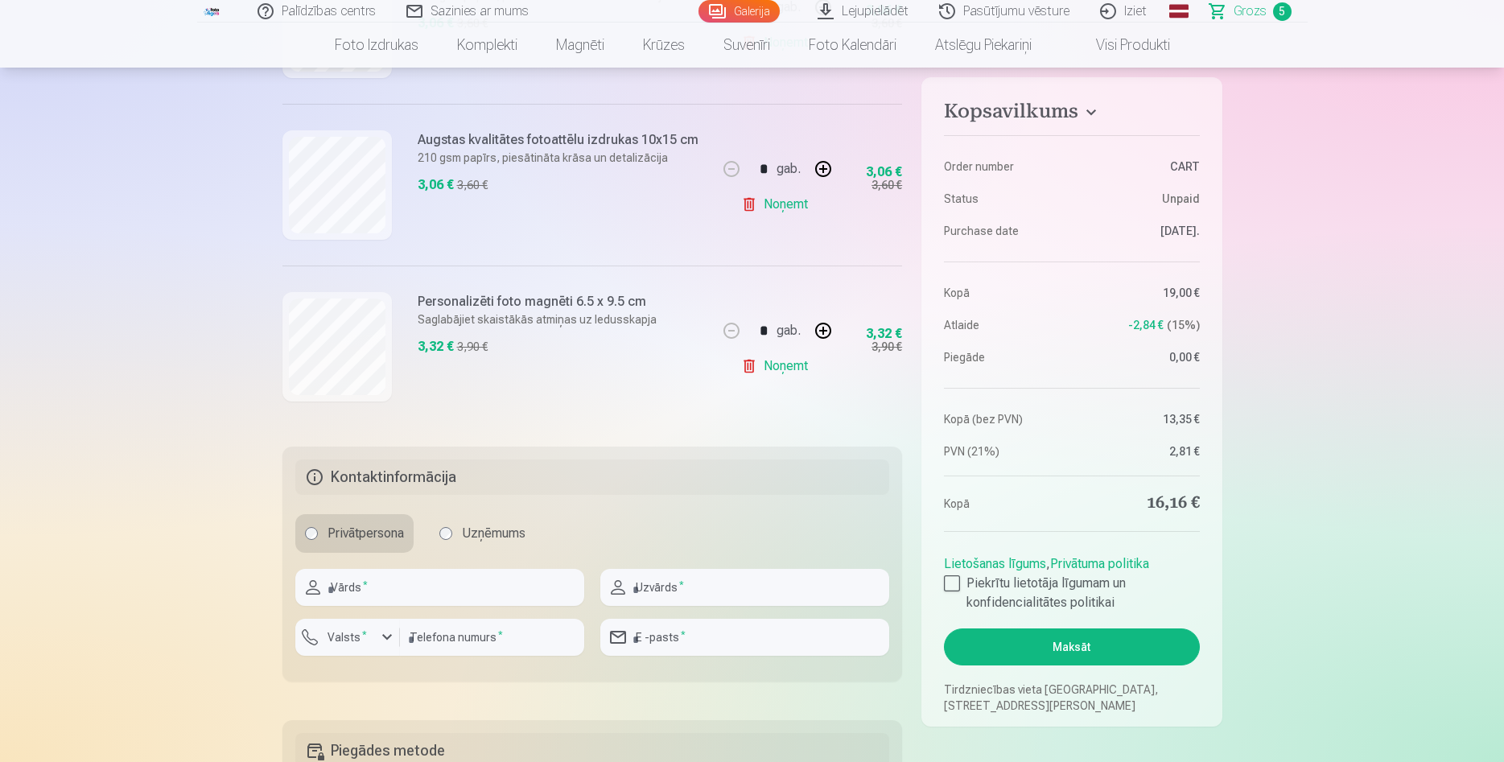
scroll to position [821, 0]
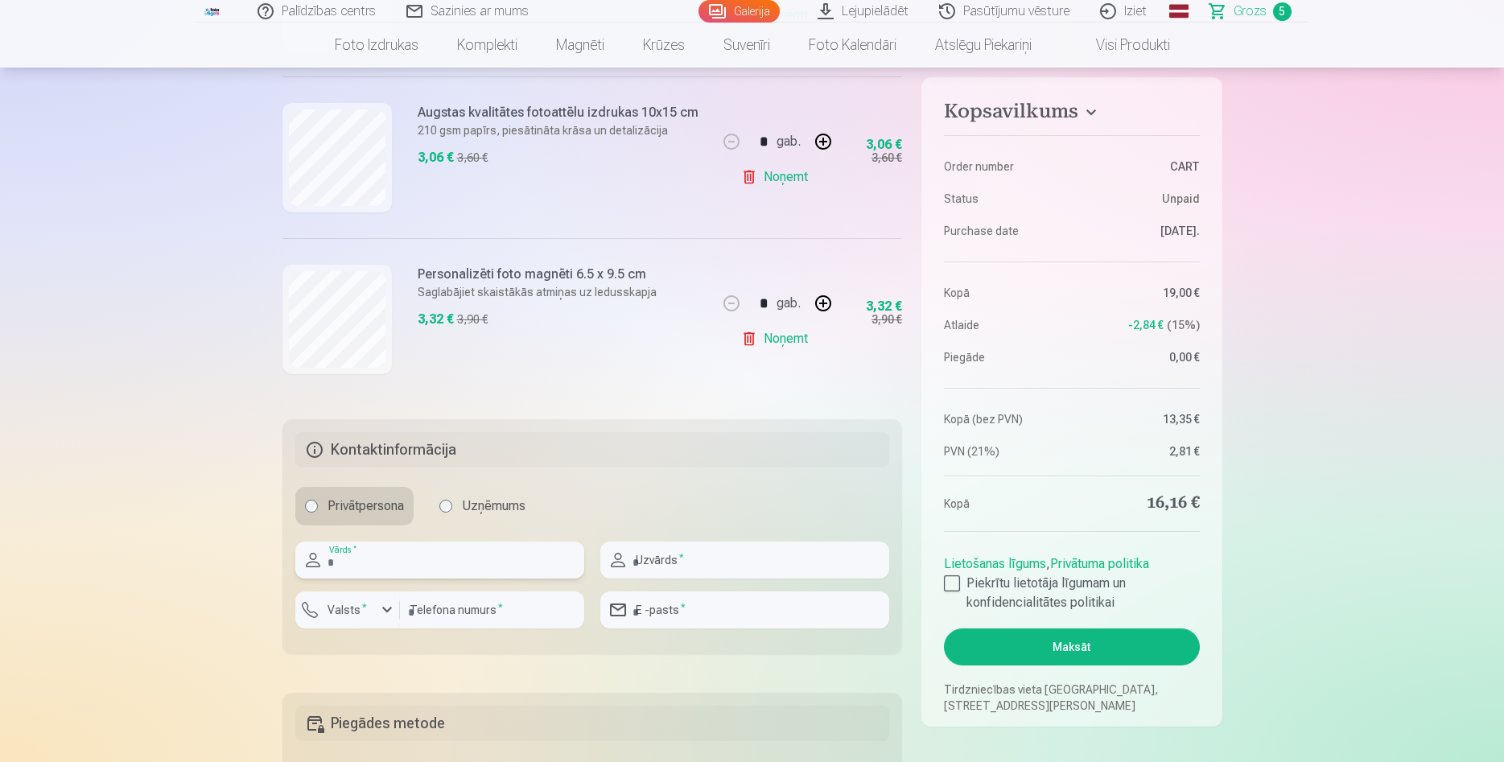
click at [438, 564] on input "text" at bounding box center [439, 559] width 289 height 37
type input "****"
type input "******"
click at [451, 614] on input "number" at bounding box center [492, 609] width 184 height 37
type input "***"
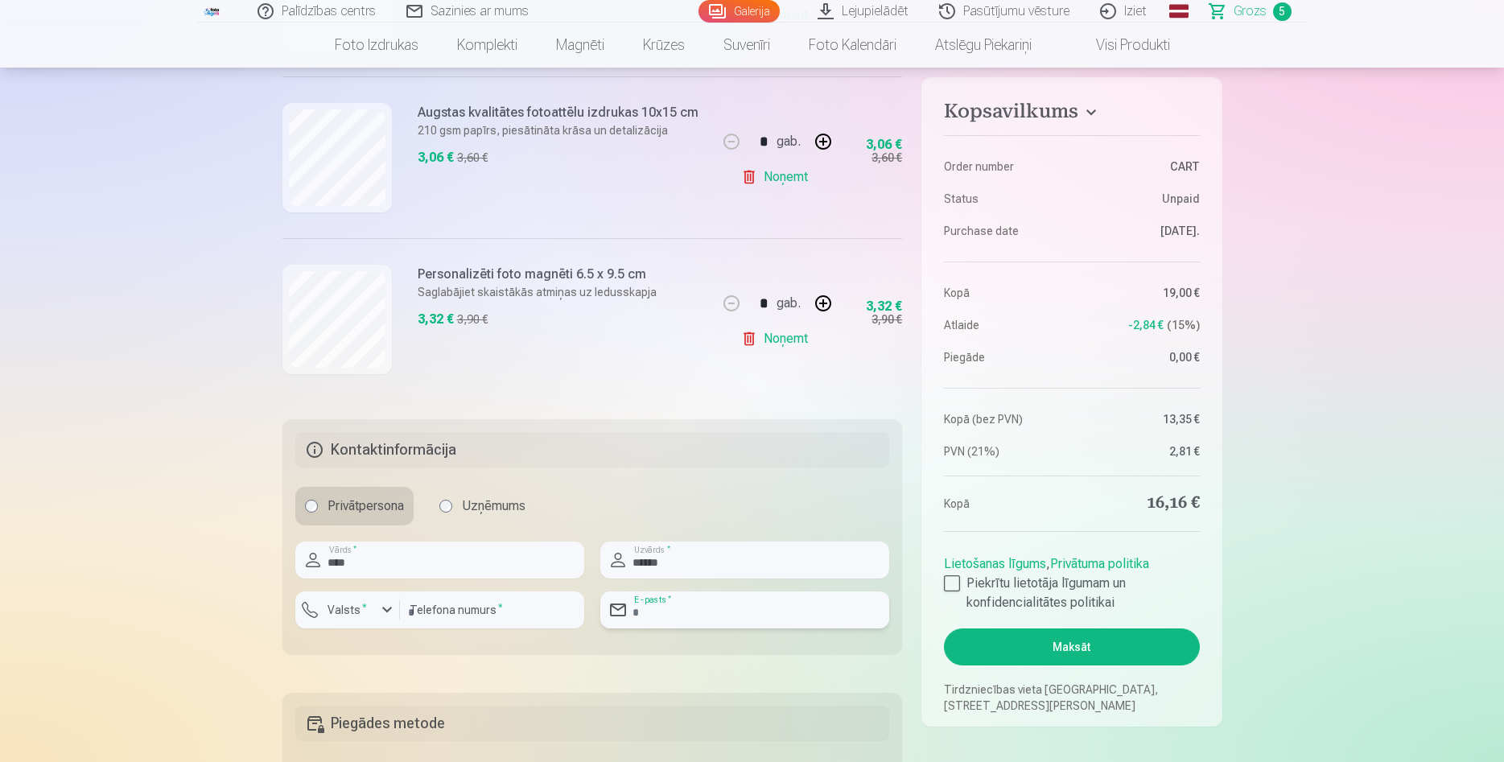
click at [680, 621] on input "email" at bounding box center [744, 609] width 289 height 37
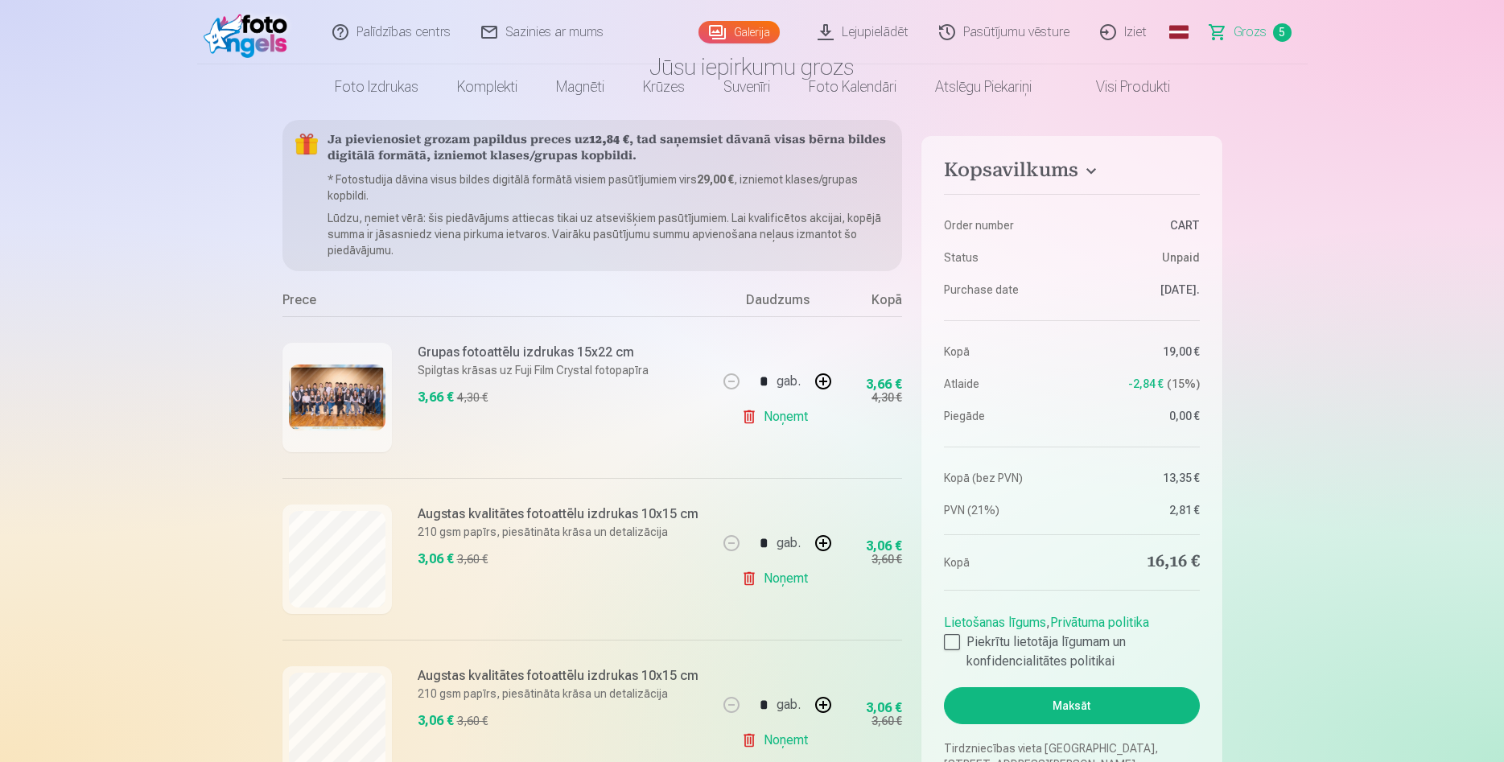
scroll to position [0, 0]
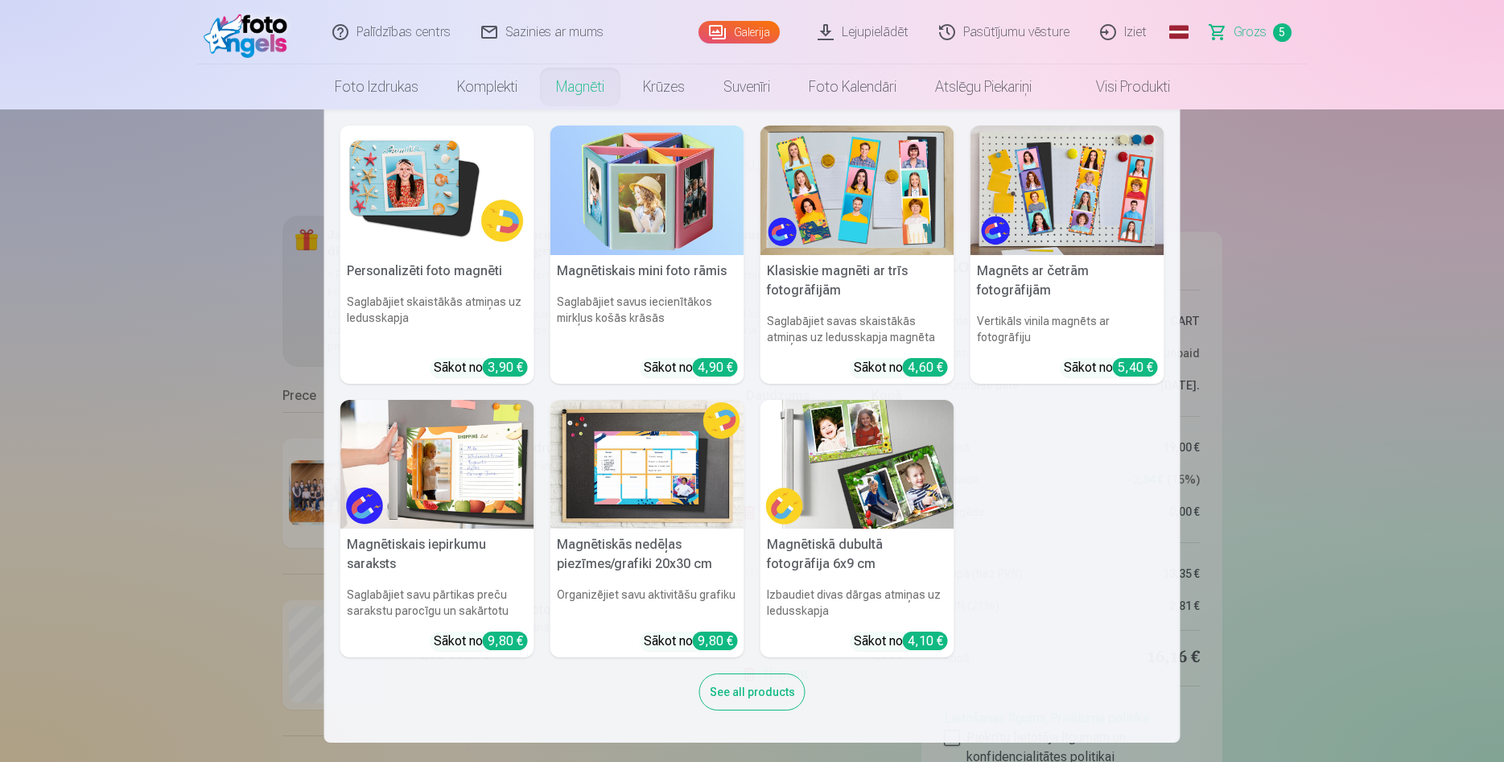
type input "**********"
click at [133, 445] on nav "Personalizēti foto magnēti Saglabājiet skaistākās atmiņas uz ledusskapja Sākot …" at bounding box center [752, 425] width 1504 height 633
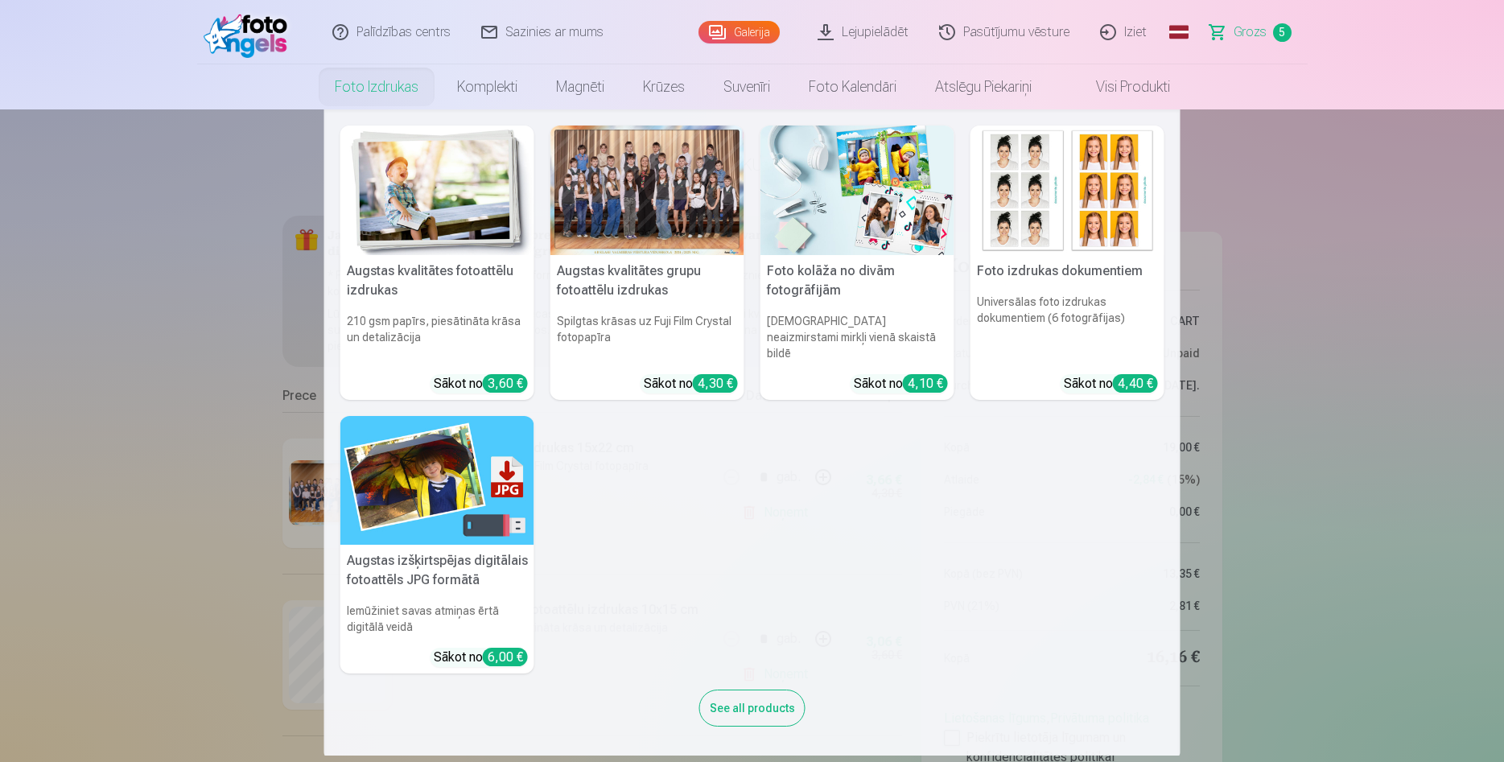
click at [383, 86] on link "Foto izdrukas" at bounding box center [376, 86] width 122 height 45
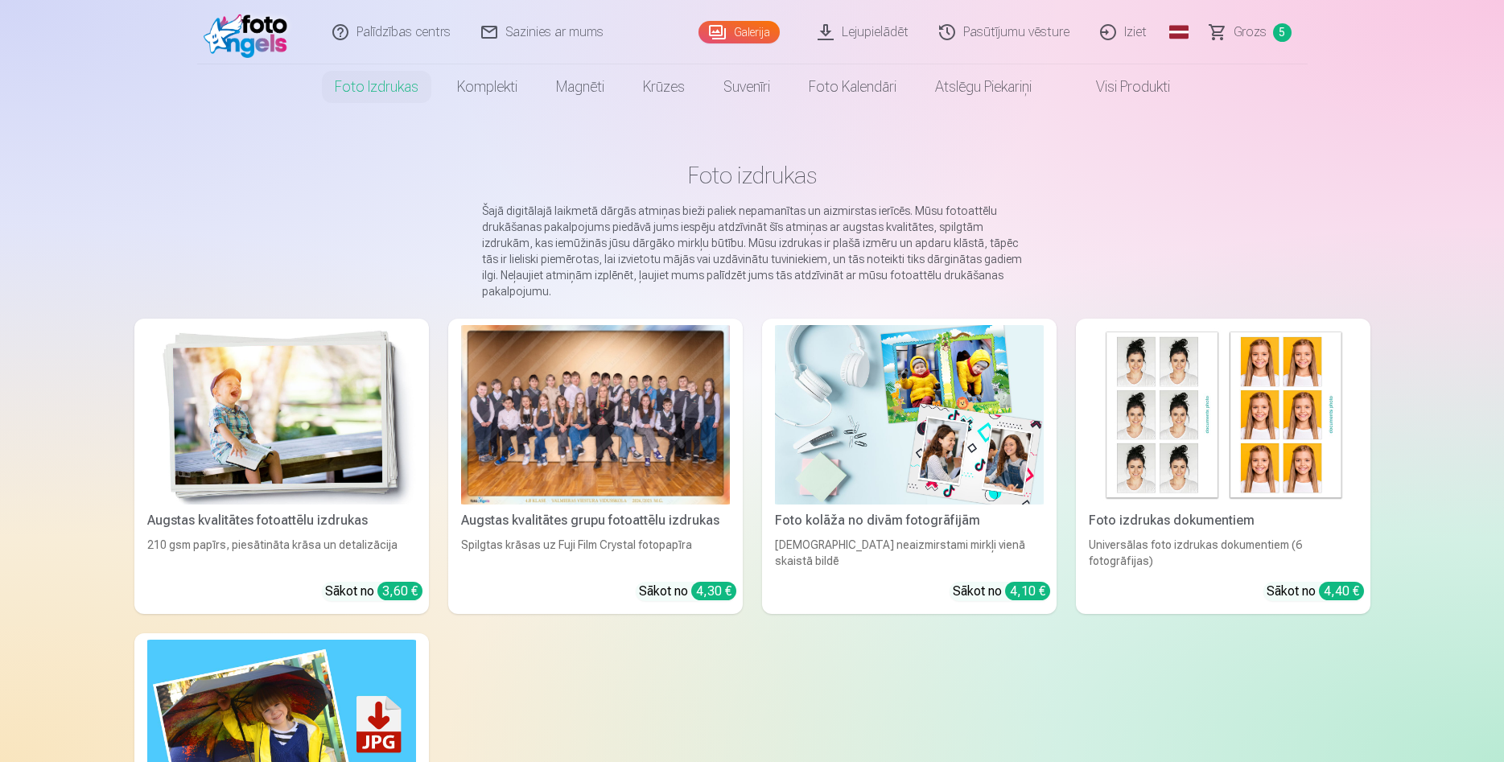
click at [1145, 93] on link "Visi produkti" at bounding box center [1120, 86] width 138 height 45
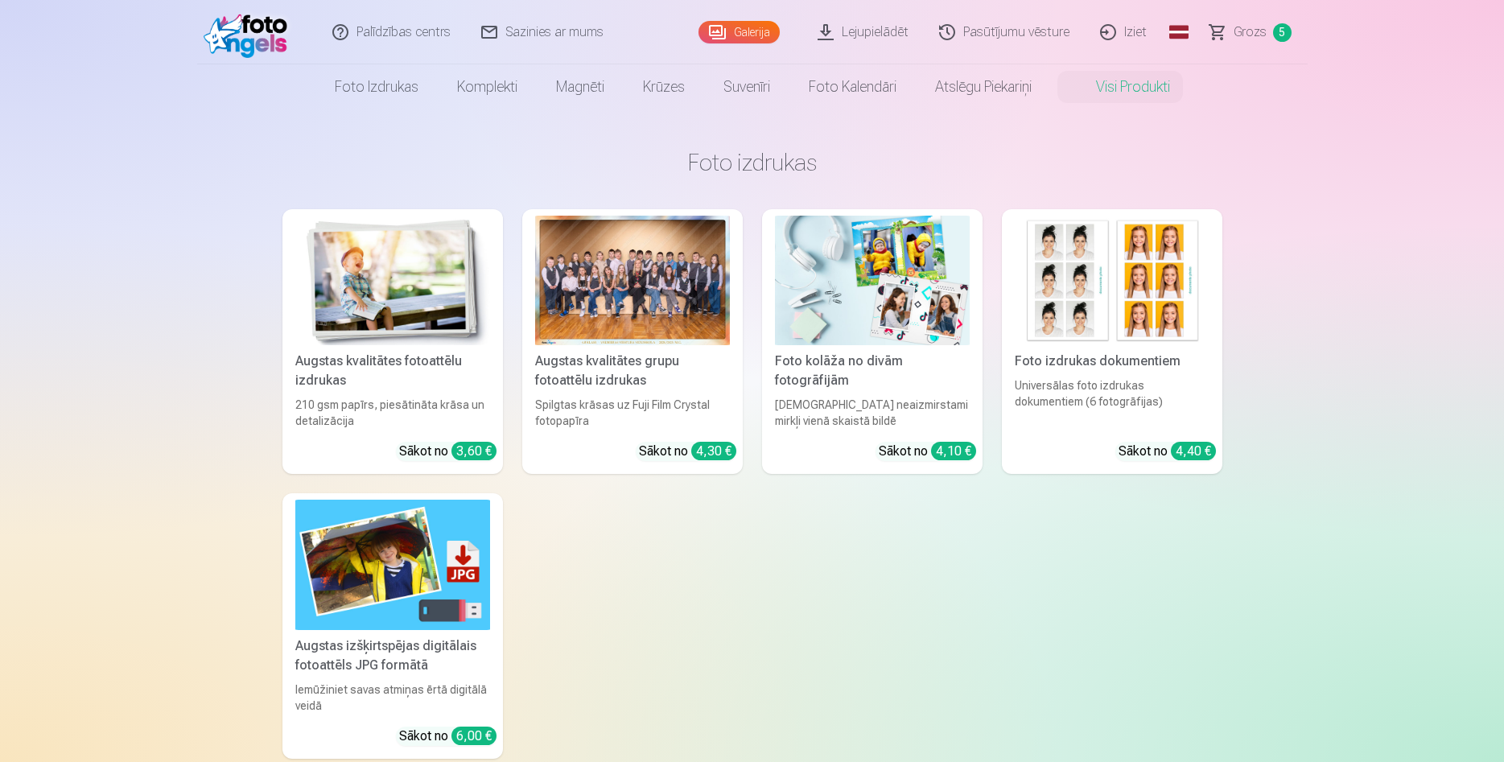
click at [1257, 33] on span "Grozs" at bounding box center [1249, 32] width 33 height 19
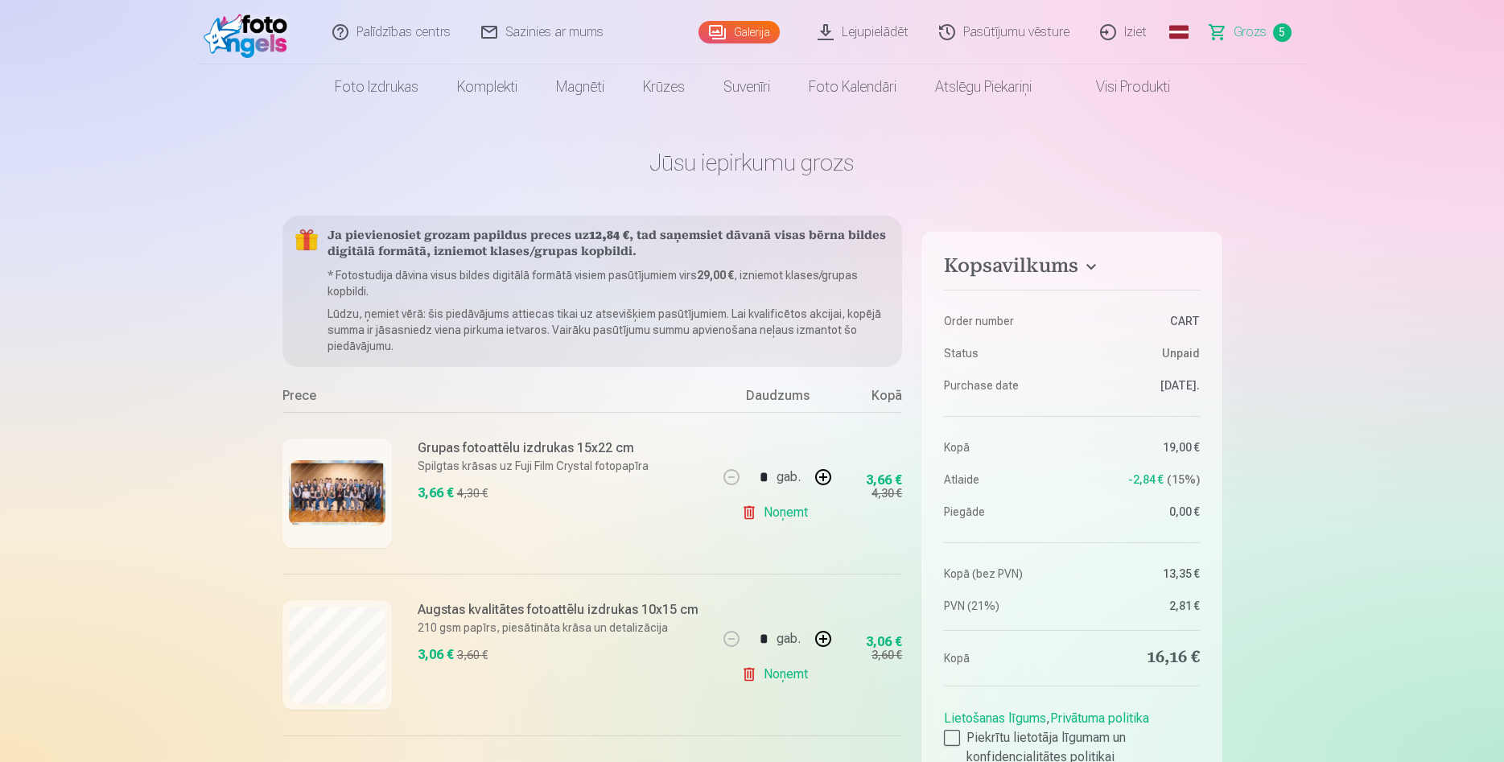
click at [405, 31] on link "Palīdzības centrs" at bounding box center [392, 32] width 149 height 64
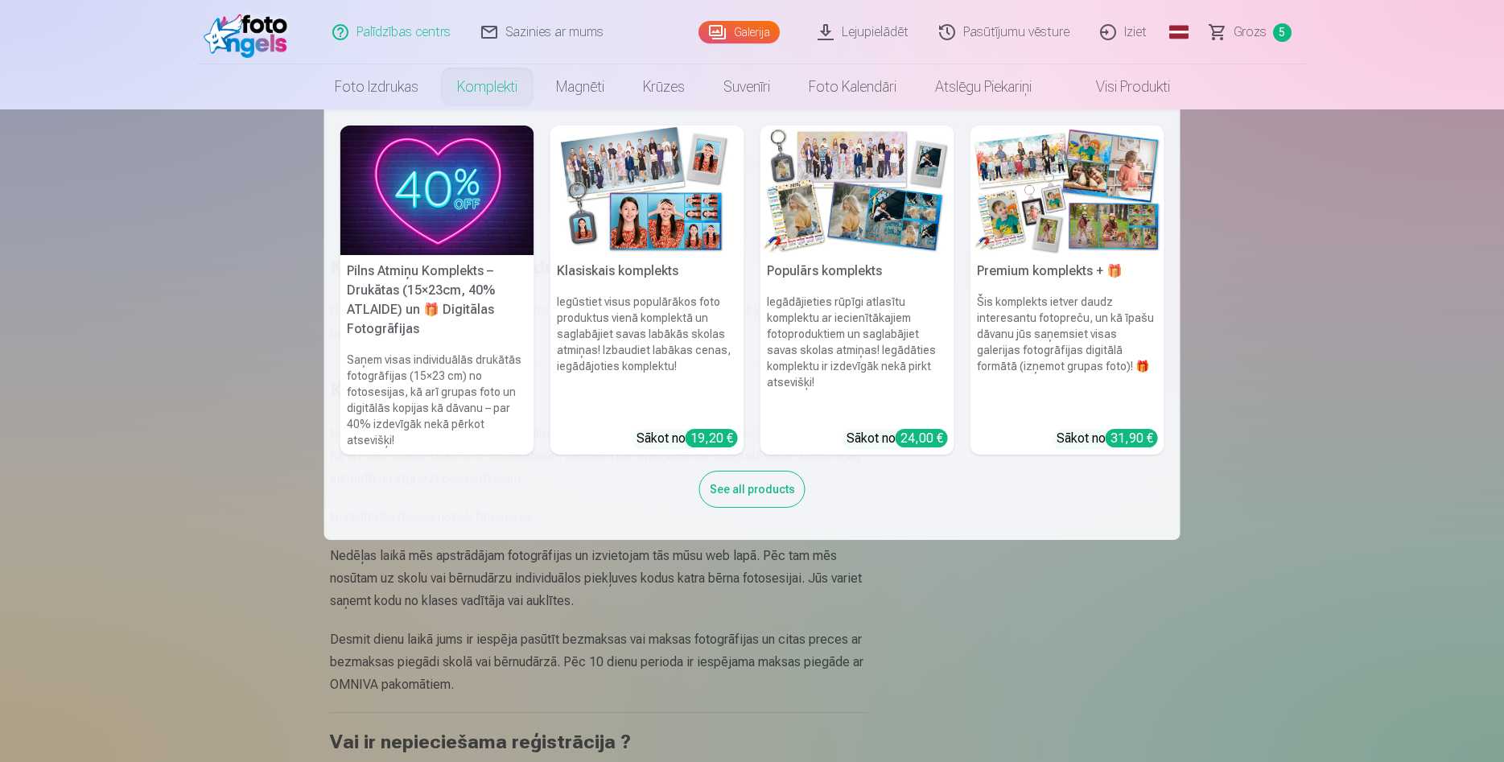
click at [1344, 414] on nav "Pilns Atmiņu Komplekts – Drukātas (15×23cm, 40% ATLAIDE) un 🎁 Digitālas Fotogrā…" at bounding box center [752, 324] width 1504 height 430
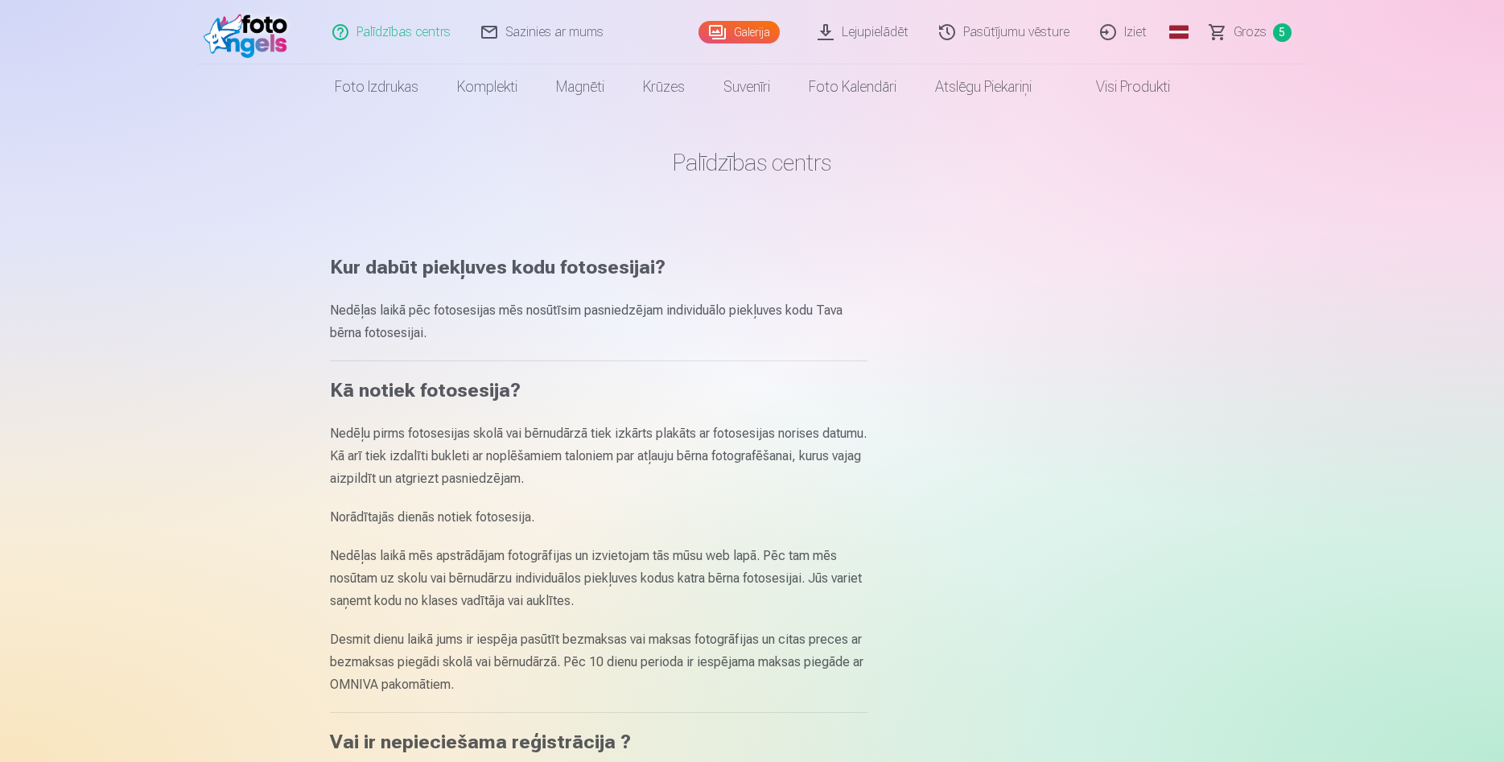
click at [514, 27] on link "Sazinies ar mums" at bounding box center [543, 32] width 153 height 64
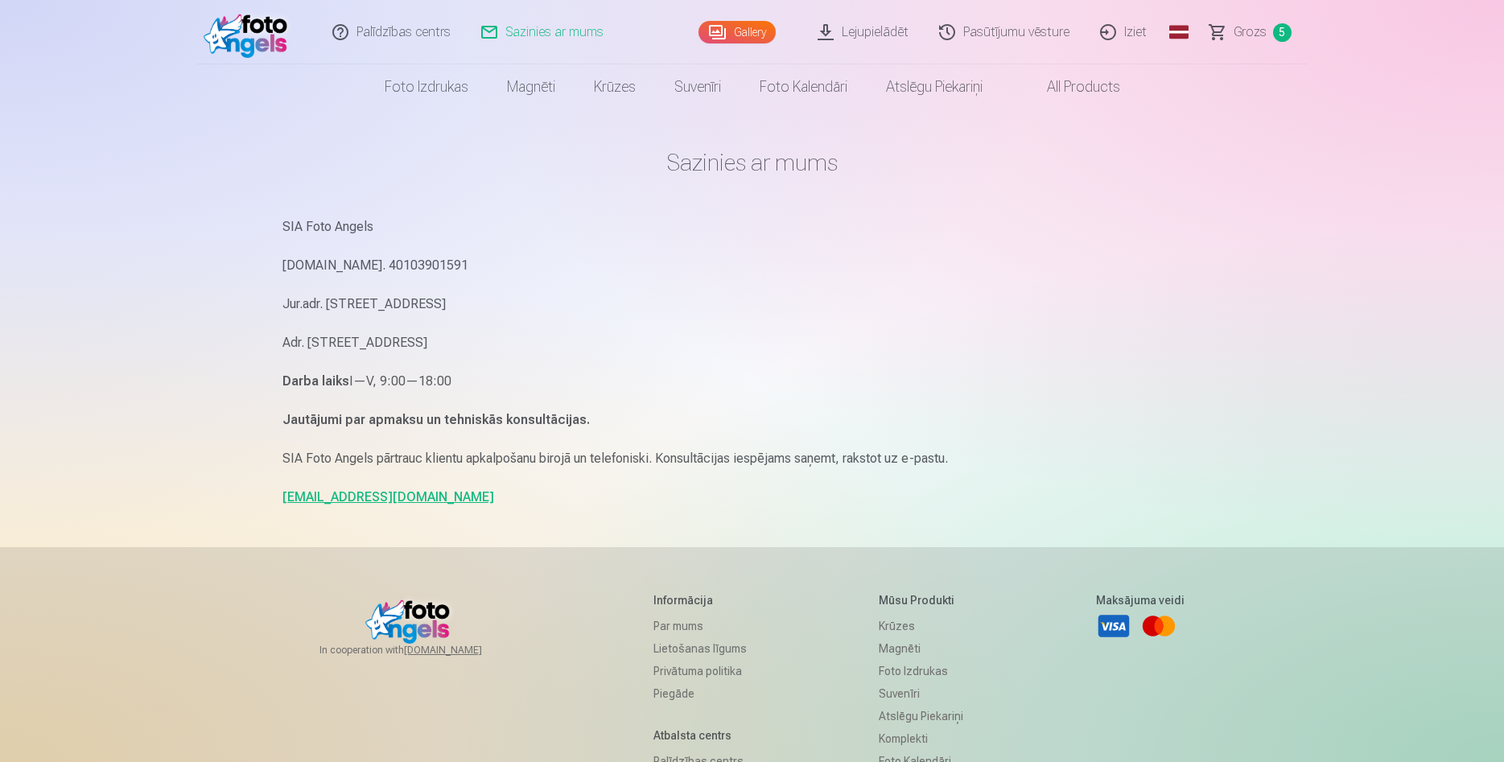
click at [998, 34] on link "Pasūtījumu vēsture" at bounding box center [1004, 32] width 161 height 64
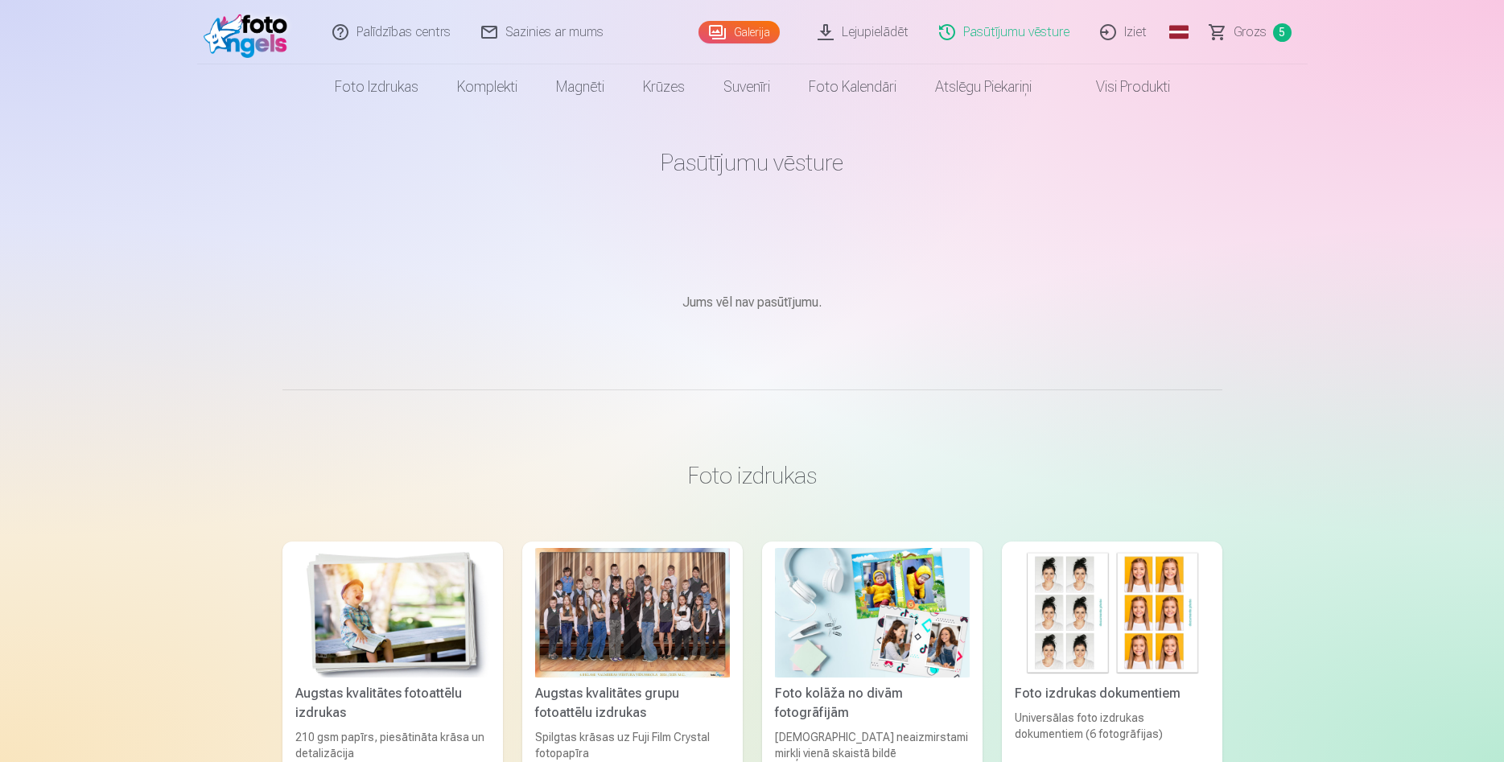
click at [1255, 29] on span "Grozs" at bounding box center [1249, 32] width 33 height 19
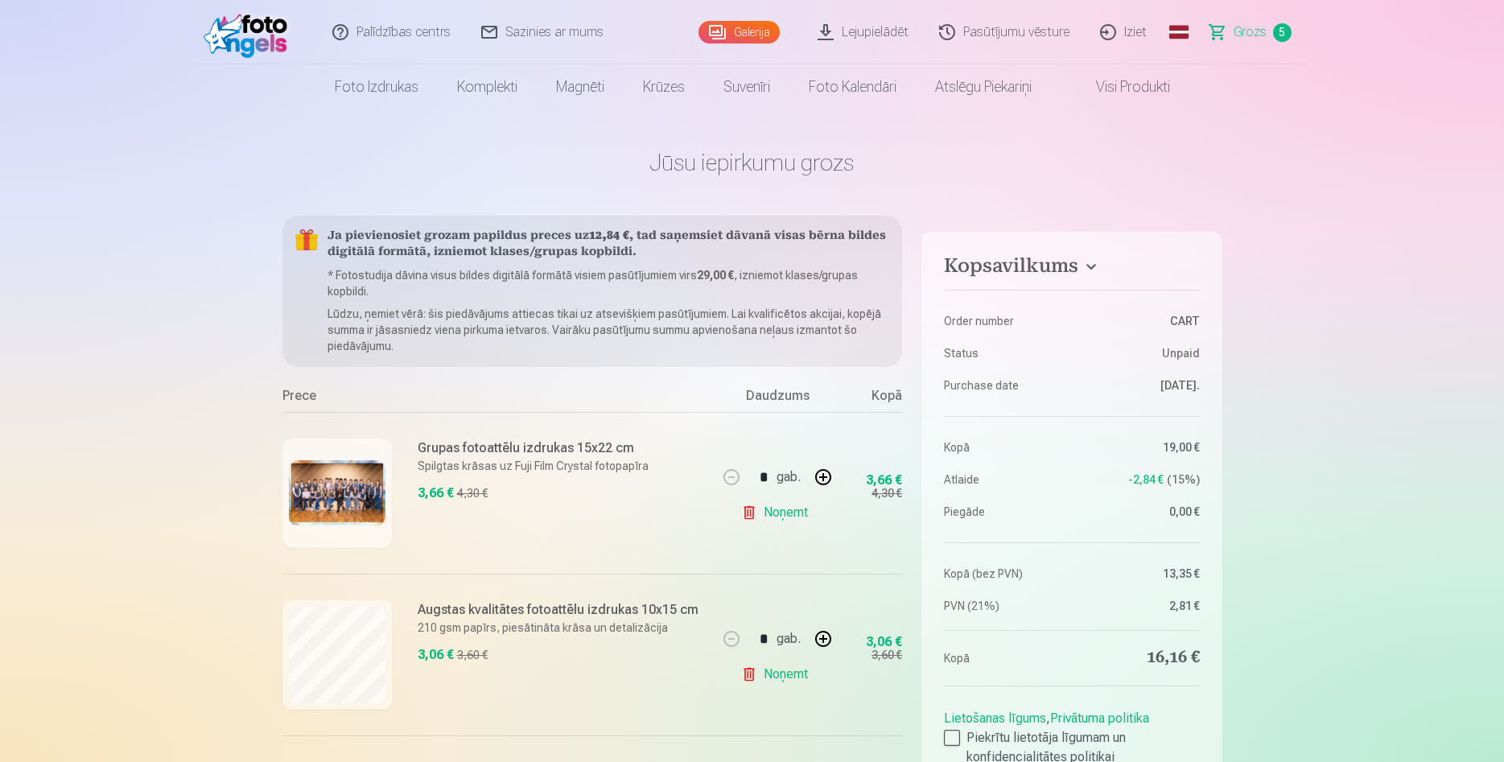
click at [1108, 32] on link "Iziet" at bounding box center [1123, 32] width 77 height 64
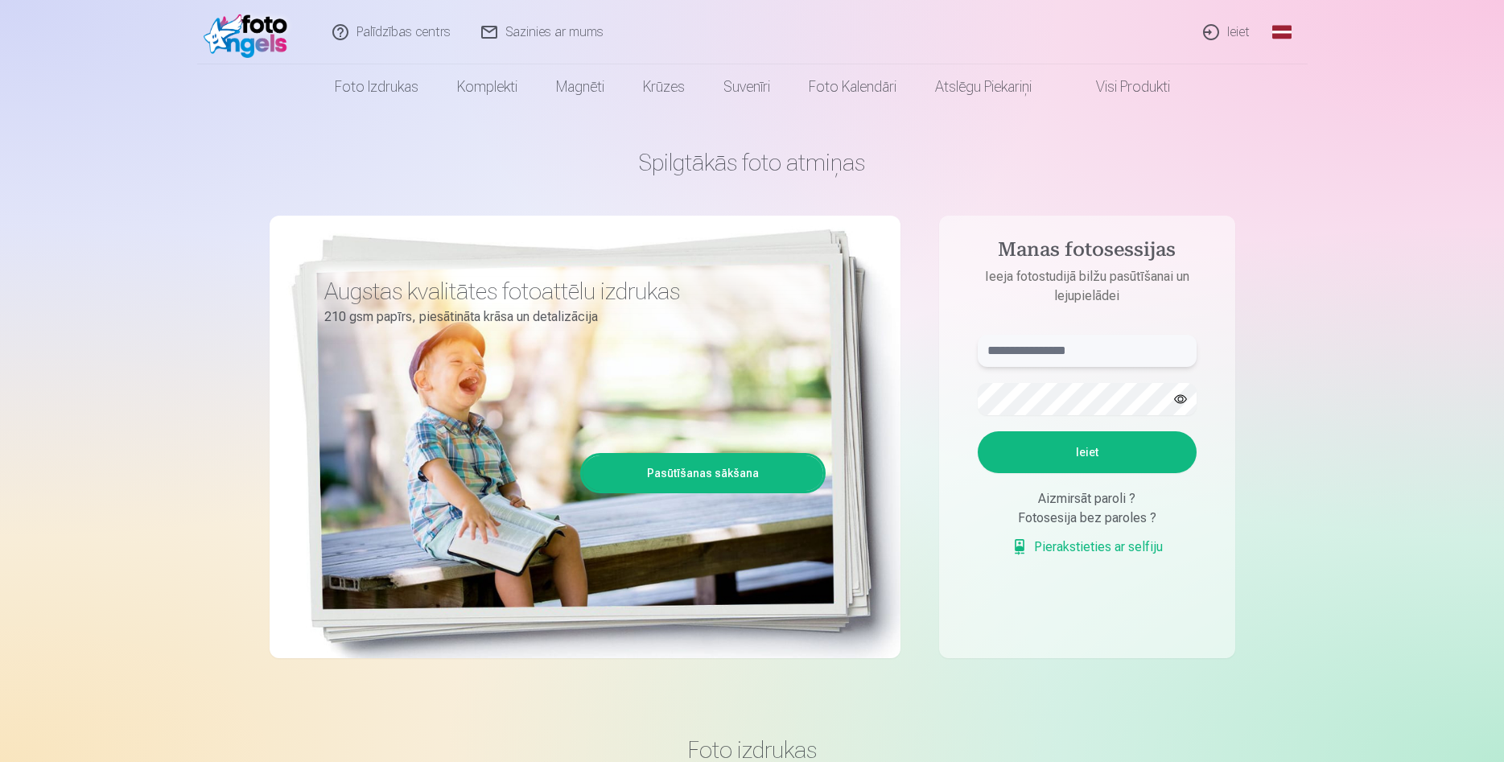
click at [1025, 350] on input "text" at bounding box center [1086, 351] width 219 height 32
click at [1161, 453] on button "Ieiet" at bounding box center [1086, 452] width 219 height 42
click at [1015, 344] on input "**********" at bounding box center [1086, 351] width 219 height 32
type input "**********"
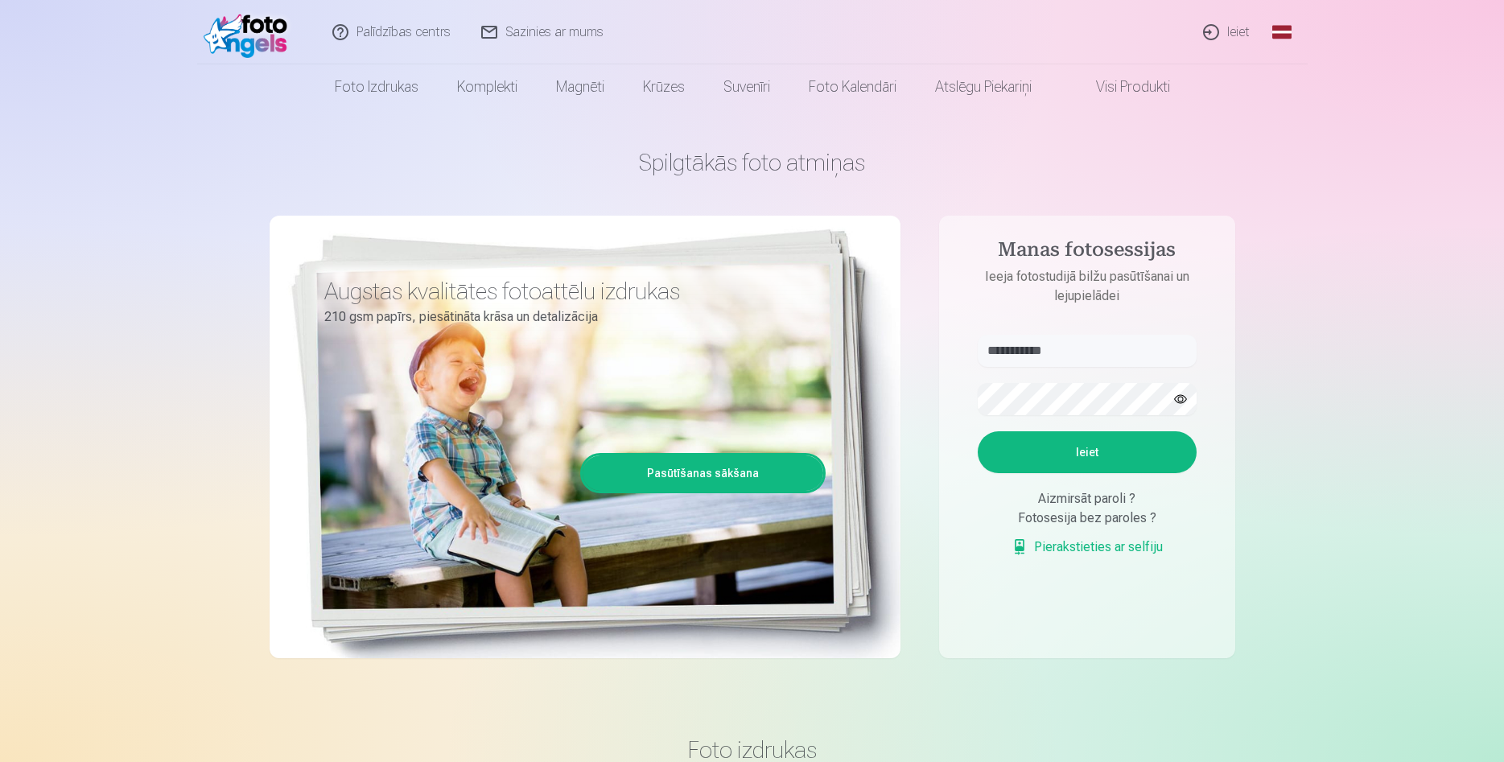
click at [1097, 473] on button "Ieiet" at bounding box center [1086, 452] width 219 height 42
